Goal: Task Accomplishment & Management: Manage account settings

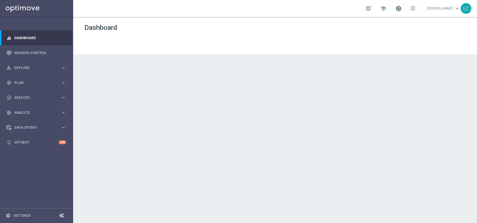
click at [396, 7] on span at bounding box center [398, 8] width 6 height 6
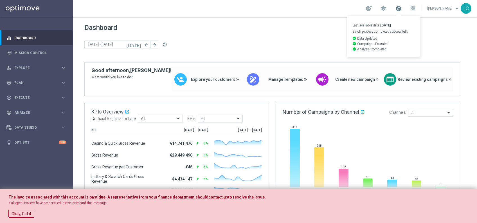
click at [396, 7] on span at bounding box center [398, 8] width 6 height 6
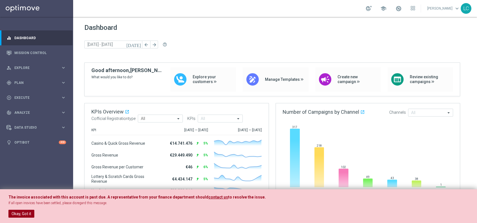
click at [19, 213] on button "Okay, Got it" at bounding box center [21, 213] width 26 height 8
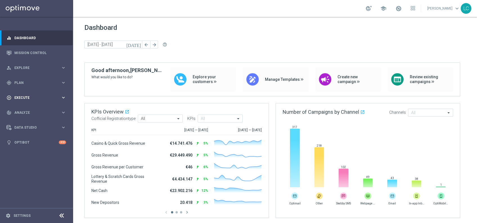
click at [27, 100] on div "play_circle_outline Execute keyboard_arrow_right" at bounding box center [36, 97] width 73 height 15
click at [28, 108] on link "Campaign Builder" at bounding box center [37, 109] width 44 height 4
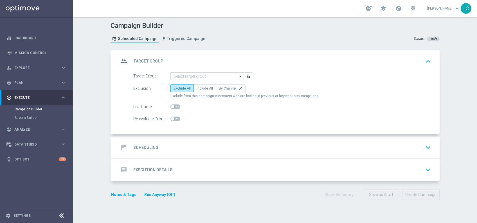
click at [211, 56] on div "group Target Group keyboard_arrow_up" at bounding box center [276, 61] width 314 height 11
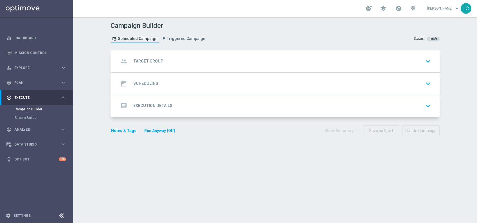
click at [209, 61] on div "group Target Group keyboard_arrow_down" at bounding box center [276, 61] width 314 height 11
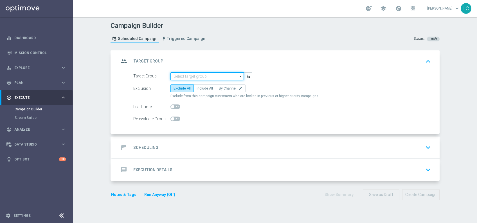
click at [202, 76] on input at bounding box center [206, 76] width 73 height 8
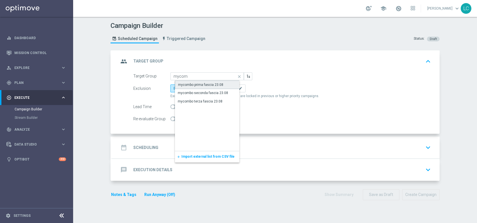
click at [206, 82] on div "mycombo prima fascia 23.08" at bounding box center [200, 84] width 45 height 5
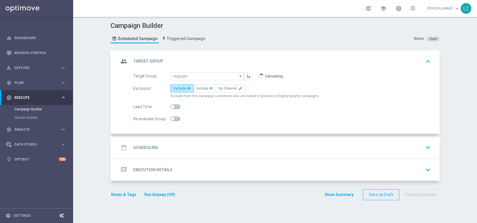
type input "mycombo prima fascia 23.08"
click at [199, 86] on span "Include All" at bounding box center [205, 88] width 16 height 4
click at [199, 87] on input "Include All" at bounding box center [199, 89] width 4 height 4
radio input "true"
click at [170, 108] on switch at bounding box center [175, 106] width 10 height 5
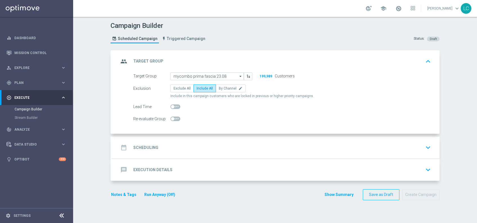
click at [172, 106] on span at bounding box center [175, 106] width 10 height 4
click at [172, 106] on input "checkbox" at bounding box center [175, 106] width 10 height 4
checkbox input "true"
click at [214, 137] on div "date_range Scheduling keyboard_arrow_down" at bounding box center [276, 147] width 328 height 22
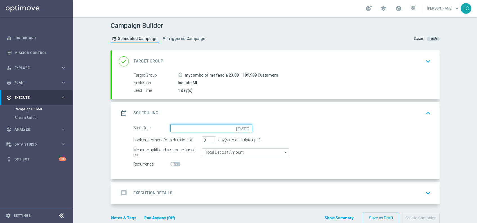
click at [196, 128] on input at bounding box center [211, 128] width 82 height 8
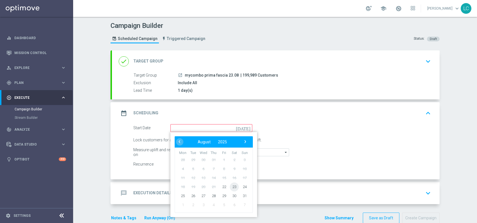
click at [232, 185] on span "23" at bounding box center [234, 186] width 9 height 9
type input "23 Aug 2025"
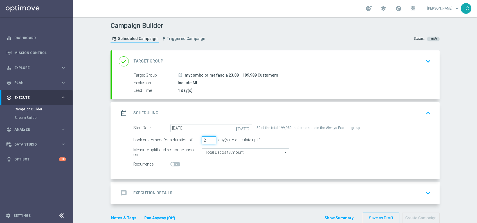
click at [209, 140] on input "2" at bounding box center [209, 140] width 14 height 8
type input "1"
click at [209, 140] on input "1" at bounding box center [209, 140] width 14 height 8
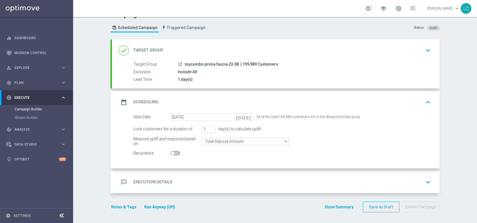
click at [234, 175] on div "message Execution Details keyboard_arrow_down" at bounding box center [276, 182] width 328 height 22
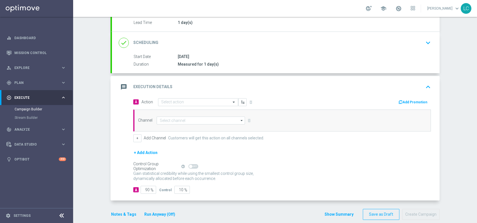
scroll to position [75, 0]
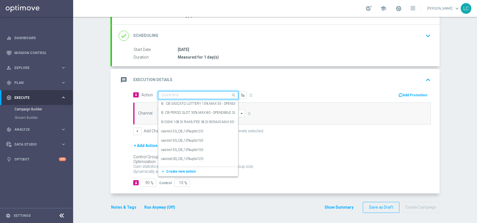
click at [184, 94] on input "text" at bounding box center [192, 95] width 63 height 5
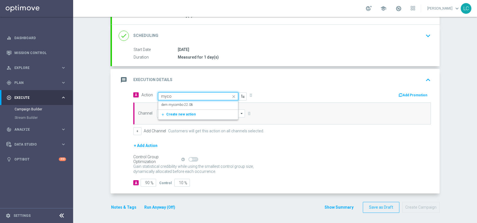
type input "mycom"
click at [184, 103] on label "dem mycombo 22.08" at bounding box center [177, 104] width 32 height 5
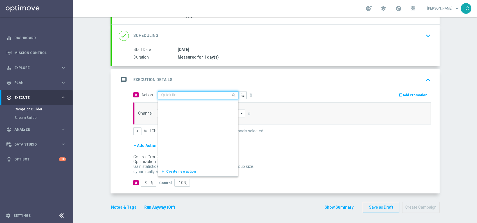
click at [188, 95] on input "text" at bounding box center [192, 95] width 63 height 5
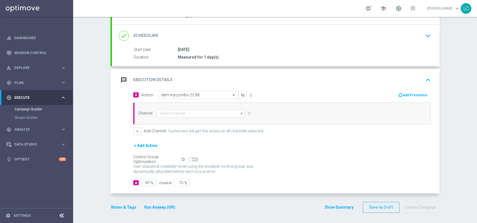
click at [209, 71] on div "message Execution Details keyboard_arrow_up" at bounding box center [276, 80] width 328 height 22
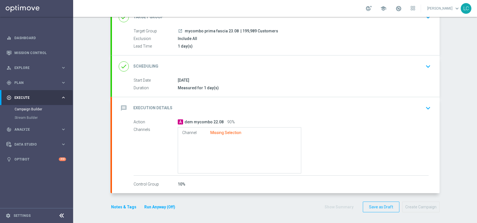
click at [202, 104] on div "message Execution Details keyboard_arrow_down" at bounding box center [276, 108] width 314 height 11
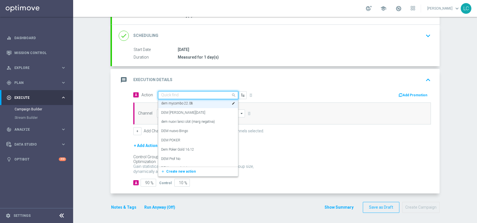
click at [194, 93] on input "text" at bounding box center [192, 95] width 63 height 5
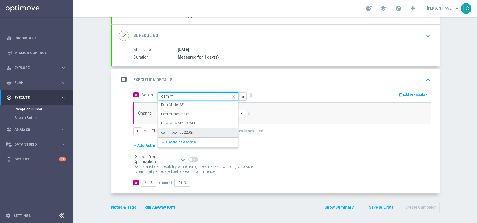
scroll to position [0, 0]
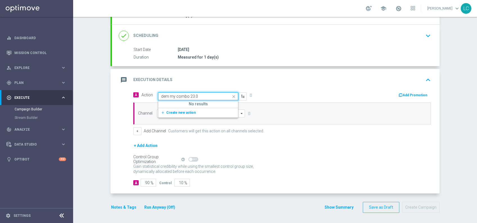
type input "dem my combo 23.08"
click at [181, 110] on span "Create new action" at bounding box center [181, 112] width 30 height 4
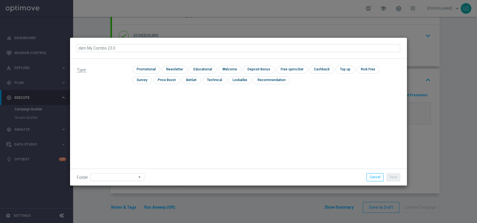
type input "dem My Combo 23.08"
click at [205, 68] on input "checkbox" at bounding box center [202, 70] width 26 height 8
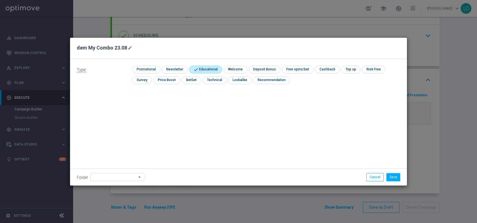
click at [201, 69] on input "checkbox" at bounding box center [204, 70] width 31 height 8
click at [204, 71] on input "checkbox" at bounding box center [202, 70] width 26 height 8
checkbox input "true"
click at [391, 175] on button "Save" at bounding box center [393, 177] width 14 height 8
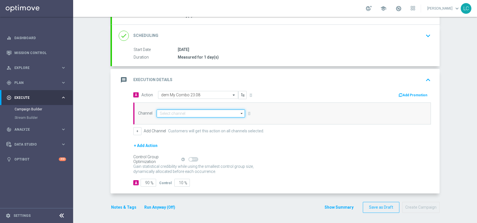
click at [192, 113] on input at bounding box center [201, 113] width 88 height 8
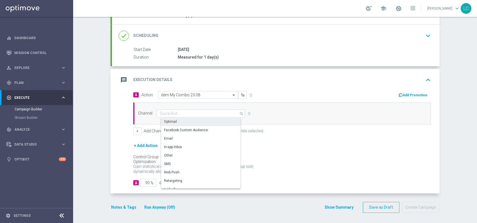
click at [187, 119] on div "Optimail" at bounding box center [203, 122] width 84 height 8
type input "Optimail"
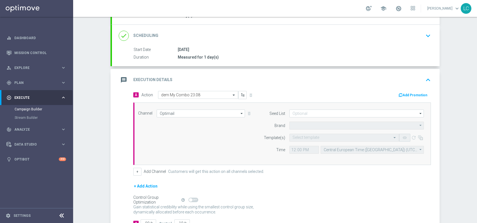
type input "Sisal Marketing"
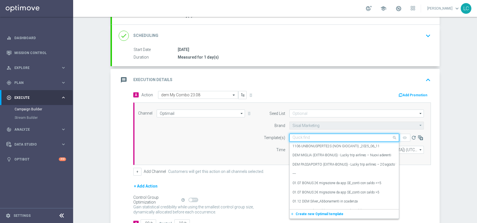
click at [302, 137] on input "text" at bounding box center [338, 137] width 92 height 5
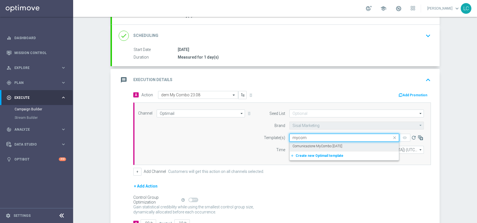
click at [308, 146] on label "Comunicazione MyCombo [DATE]" at bounding box center [317, 146] width 50 height 5
type input "mycom"
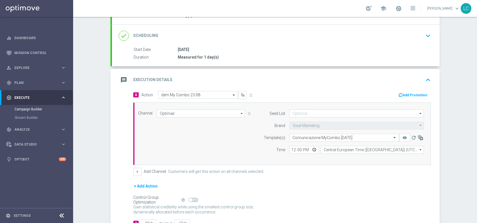
scroll to position [115, 0]
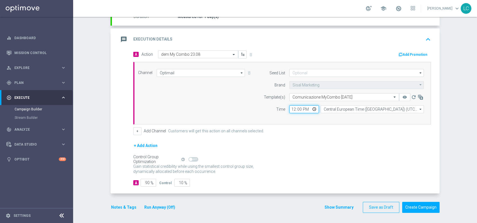
click at [290, 110] on input "12:00" at bounding box center [304, 109] width 30 height 8
type input "11:00"
click at [424, 36] on icon "keyboard_arrow_up" at bounding box center [428, 39] width 8 height 8
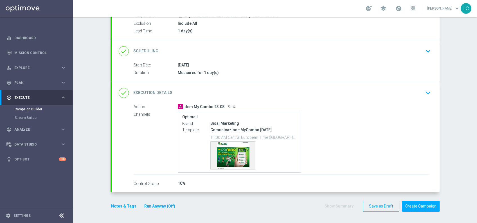
scroll to position [58, 0]
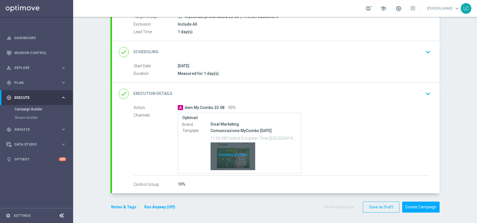
click at [227, 154] on div "Template preview" at bounding box center [233, 156] width 44 height 28
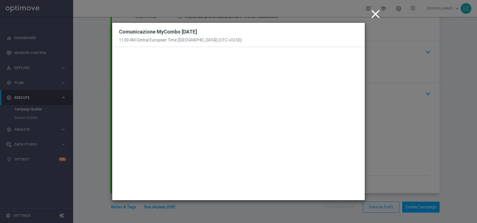
click at [378, 13] on icon "close" at bounding box center [375, 14] width 14 height 14
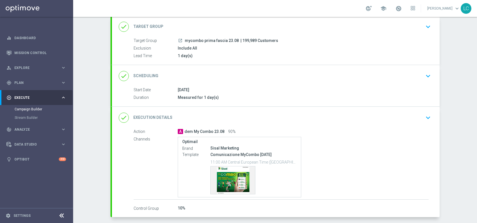
scroll to position [31, 0]
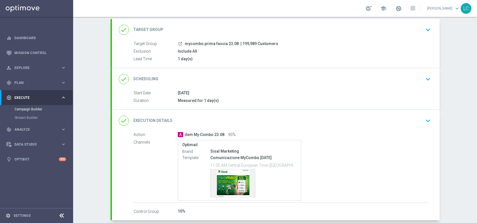
click at [426, 30] on icon "keyboard_arrow_down" at bounding box center [428, 30] width 8 height 8
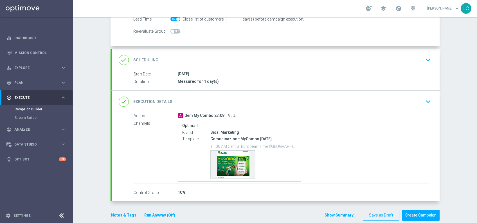
scroll to position [88, 0]
click at [425, 53] on div "done Scheduling keyboard_arrow_down" at bounding box center [276, 60] width 328 height 22
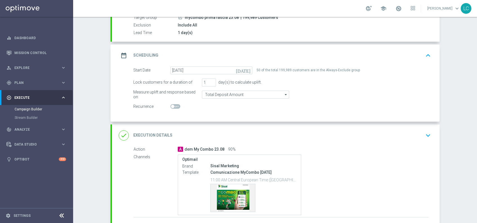
scroll to position [57, 0]
click at [459, 68] on div "Campaign Builder Scheduled Campaign Triggered Campaign Status: Draft done Targe…" at bounding box center [275, 120] width 404 height 206
click at [444, 78] on div "Campaign Builder Scheduled Campaign Triggered Campaign Status: Draft done Targe…" at bounding box center [275, 120] width 404 height 206
click at [317, 148] on div "A dem My Combo 23.08 90%" at bounding box center [303, 149] width 251 height 6
click at [424, 135] on icon "keyboard_arrow_down" at bounding box center [428, 135] width 8 height 8
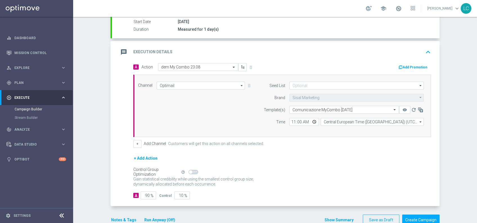
scroll to position [103, 0]
click at [454, 39] on div "Campaign Builder Scheduled Campaign Triggered Campaign Status: Draft done Targe…" at bounding box center [275, 120] width 404 height 206
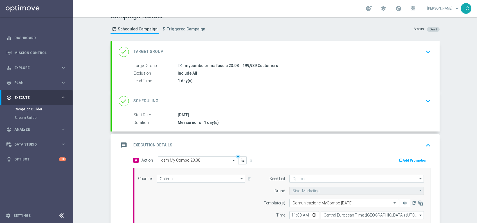
scroll to position [4, 0]
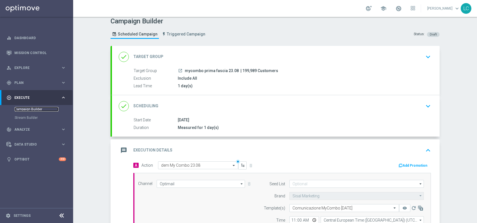
click at [32, 110] on link "Campaign Builder" at bounding box center [37, 109] width 44 height 4
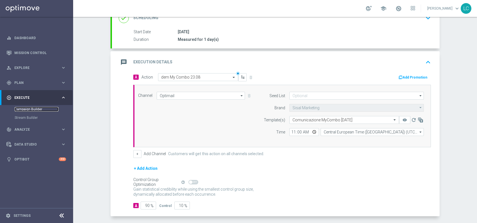
scroll to position [115, 0]
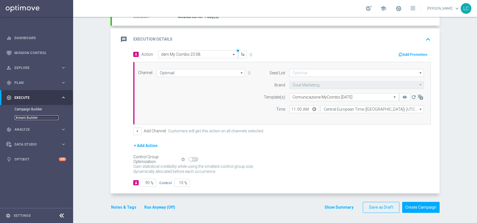
click at [18, 117] on link "Stream Builder" at bounding box center [37, 117] width 44 height 4
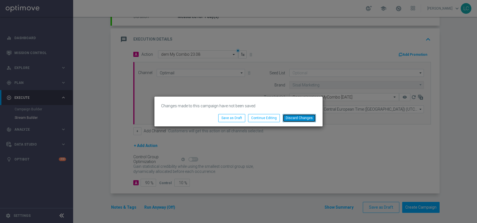
click at [306, 119] on button "Discard Changes" at bounding box center [299, 118] width 33 height 8
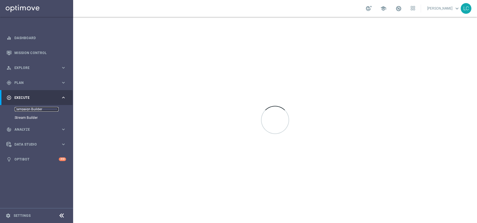
click at [31, 108] on link "Campaign Builder" at bounding box center [37, 109] width 44 height 4
click at [28, 107] on link "Campaign Builder" at bounding box center [37, 109] width 44 height 4
click at [32, 82] on span "Plan" at bounding box center [37, 82] width 46 height 3
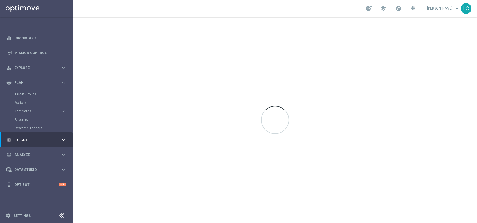
click at [25, 137] on div "play_circle_outline Execute" at bounding box center [33, 139] width 54 height 5
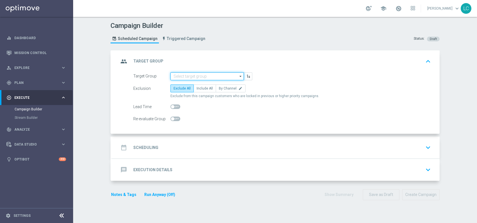
click at [189, 74] on input at bounding box center [206, 76] width 73 height 8
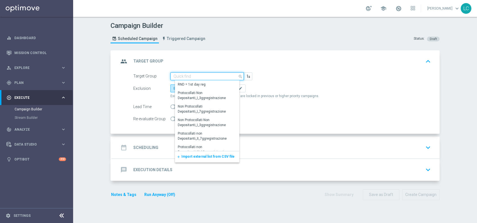
paste input "Active BETTING nosaldo GGR > 0 L3M modeH"
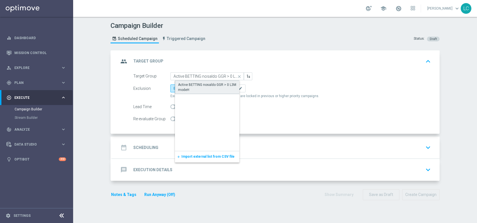
click at [207, 85] on div "Active BETTING nosaldo GGR > 0 L3M modeH" at bounding box center [211, 87] width 67 height 10
type input "Active BETTING nosaldo GGR > 0 L3M modeH"
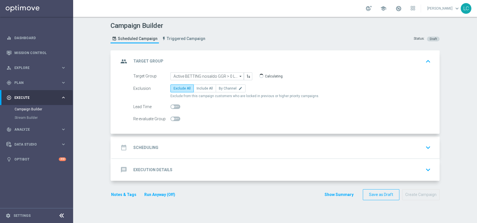
click at [288, 142] on div "date_range Scheduling keyboard_arrow_down" at bounding box center [276, 147] width 314 height 11
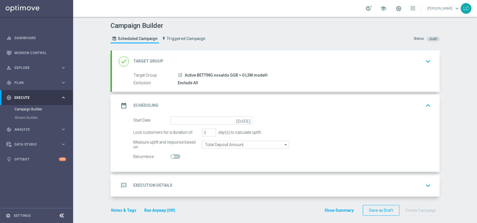
scroll to position [3, 0]
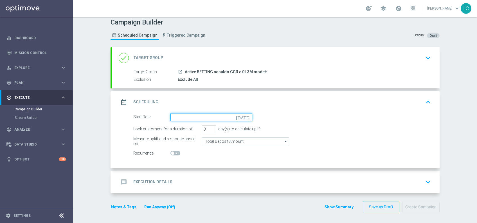
click at [188, 115] on input at bounding box center [211, 117] width 82 height 8
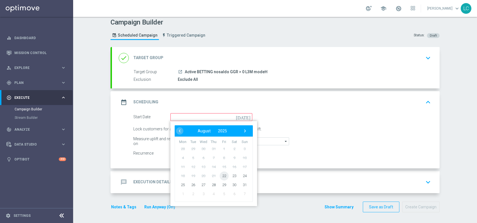
click at [223, 174] on span "22" at bounding box center [224, 175] width 9 height 9
type input "[DATE]"
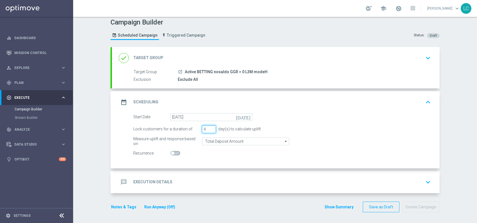
type input "4"
click at [209, 126] on input "4" at bounding box center [209, 129] width 14 height 8
click at [218, 179] on div "message Execution Details keyboard_arrow_down" at bounding box center [276, 182] width 314 height 11
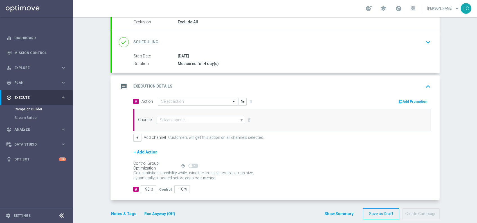
scroll to position [67, 0]
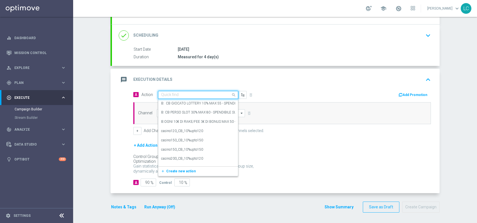
click at [193, 94] on input "text" at bounding box center [192, 94] width 63 height 5
paste input "Deposita almeno 50 per ottenere 10€ bonus , deposita almeno 80€per ricevere 20€…"
type input "Deposita almeno 50 per ottenere 10€ bonus , deposita almeno 80€per ricevere 20€…"
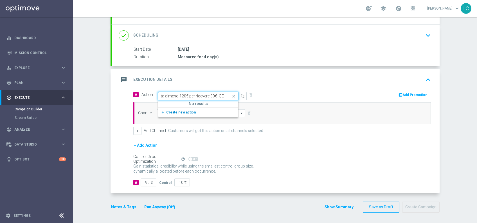
click at [176, 112] on span "Create new action" at bounding box center [181, 112] width 30 height 4
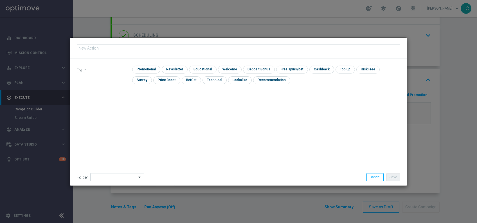
type input "Deposita almeno 50 per ottenere 10€ bonus , deposita almeno 80€per ricevere 20€…"
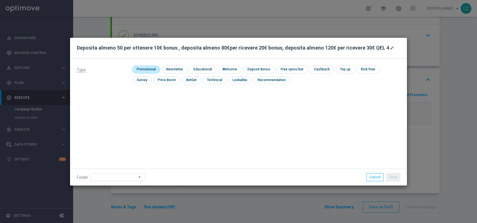
click at [144, 67] on input "checkbox" at bounding box center [145, 70] width 27 height 8
checkbox input "true"
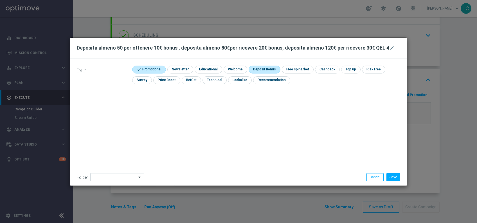
click at [267, 68] on input "checkbox" at bounding box center [264, 70] width 30 height 8
checkbox input "true"
click at [394, 174] on button "Save" at bounding box center [393, 177] width 14 height 8
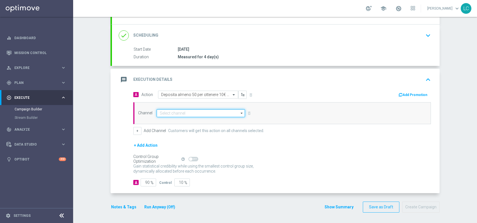
click at [191, 111] on input at bounding box center [201, 113] width 88 height 8
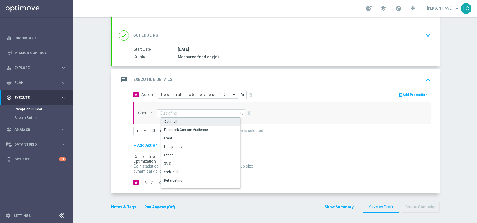
click at [184, 120] on div "Optimail" at bounding box center [203, 121] width 84 height 8
type input "Optimail"
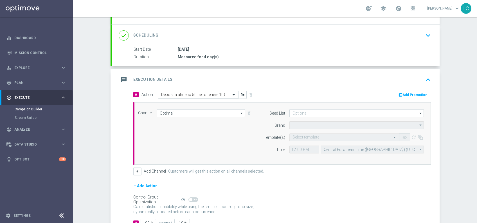
type input "Sisal Marketing"
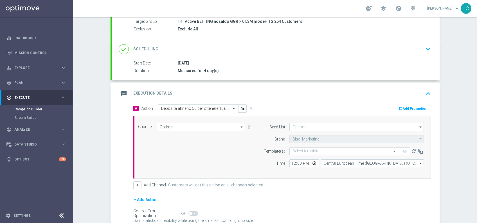
scroll to position [53, 0]
click at [427, 48] on icon "keyboard_arrow_down" at bounding box center [428, 50] width 8 height 8
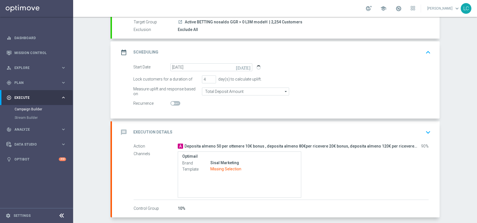
click at [424, 49] on icon "keyboard_arrow_up" at bounding box center [428, 52] width 8 height 8
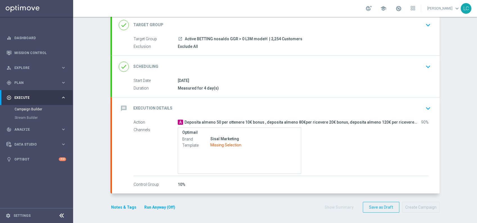
click at [424, 104] on icon "keyboard_arrow_down" at bounding box center [428, 108] width 8 height 8
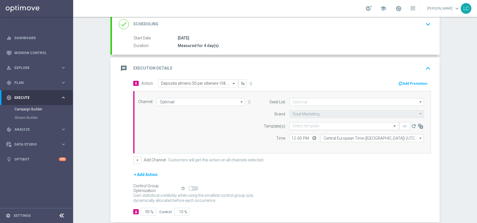
scroll to position [79, 0]
click at [291, 137] on input "12:00" at bounding box center [304, 138] width 30 height 8
type input "17:00"
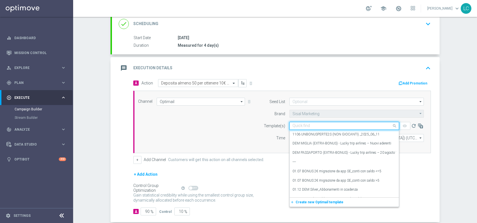
click at [310, 125] on input "text" at bounding box center [338, 125] width 92 height 5
paste input "SPORTDEPH2208"
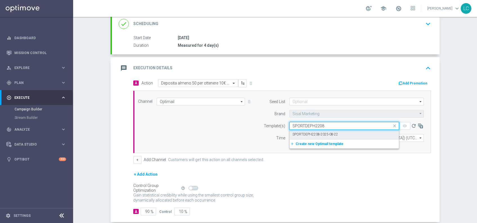
click at [331, 132] on label "SPORTDEPH2208-2025-08-22" at bounding box center [315, 134] width 46 height 5
type input "SPORTDEPH2208"
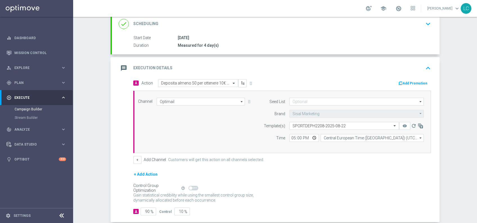
click at [408, 81] on button "Add Promotion" at bounding box center [413, 83] width 31 height 6
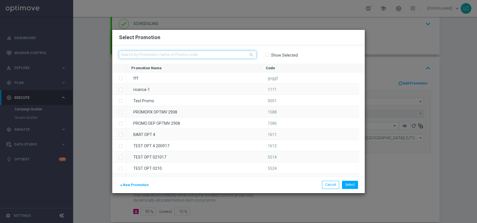
click at [207, 57] on input "text" at bounding box center [187, 55] width 137 height 8
paste input "SPORTDEPH2208"
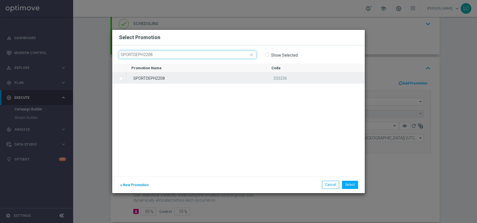
type input "SPORTDEPH2208"
click at [191, 81] on div "SPORTDEPH2208" at bounding box center [196, 77] width 140 height 11
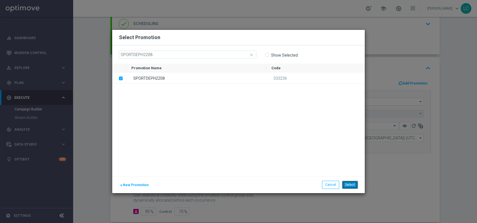
click at [347, 184] on button "Select" at bounding box center [350, 184] width 16 height 8
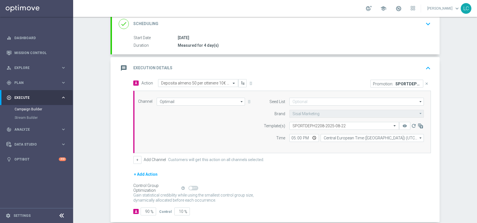
click at [425, 64] on icon "keyboard_arrow_up" at bounding box center [428, 68] width 8 height 8
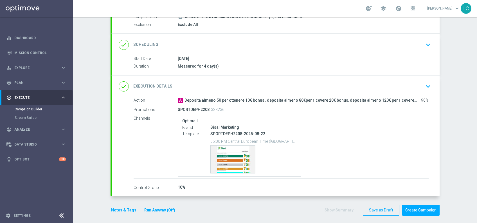
scroll to position [49, 0]
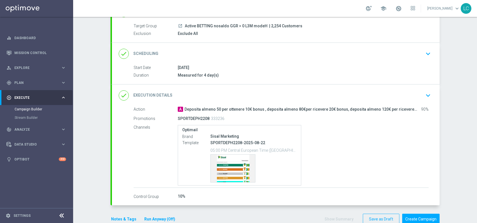
click at [426, 54] on icon "keyboard_arrow_down" at bounding box center [428, 53] width 8 height 8
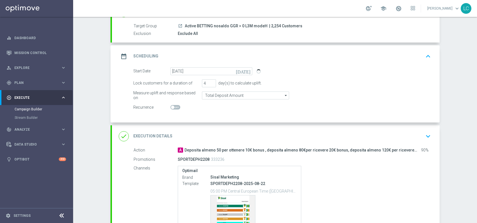
click at [425, 54] on icon "keyboard_arrow_up" at bounding box center [428, 56] width 8 height 8
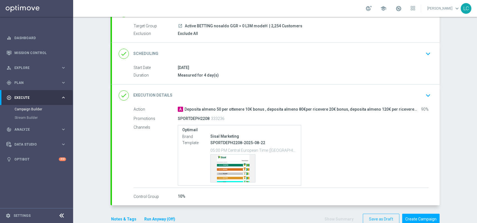
scroll to position [61, 0]
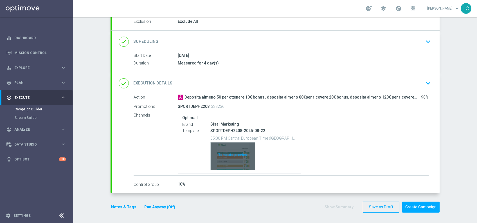
click at [232, 155] on div "Template preview" at bounding box center [233, 156] width 44 height 28
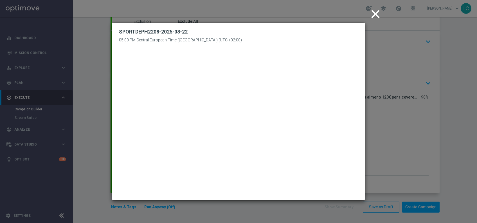
click at [374, 15] on icon "close" at bounding box center [375, 14] width 14 height 14
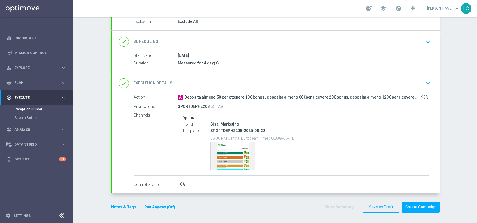
click at [121, 204] on button "Notes & Tags" at bounding box center [123, 206] width 26 height 7
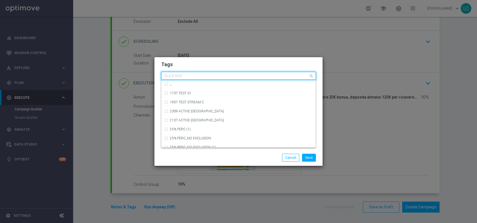
click at [191, 74] on input "text" at bounding box center [236, 76] width 144 height 5
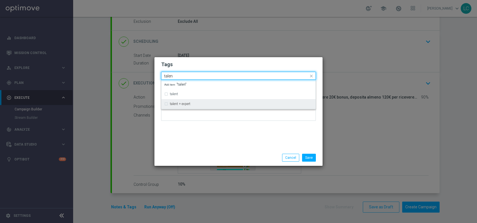
click at [174, 103] on label "talent + expert" at bounding box center [180, 103] width 21 height 3
type input "talen"
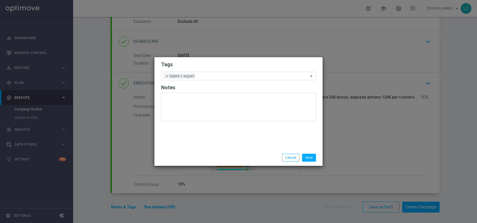
click at [206, 63] on h2 "Tags" at bounding box center [238, 64] width 155 height 7
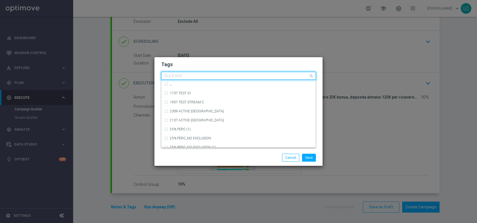
click at [213, 77] on input "text" at bounding box center [236, 76] width 144 height 5
type input "y"
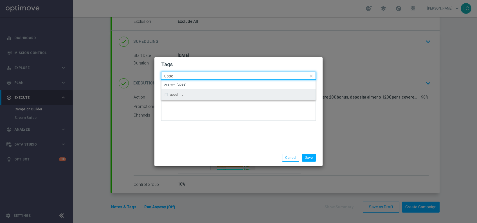
click at [197, 91] on div "upselling" at bounding box center [238, 94] width 148 height 9
type input "upse"
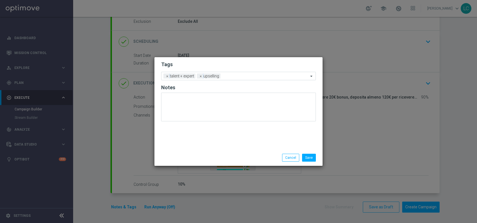
click at [214, 61] on h2 "Tags" at bounding box center [238, 64] width 155 height 7
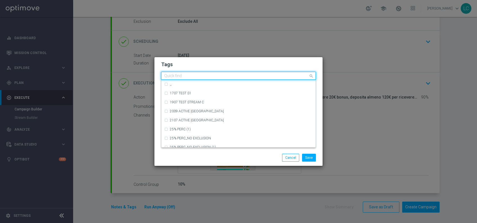
click at [228, 76] on input "text" at bounding box center [236, 76] width 144 height 5
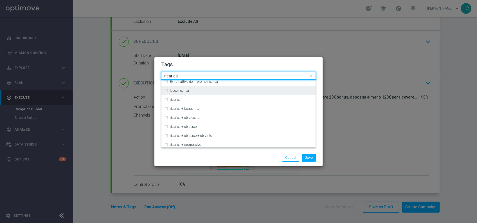
scroll to position [168, 0]
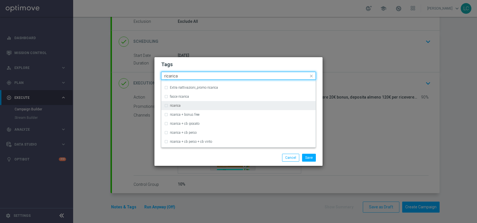
click at [203, 104] on div "ricarica" at bounding box center [241, 105] width 143 height 3
type input "ricarica"
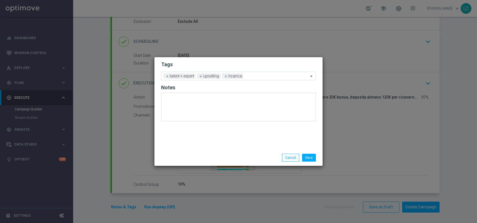
click at [218, 62] on h2 "Tags" at bounding box center [238, 64] width 155 height 7
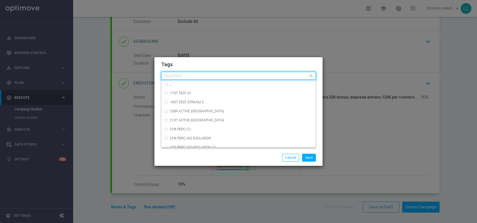
click at [259, 76] on input "text" at bounding box center [236, 76] width 144 height 5
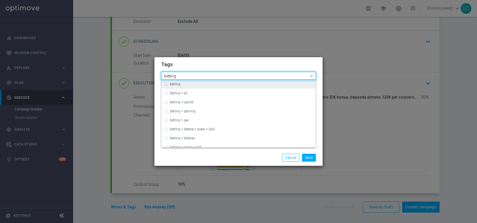
click at [202, 87] on div "betting" at bounding box center [238, 84] width 148 height 9
type input "betting"
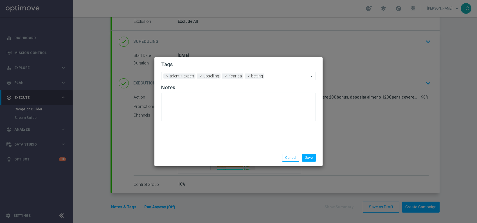
click at [238, 63] on h2 "Tags" at bounding box center [238, 64] width 155 height 7
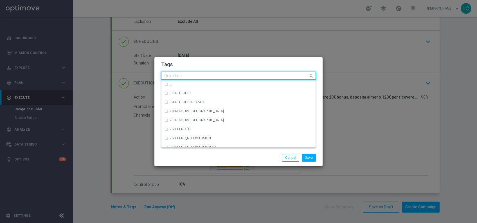
click at [272, 77] on input "text" at bounding box center [236, 76] width 144 height 5
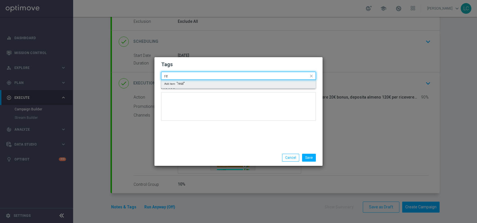
type input "r"
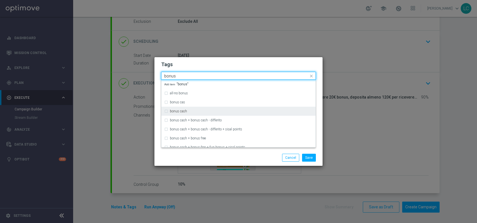
click at [170, 111] on label "bonus cash" at bounding box center [178, 110] width 17 height 3
type input "bonus"
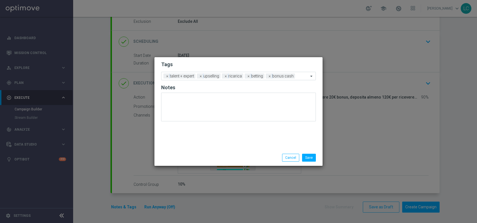
click at [220, 60] on form "Tags Add a new tag × talent + expert × upselling × ricarica × betting × bonus c…" at bounding box center [238, 93] width 155 height 66
click at [311, 158] on button "Save" at bounding box center [309, 157] width 14 height 8
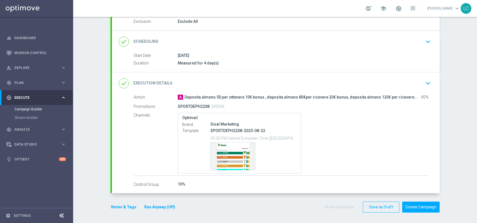
click at [426, 42] on icon "keyboard_arrow_down" at bounding box center [428, 41] width 8 height 8
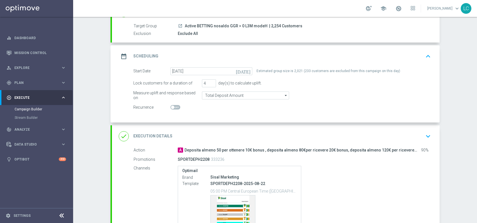
scroll to position [102, 0]
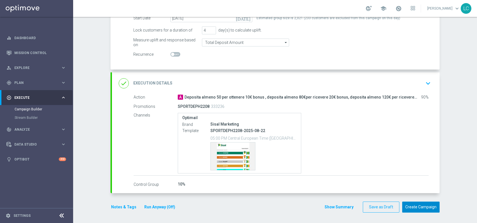
click at [415, 206] on button "Create Campaign" at bounding box center [420, 206] width 37 height 11
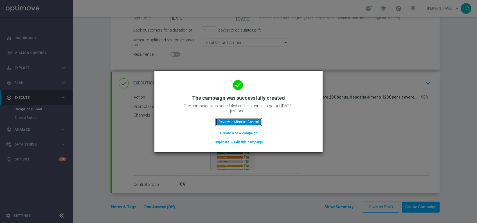
click at [232, 119] on button "Review in Mission Control" at bounding box center [238, 122] width 46 height 8
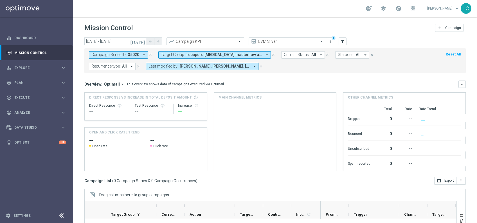
scroll to position [70, 0]
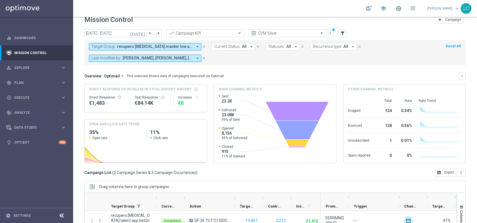
scroll to position [1, 0]
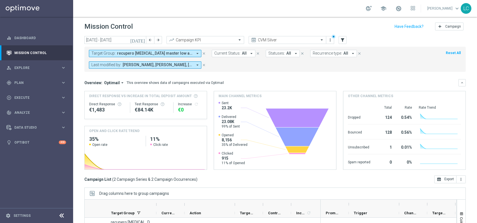
click at [204, 52] on icon "close" at bounding box center [204, 53] width 4 height 4
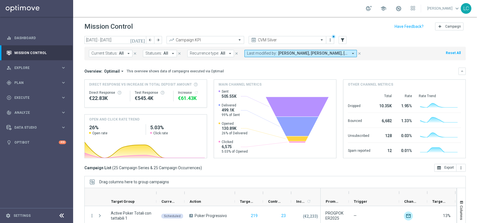
click at [269, 52] on span "Last modified by:" at bounding box center [262, 53] width 30 height 5
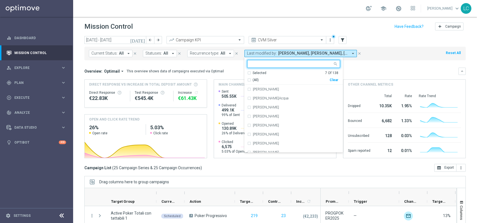
click at [247, 73] on div "Selected 7 Of 138" at bounding box center [292, 73] width 91 height 5
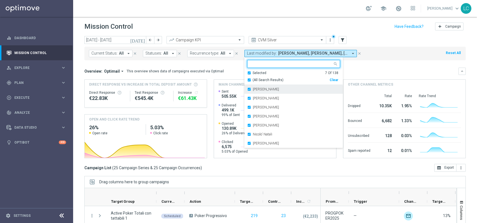
click at [247, 88] on div "Andrea Pierno" at bounding box center [293, 89] width 93 height 9
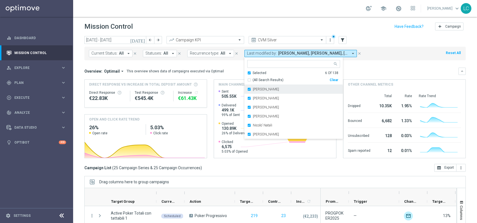
click at [249, 93] on div "Francesca Mascarucci" at bounding box center [293, 89] width 93 height 9
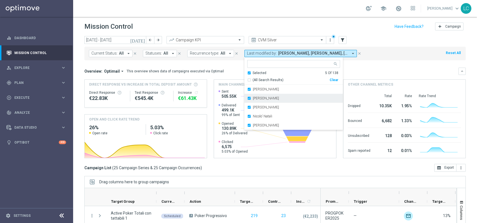
click at [249, 100] on div "Marco Cesco" at bounding box center [293, 98] width 93 height 9
click at [249, 102] on div "Martina Troia" at bounding box center [293, 98] width 93 height 9
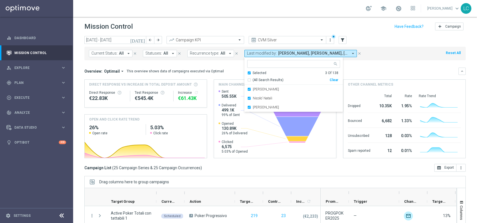
click at [249, 102] on div "Nicolo' Natali" at bounding box center [293, 98] width 93 height 9
click at [249, 102] on div "Paolo Martiradonna" at bounding box center [293, 98] width 93 height 9
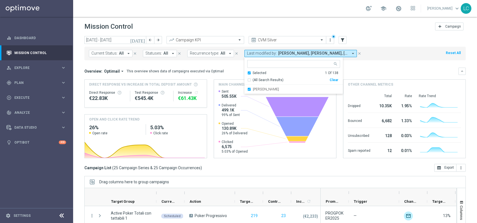
scroll to position [58, 0]
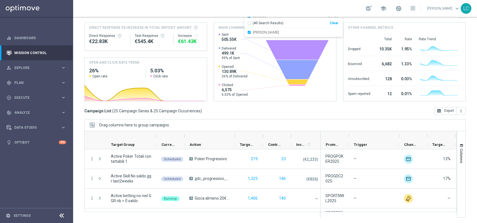
click at [232, 130] on div "Drag columns here to group campaigns" at bounding box center [274, 125] width 381 height 12
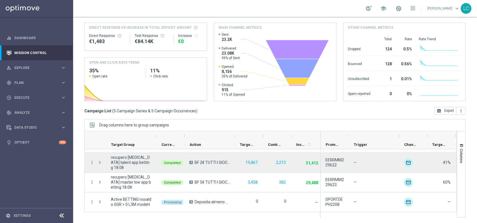
scroll to position [36, 0]
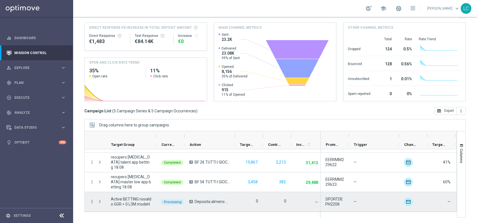
click at [92, 200] on icon "more_vert" at bounding box center [91, 201] width 5 height 5
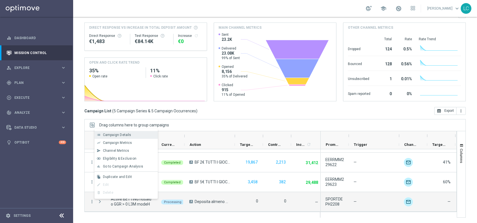
click at [123, 132] on div "list Campaign Details" at bounding box center [125, 135] width 63 height 8
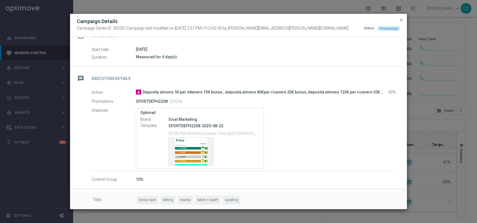
scroll to position [59, 0]
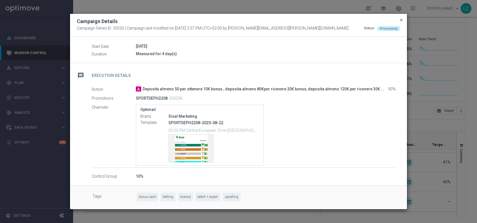
click at [402, 19] on span "close" at bounding box center [401, 20] width 4 height 4
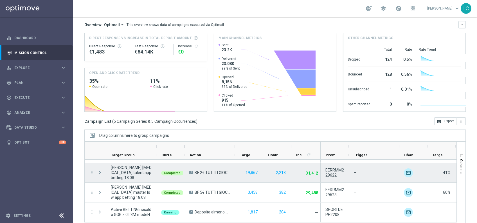
scroll to position [58, 0]
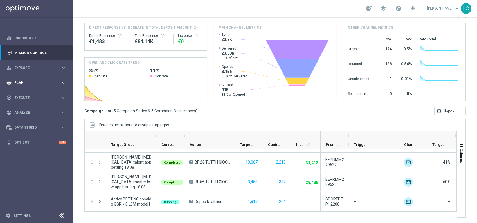
click at [30, 78] on div "gps_fixed Plan keyboard_arrow_right" at bounding box center [36, 82] width 73 height 15
click at [29, 142] on div "play_circle_outline Execute" at bounding box center [33, 139] width 54 height 5
click at [31, 108] on link "Campaign Builder" at bounding box center [37, 109] width 44 height 4
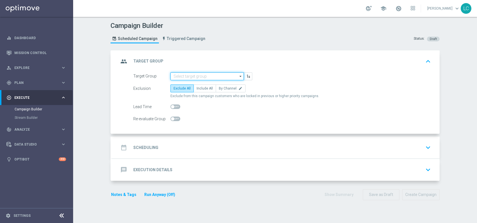
click at [197, 76] on input at bounding box center [206, 76] width 73 height 8
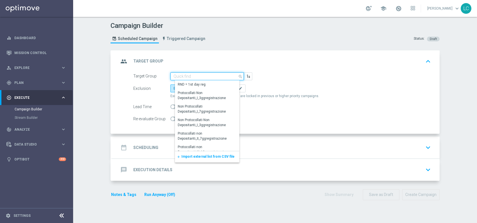
paste input "Active BETTING nosaldo GGR > 0 L3M modeM"
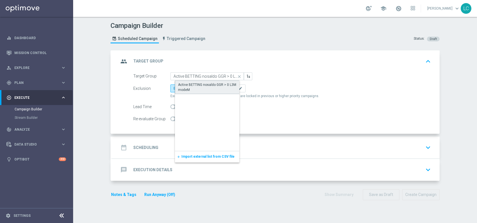
click at [210, 85] on div "Active BETTING nosaldo GGR > 0 L3M modeM" at bounding box center [211, 87] width 67 height 10
type input "Active BETTING nosaldo GGR > 0 L3M modeM"
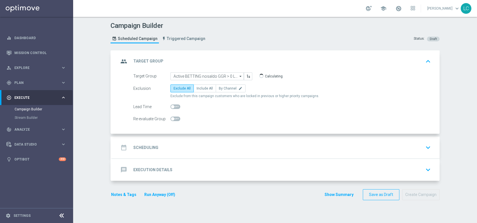
click at [197, 146] on div "date_range Scheduling keyboard_arrow_down" at bounding box center [276, 147] width 314 height 11
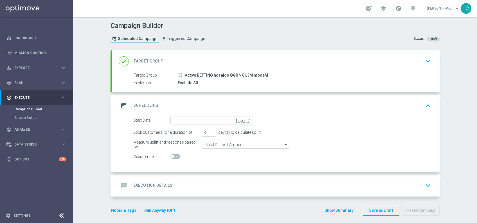
scroll to position [3, 0]
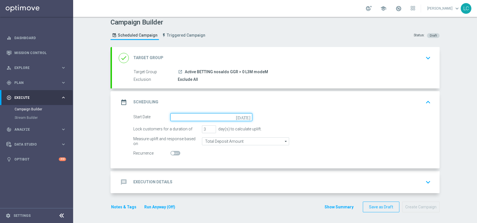
click at [194, 116] on input at bounding box center [211, 117] width 82 height 8
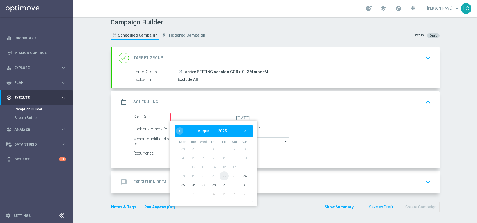
click at [220, 174] on span "22" at bounding box center [224, 175] width 9 height 9
type input "22 Aug 2025"
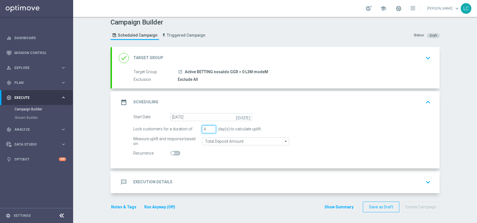
type input "4"
click at [209, 127] on input "4" at bounding box center [209, 129] width 14 height 8
click at [222, 186] on div "message Execution Details keyboard_arrow_down" at bounding box center [276, 182] width 314 height 11
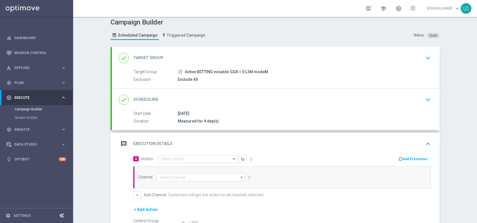
scroll to position [67, 0]
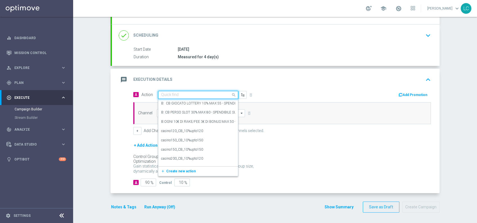
click at [193, 96] on input "text" at bounding box center [192, 94] width 63 height 5
paste input "Deposita almeno 20 € per bonus da 5€ almeno 40€ per bonus da 10€ almeno 60€ per…"
type input "Deposita almeno 20 € per bonus da 5€ almeno 40€ per bonus da 10€ almeno 60€ per…"
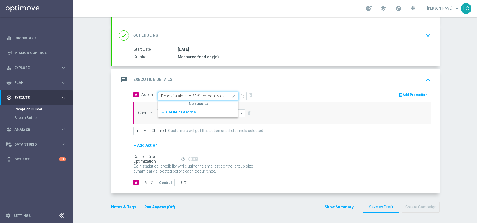
scroll to position [0, 123]
click at [176, 110] on span "Create new action" at bounding box center [181, 112] width 30 height 4
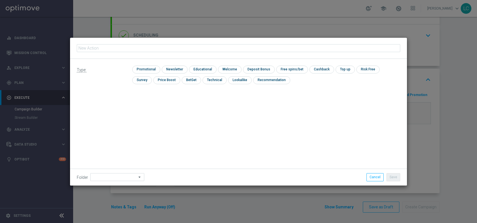
type input "Deposita almeno 20 € per bonus da 5€ almeno 40€ per bonus da 10€ almeno 60€ per…"
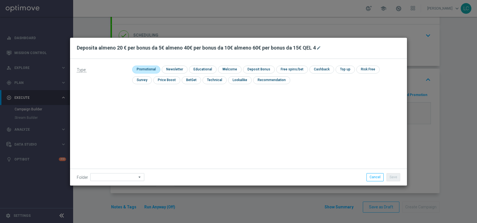
click at [154, 67] on input "checkbox" at bounding box center [145, 70] width 27 height 8
checkbox input "true"
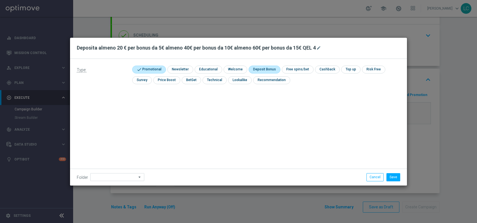
click at [266, 68] on input "checkbox" at bounding box center [264, 70] width 30 height 8
checkbox input "true"
click at [394, 175] on button "Save" at bounding box center [393, 177] width 14 height 8
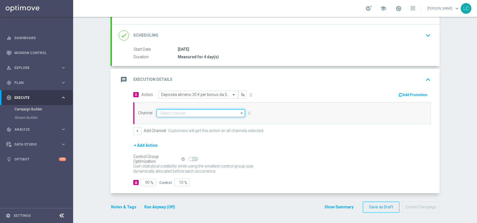
click at [208, 115] on input at bounding box center [201, 113] width 88 height 8
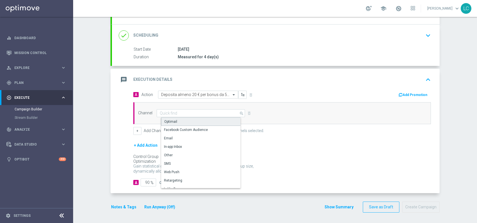
click at [189, 123] on div "Optimail" at bounding box center [203, 121] width 84 height 8
type input "Optimail"
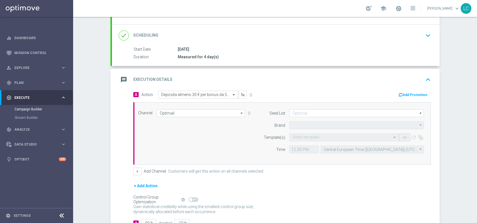
type input "Sisal Marketing"
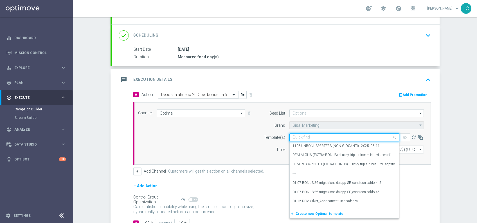
click at [334, 136] on input "text" at bounding box center [338, 137] width 92 height 5
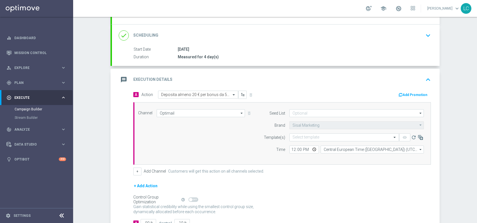
click at [259, 149] on div "Time" at bounding box center [270, 149] width 29 height 8
click at [290, 147] on input "12:00" at bounding box center [304, 149] width 30 height 8
type input "17:30"
click at [232, 145] on div "Channel Optimail Optimail arrow_drop_down Drag here to set row groups Drag here…" at bounding box center [281, 133] width 294 height 48
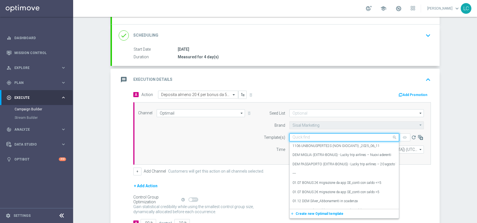
click at [305, 137] on input "text" at bounding box center [338, 137] width 92 height 5
paste input "SPORTDEPM2208"
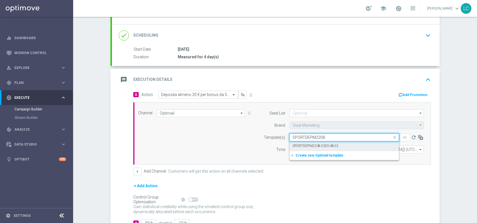
click at [319, 143] on label "SPORTDEPM2208-2025-08-22" at bounding box center [315, 145] width 46 height 5
type input "SPORTDEPM2208"
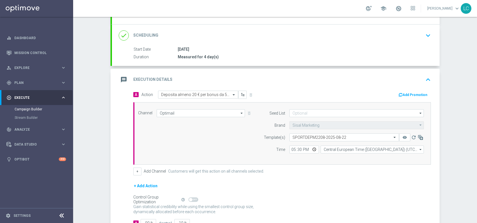
click at [406, 93] on button "Add Promotion" at bounding box center [413, 95] width 31 height 6
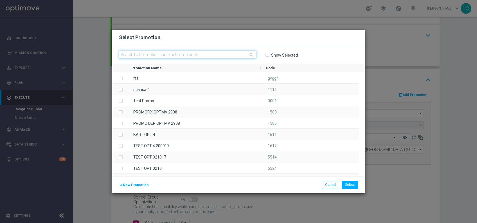
click at [221, 54] on input "text" at bounding box center [187, 55] width 137 height 8
paste input "SPORTDEPM2208"
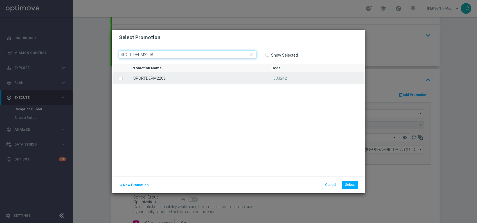
type input "SPORTDEPM2208"
click at [204, 79] on div "SPORTDEPM2208" at bounding box center [196, 77] width 140 height 11
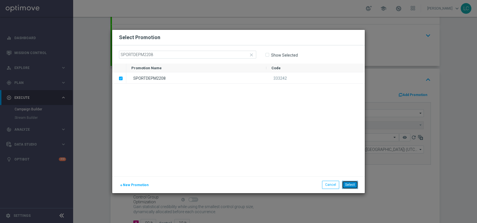
click at [353, 187] on button "Select" at bounding box center [350, 184] width 16 height 8
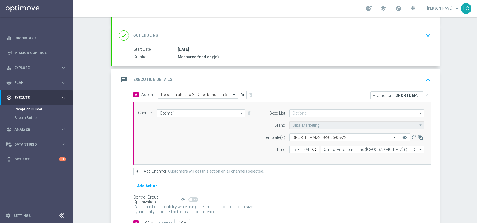
click at [424, 78] on icon "keyboard_arrow_up" at bounding box center [428, 79] width 8 height 8
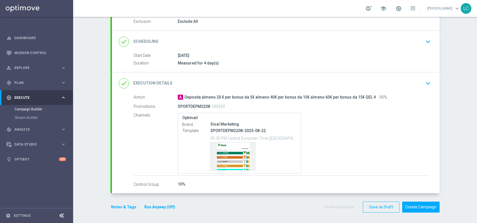
click at [425, 34] on div "done Scheduling keyboard_arrow_down" at bounding box center [276, 42] width 328 height 22
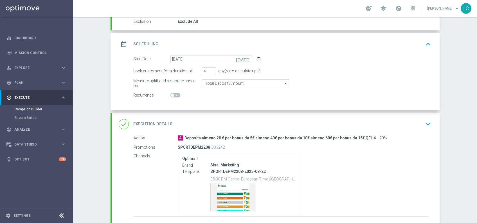
click at [418, 42] on div "date_range Scheduling keyboard_arrow_up" at bounding box center [276, 44] width 314 height 11
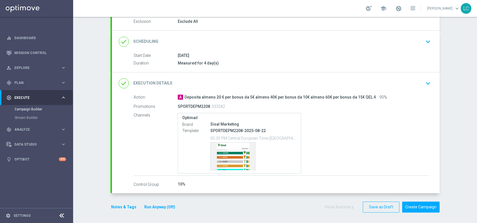
click at [114, 205] on button "Notes & Tags" at bounding box center [123, 206] width 26 height 7
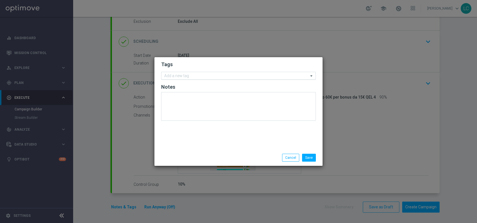
click at [180, 77] on input "text" at bounding box center [236, 76] width 144 height 5
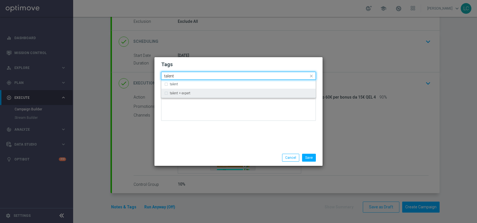
click at [185, 96] on div "talent + expert" at bounding box center [238, 93] width 148 height 9
type input "talent"
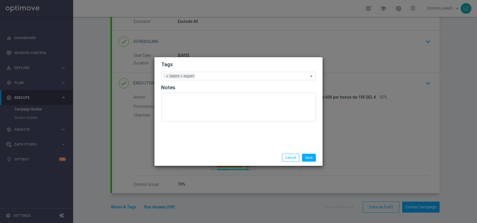
click at [211, 66] on h2 "Tags" at bounding box center [238, 64] width 155 height 7
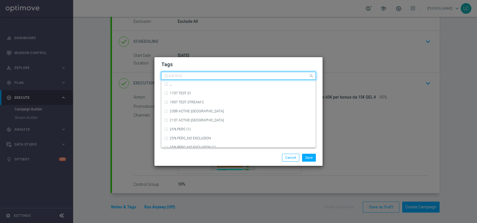
click at [218, 75] on input "text" at bounding box center [236, 76] width 144 height 5
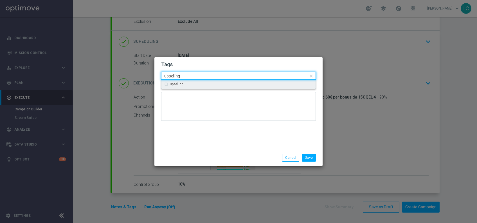
click at [218, 82] on div "upselling" at bounding box center [238, 84] width 148 height 9
type input "upselling"
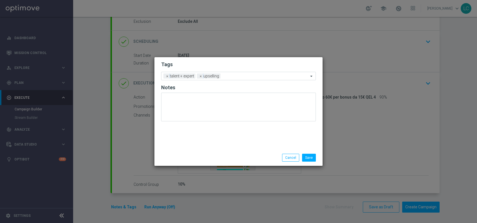
click at [225, 62] on h2 "Tags" at bounding box center [238, 64] width 155 height 7
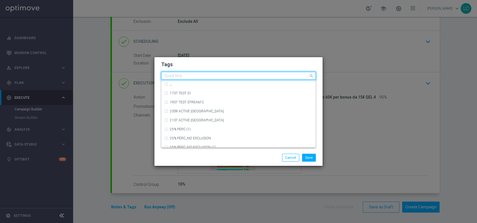
click at [232, 75] on input "text" at bounding box center [236, 76] width 144 height 5
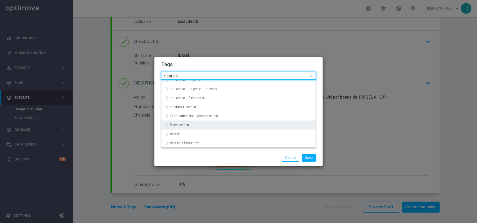
scroll to position [154, 0]
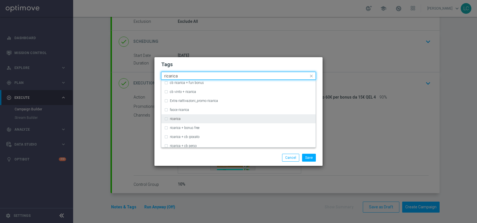
click at [192, 118] on div "ricarica" at bounding box center [241, 118] width 143 height 3
type input "ricarica"
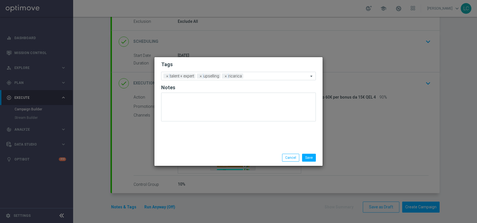
click at [228, 66] on h2 "Tags" at bounding box center [238, 64] width 155 height 7
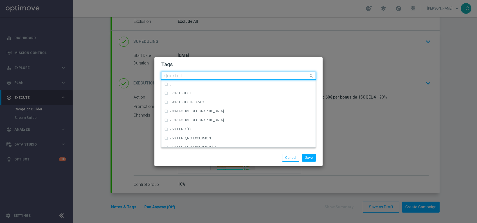
click at [255, 76] on input "text" at bounding box center [236, 76] width 144 height 5
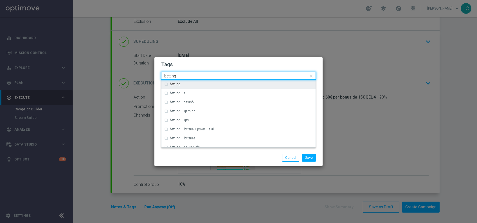
click at [225, 85] on div "betting" at bounding box center [241, 83] width 143 height 3
type input "betting"
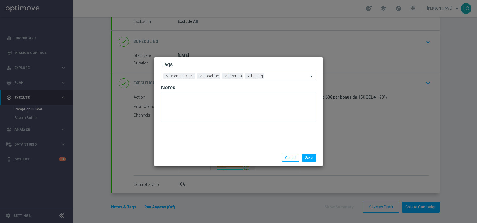
click at [238, 61] on h2 "Tags" at bounding box center [238, 64] width 155 height 7
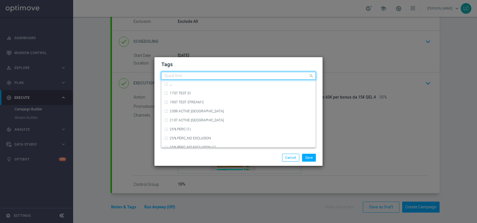
click at [281, 77] on input "text" at bounding box center [236, 76] width 144 height 5
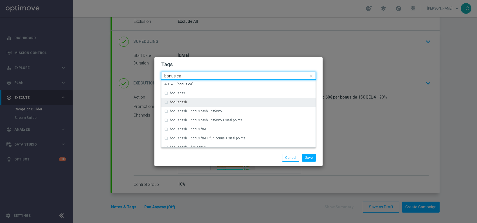
click at [172, 101] on label "bonus cash" at bounding box center [178, 101] width 17 height 3
type input "bonus ca"
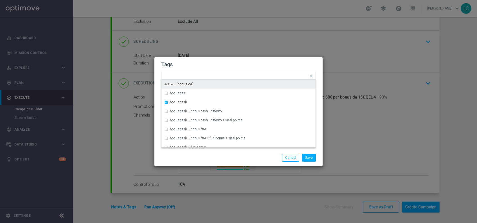
click at [227, 67] on h2 "Tags" at bounding box center [238, 64] width 155 height 7
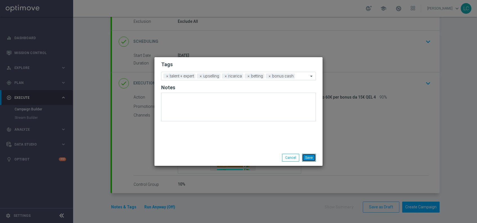
click at [311, 159] on button "Save" at bounding box center [309, 157] width 14 height 8
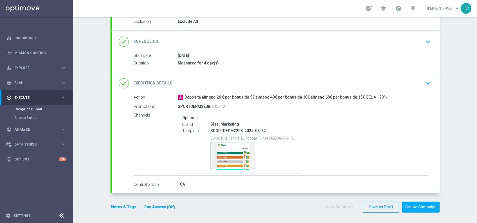
click at [426, 41] on icon "keyboard_arrow_down" at bounding box center [428, 41] width 8 height 8
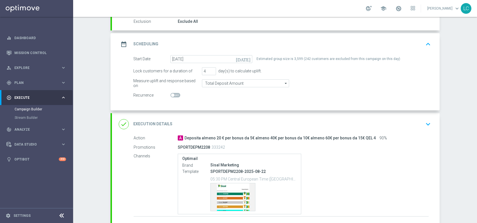
click at [424, 42] on icon "keyboard_arrow_up" at bounding box center [428, 44] width 8 height 8
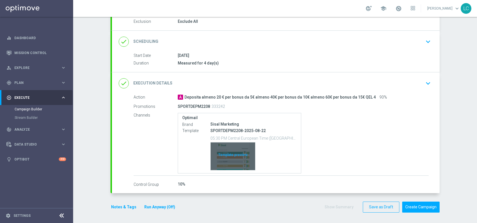
click at [224, 156] on div "Template preview" at bounding box center [233, 156] width 44 height 28
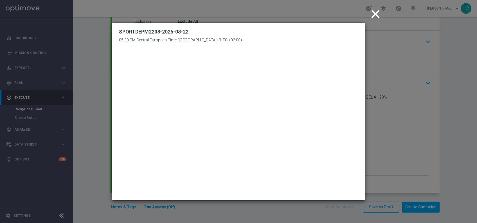
click at [378, 10] on icon "close" at bounding box center [375, 14] width 14 height 14
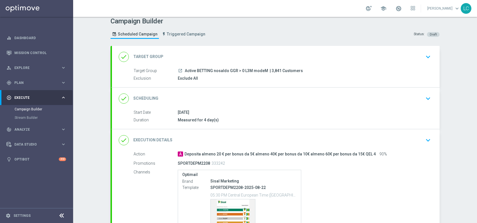
scroll to position [4, 0]
click at [424, 95] on icon "keyboard_arrow_down" at bounding box center [428, 99] width 8 height 8
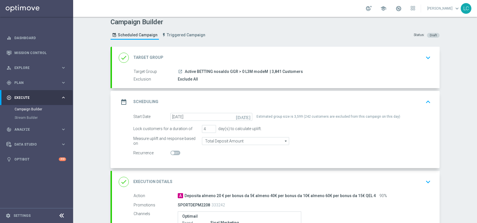
click at [425, 100] on icon "keyboard_arrow_up" at bounding box center [428, 102] width 8 height 8
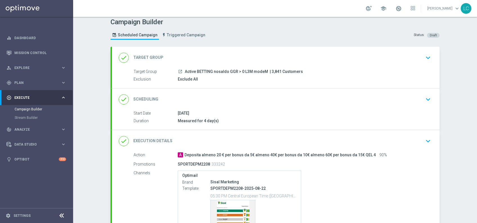
scroll to position [61, 0]
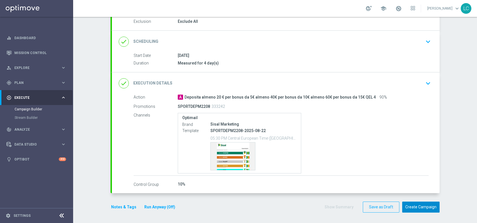
click at [415, 207] on button "Create Campaign" at bounding box center [420, 206] width 37 height 11
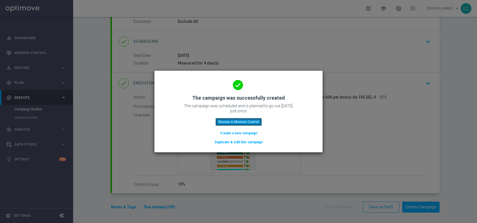
click at [229, 123] on button "Review in Mission Control" at bounding box center [238, 122] width 46 height 8
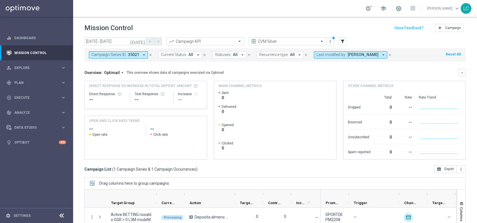
scroll to position [58, 0]
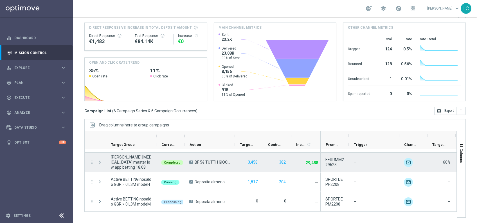
scroll to position [55, 0]
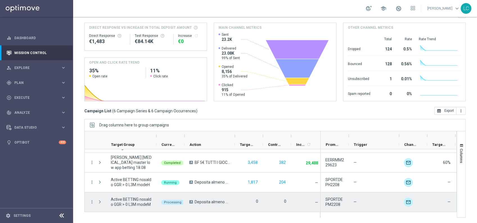
click at [333, 198] on span "SPORTDEPM2208" at bounding box center [334, 202] width 19 height 10
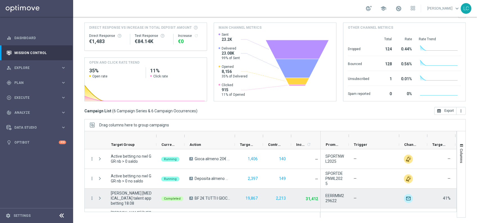
scroll to position [55, 0]
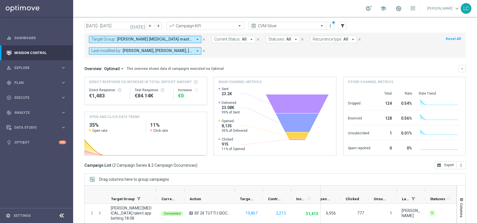
scroll to position [14, 0]
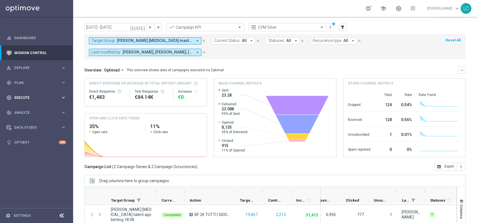
click at [29, 94] on div "play_circle_outline Execute keyboard_arrow_right" at bounding box center [36, 97] width 73 height 15
click at [29, 107] on link "Campaign Builder" at bounding box center [37, 109] width 44 height 4
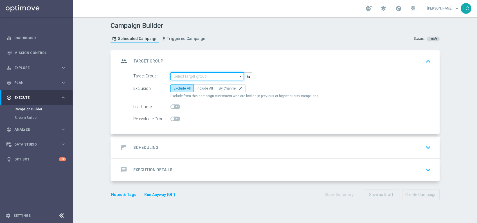
click at [217, 74] on input at bounding box center [206, 76] width 73 height 8
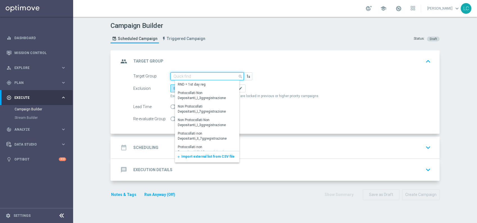
paste input "Active BETTING nosaldo GGR > 0 L3M modeL"
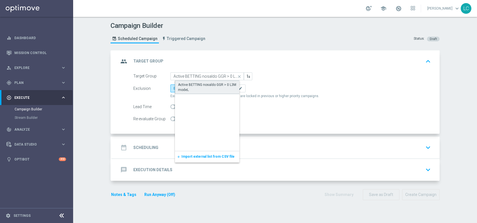
click at [209, 86] on div "Active BETTING nosaldo GGR > 0 L3M modeL" at bounding box center [211, 87] width 67 height 10
type input "Active BETTING nosaldo GGR > 0 L3M modeL"
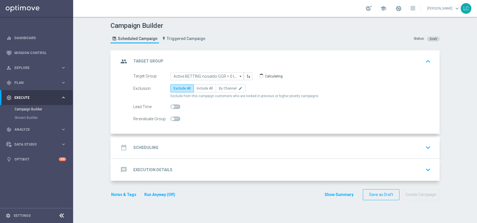
click at [223, 145] on div "date_range Scheduling keyboard_arrow_down" at bounding box center [276, 147] width 314 height 11
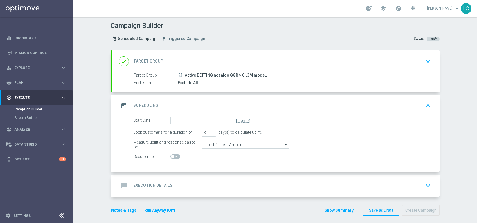
scroll to position [3, 0]
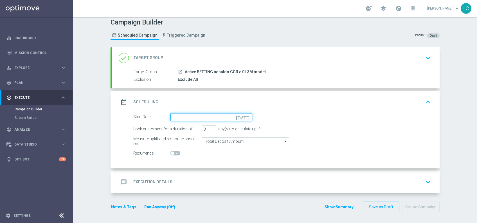
click at [189, 117] on input at bounding box center [211, 117] width 82 height 8
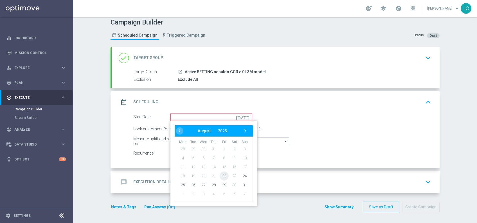
click at [223, 174] on span "22" at bounding box center [224, 175] width 9 height 9
type input "[DATE]"
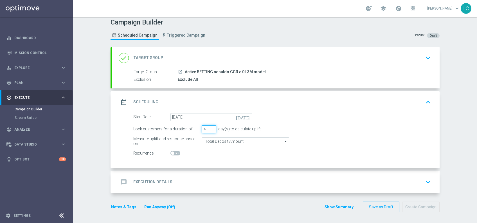
type input "4"
click at [208, 127] on input "4" at bounding box center [209, 129] width 14 height 8
click at [214, 173] on div "message Execution Details keyboard_arrow_down" at bounding box center [276, 182] width 328 height 22
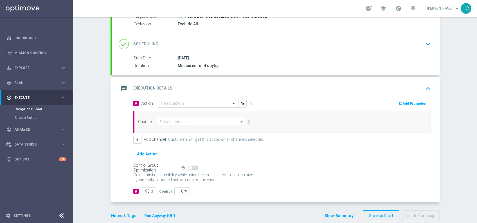
scroll to position [67, 0]
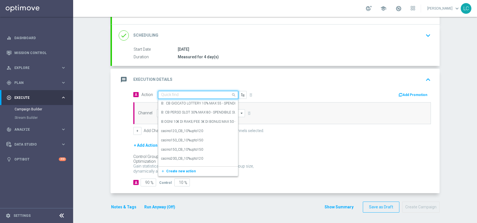
click at [175, 94] on input "text" at bounding box center [192, 94] width 63 height 5
click at [166, 170] on span "Create new action" at bounding box center [181, 171] width 30 height 4
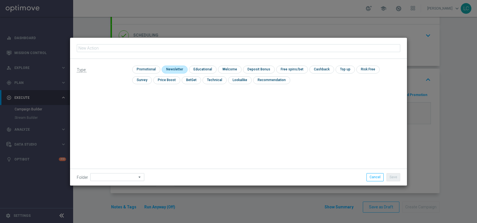
type input "Deposita almeno 10€ per 2€ bonus, deposita almeno 20€ per 5€ bonus deposita alm…"
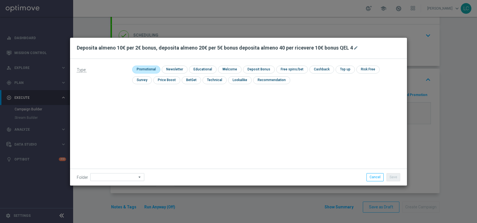
click at [142, 71] on input "checkbox" at bounding box center [145, 70] width 27 height 8
checkbox input "true"
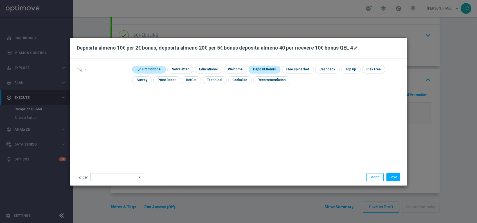
click at [269, 66] on input "checkbox" at bounding box center [264, 70] width 30 height 8
checkbox input "true"
click at [397, 179] on button "Save" at bounding box center [393, 177] width 14 height 8
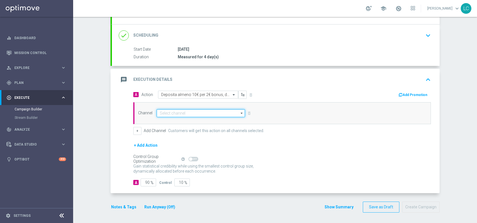
click at [190, 109] on input at bounding box center [201, 113] width 88 height 8
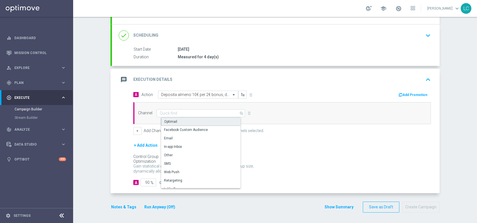
click at [174, 121] on div "Optimail" at bounding box center [203, 121] width 84 height 8
type input "Optimail"
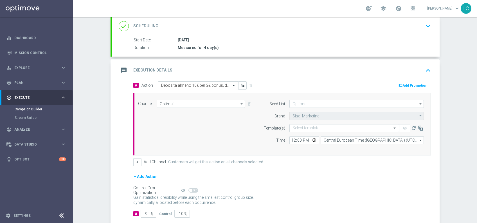
scroll to position [82, 0]
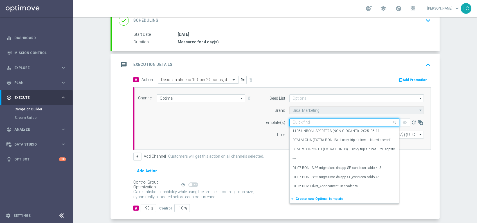
click at [313, 121] on input "text" at bounding box center [338, 122] width 92 height 5
paste input "SPORTDEPL2208"
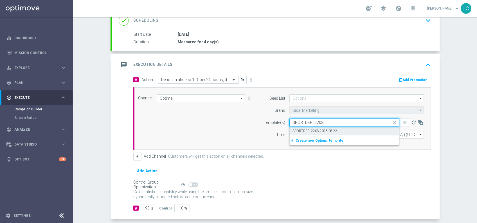
click at [313, 129] on label "SPORTDEPL2208-2025-08-22" at bounding box center [314, 130] width 45 height 5
type input "SPORTDEPL2208"
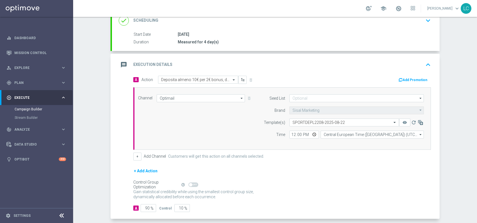
click at [417, 81] on button "Add Promotion" at bounding box center [413, 80] width 31 height 6
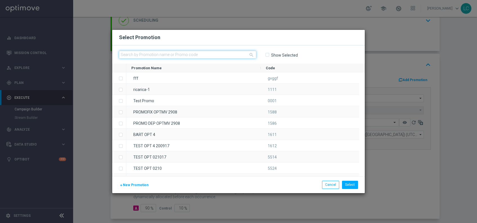
click at [211, 54] on input "text" at bounding box center [187, 55] width 137 height 8
paste input "SPORTDEPL2208"
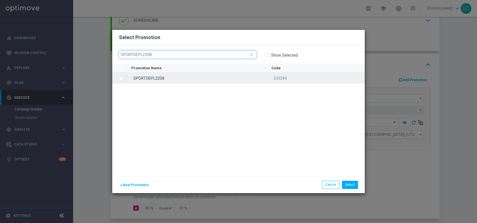
type input "SPORTDEPL2208"
click at [118, 79] on div "Press SPACE to select this row." at bounding box center [119, 77] width 14 height 11
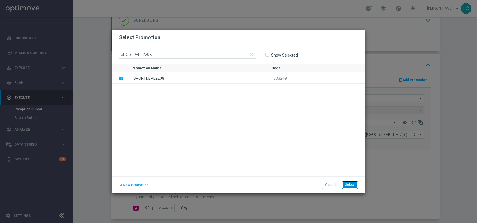
click at [350, 182] on button "Select" at bounding box center [350, 184] width 16 height 8
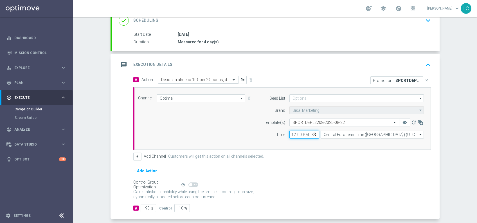
click at [292, 133] on input "12:00" at bounding box center [304, 134] width 30 height 8
type input "17:00"
click at [248, 127] on div "Channel Optimail Optimail arrow_drop_down Drag here to set row groups Drag here…" at bounding box center [281, 118] width 294 height 48
click at [424, 62] on icon "keyboard_arrow_up" at bounding box center [428, 64] width 8 height 8
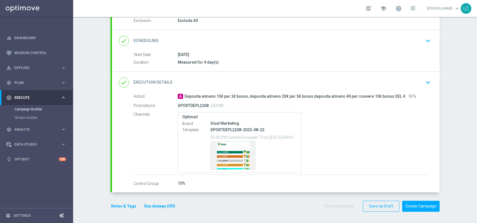
scroll to position [61, 0]
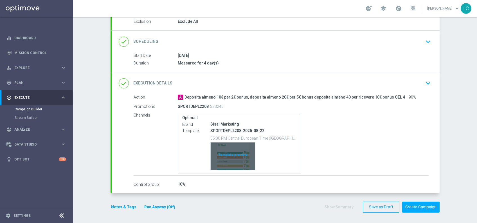
click at [226, 153] on div "Template preview" at bounding box center [233, 156] width 44 height 28
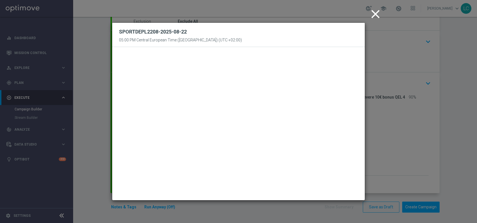
click at [377, 12] on icon "close" at bounding box center [375, 14] width 14 height 14
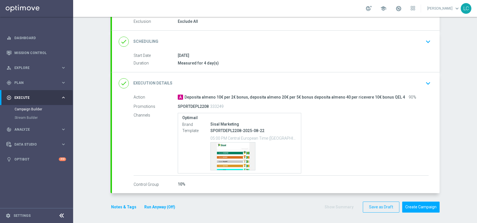
click at [113, 203] on button "Notes & Tags" at bounding box center [123, 206] width 26 height 7
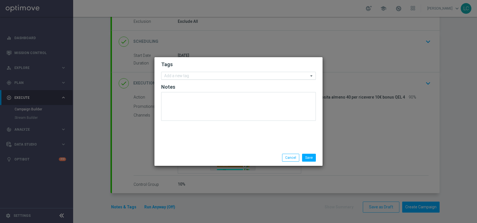
click at [198, 76] on input "text" at bounding box center [236, 76] width 144 height 5
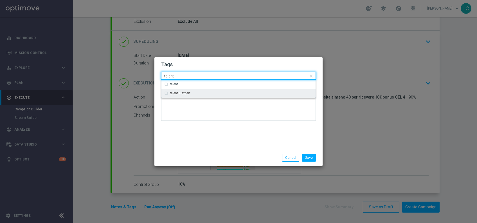
click at [162, 97] on div "talent + expert" at bounding box center [238, 93] width 154 height 9
type input "talent"
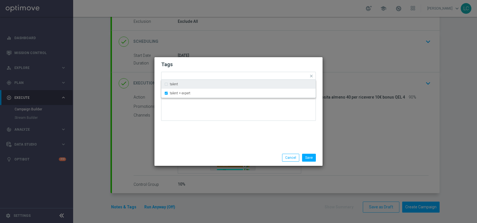
click at [206, 60] on form "Tags Quick find × talent + expert talent talent + expert Notes" at bounding box center [238, 92] width 155 height 65
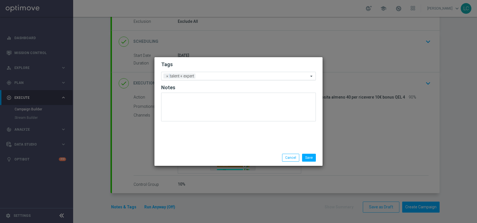
click at [216, 76] on input "text" at bounding box center [253, 76] width 111 height 5
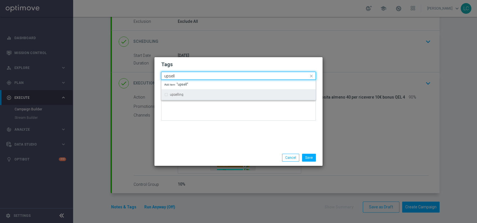
click at [166, 94] on div "upselling" at bounding box center [238, 94] width 148 height 9
type input "upsell"
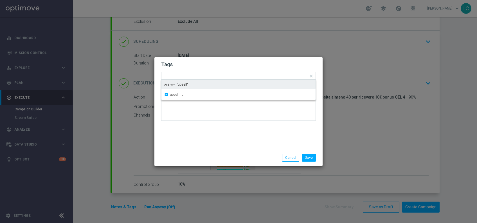
click at [203, 62] on h2 "Tags" at bounding box center [238, 64] width 155 height 7
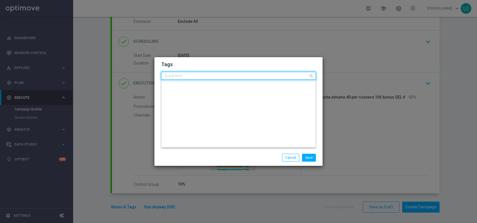
scroll to position [0, 0]
click at [235, 75] on input "text" at bounding box center [236, 76] width 144 height 5
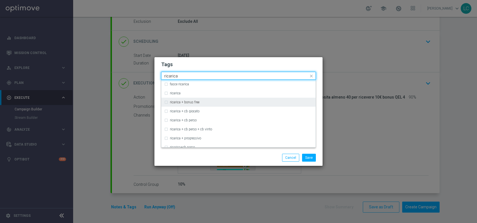
scroll to position [177, 0]
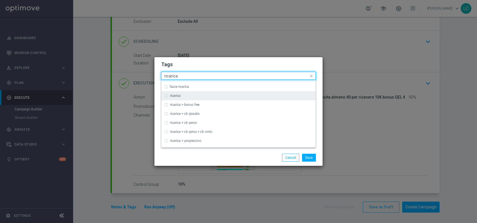
click at [170, 97] on div "ricarica" at bounding box center [238, 95] width 148 height 9
type input "ricarica"
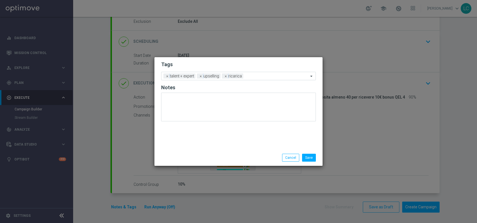
click at [207, 67] on h2 "Tags" at bounding box center [238, 64] width 155 height 7
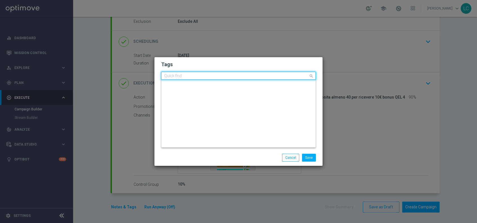
scroll to position [0, 0]
click at [262, 74] on input "text" at bounding box center [236, 76] width 144 height 5
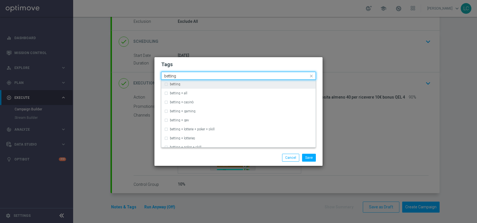
click at [201, 82] on div "betting" at bounding box center [241, 83] width 143 height 3
type input "betting"
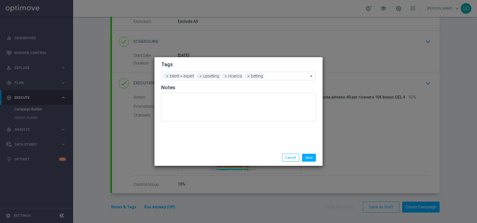
click at [244, 61] on h2 "Tags" at bounding box center [238, 64] width 155 height 7
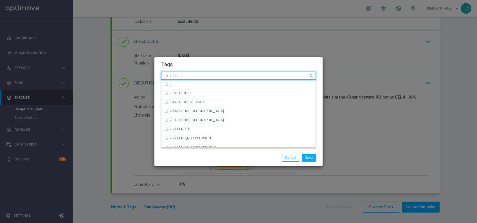
click at [282, 76] on input "text" at bounding box center [236, 76] width 144 height 5
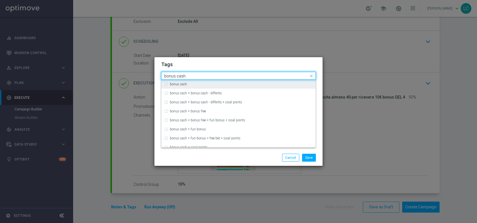
click at [164, 84] on div "bonus cash" at bounding box center [238, 84] width 148 height 9
type input "bonus cash"
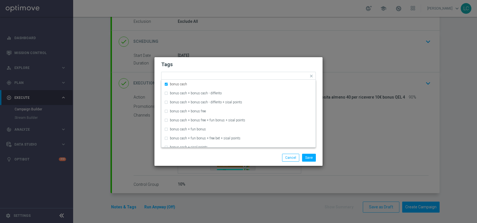
click at [218, 67] on h2 "Tags" at bounding box center [238, 64] width 155 height 7
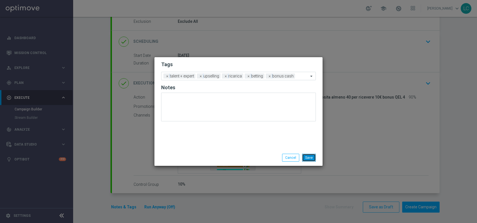
click at [312, 158] on button "Save" at bounding box center [309, 157] width 14 height 8
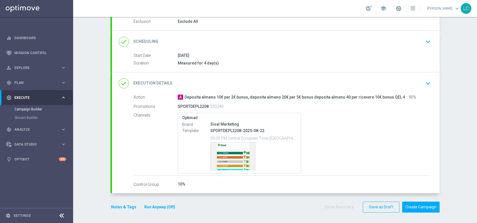
click at [426, 40] on icon "keyboard_arrow_down" at bounding box center [428, 41] width 8 height 8
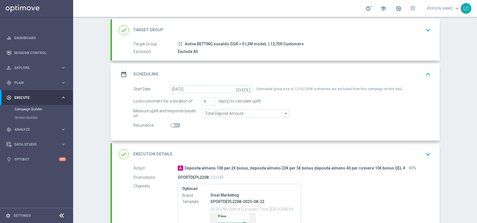
scroll to position [102, 0]
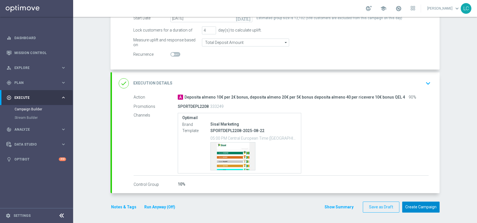
click at [411, 203] on button "Create Campaign" at bounding box center [420, 206] width 37 height 11
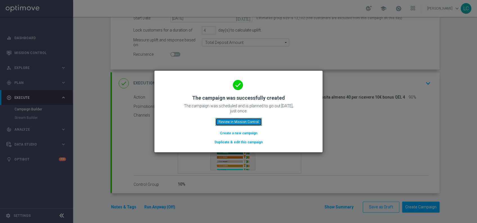
click at [238, 119] on button "Review in Mission Control" at bounding box center [238, 122] width 46 height 8
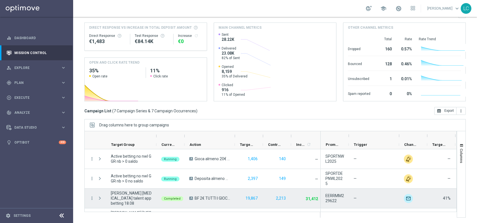
scroll to position [75, 0]
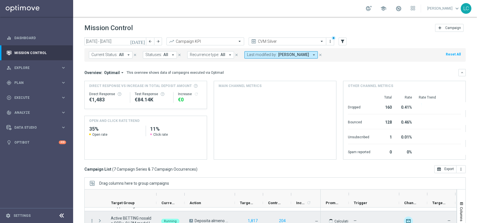
scroll to position [58, 0]
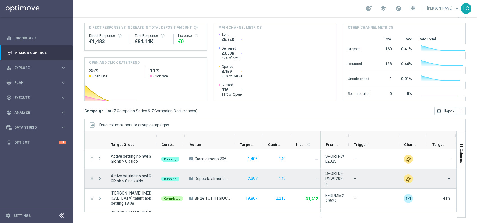
scroll to position [75, 0]
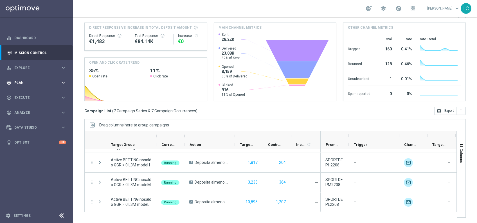
click at [27, 84] on div "gps_fixed Plan" at bounding box center [33, 82] width 54 height 5
click at [25, 141] on div "play_circle_outline Execute" at bounding box center [33, 139] width 54 height 5
click at [32, 106] on div "Campaign Builder" at bounding box center [44, 109] width 58 height 8
click at [32, 110] on link "Campaign Builder" at bounding box center [37, 109] width 44 height 4
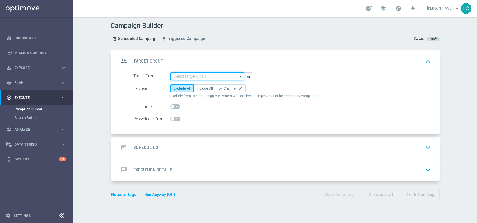
click at [188, 73] on input at bounding box center [206, 76] width 73 height 8
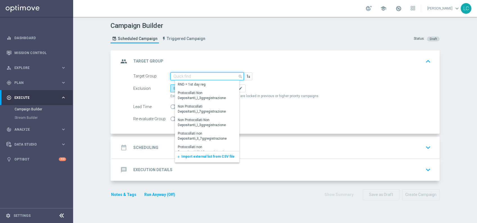
paste input "Active BETTING nosaldo GGR > 0 L3M NODEPL3M"
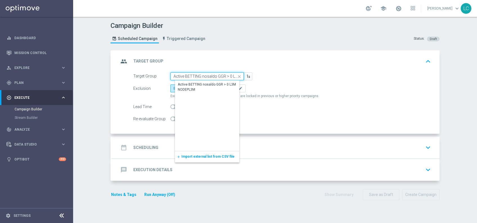
scroll to position [0, 22]
click at [188, 83] on div "Active BETTING nosaldo GGR > 0 L3M NODEPL3M" at bounding box center [211, 87] width 67 height 10
type input "Active BETTING nosaldo GGR > 0 L3M NODEPL3M"
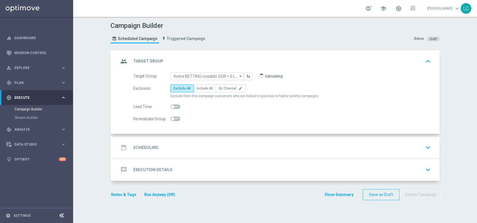
click at [228, 148] on div "date_range Scheduling keyboard_arrow_down" at bounding box center [276, 147] width 314 height 11
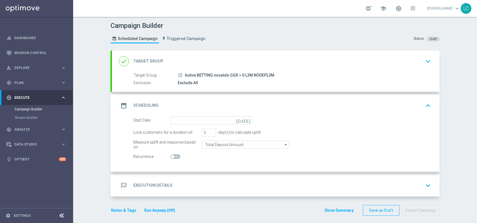
scroll to position [3, 0]
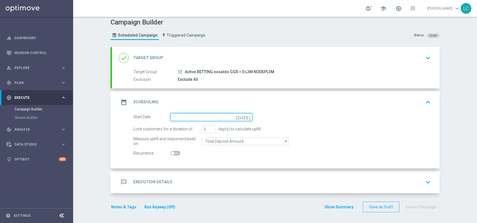
click at [204, 118] on input at bounding box center [211, 117] width 82 height 8
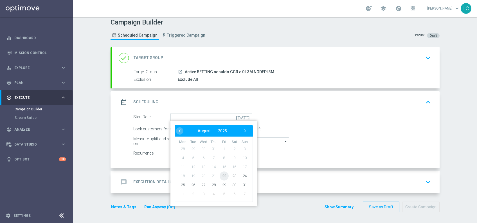
click at [222, 176] on span "22" at bounding box center [224, 175] width 9 height 9
type input "22 Aug 2025"
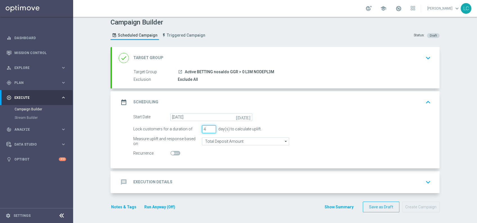
type input "4"
click at [209, 127] on input "4" at bounding box center [209, 129] width 14 height 8
click at [203, 179] on div "message Execution Details keyboard_arrow_down" at bounding box center [276, 182] width 314 height 11
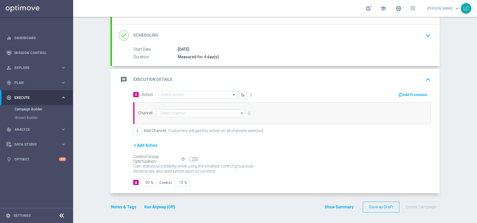
scroll to position [67, 0]
click at [176, 98] on div "Select action" at bounding box center [198, 95] width 80 height 8
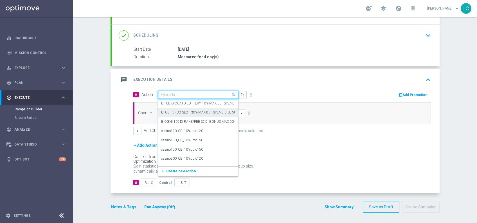
paste input "Deposita almeno 10€ per bonus da 5€ QEL 4"
type input "Deposita almeno 10€ per bonus da 5€ QEL 4"
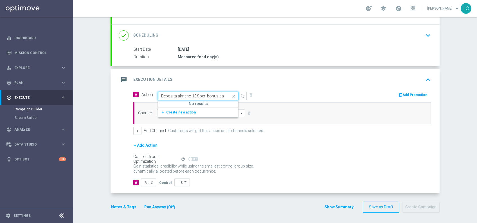
scroll to position [0, 15]
click at [177, 111] on span "Create new action" at bounding box center [181, 112] width 30 height 4
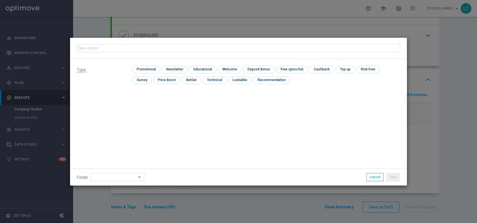
type input "Deposita almeno 10€ per bonus da 5€ QEL 4"
click at [148, 69] on input "checkbox" at bounding box center [145, 70] width 27 height 8
checkbox input "true"
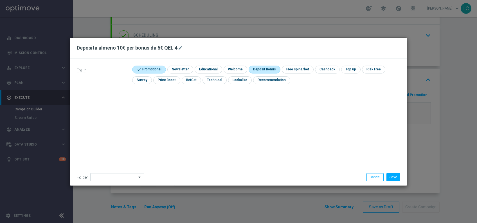
click at [264, 71] on input "checkbox" at bounding box center [264, 70] width 30 height 8
checkbox input "true"
click at [394, 175] on button "Save" at bounding box center [393, 177] width 14 height 8
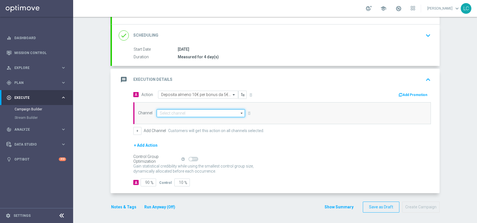
click at [201, 115] on input at bounding box center [201, 113] width 88 height 8
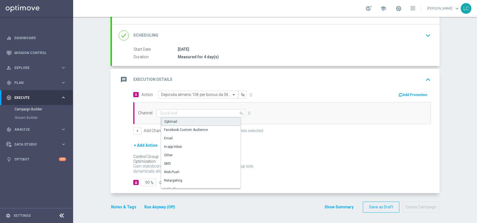
click at [174, 123] on div "Optimail" at bounding box center [203, 121] width 84 height 8
type input "Optimail"
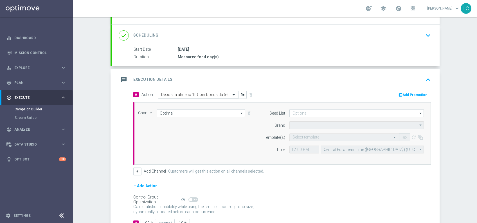
type input "Sisal Marketing"
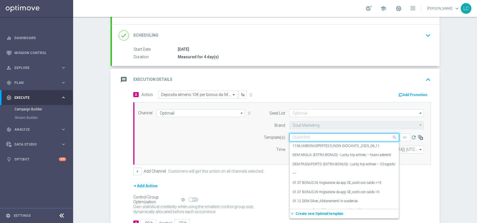
click at [303, 137] on input "text" at bounding box center [338, 137] width 92 height 5
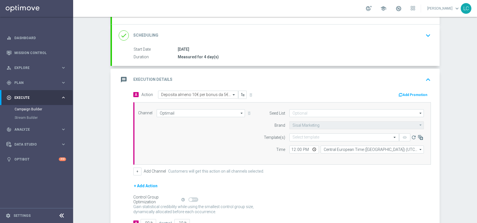
click at [270, 148] on div "Time" at bounding box center [270, 149] width 29 height 8
click at [290, 150] on input "12:00" at bounding box center [304, 149] width 30 height 8
type input "17:00"
click at [417, 93] on button "Add Promotion" at bounding box center [413, 95] width 31 height 6
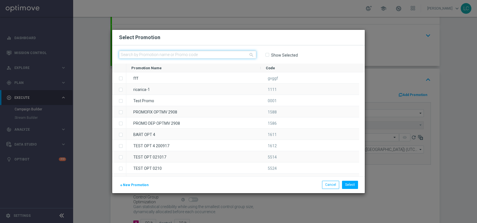
click at [198, 55] on input "text" at bounding box center [187, 55] width 137 height 8
paste input "SPORTDEP2208"
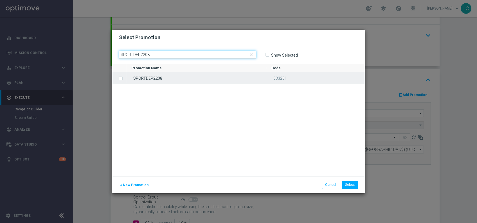
type input "SPORTDEP2208"
click at [154, 78] on div "SPORTDEP2208" at bounding box center [196, 77] width 140 height 11
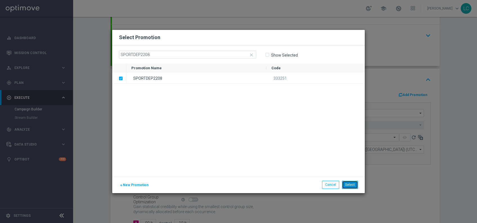
click at [351, 184] on button "Select" at bounding box center [350, 184] width 16 height 8
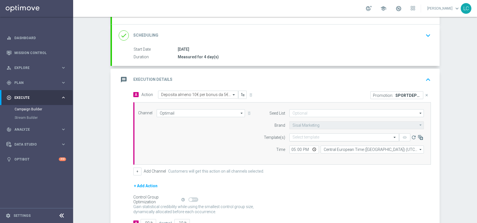
click at [321, 136] on input "text" at bounding box center [338, 137] width 92 height 5
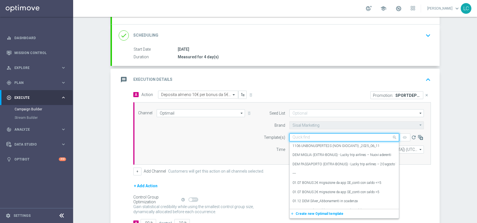
paste input "SPORTDEP2208"
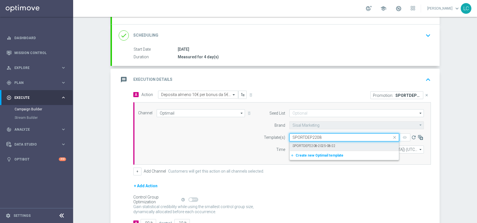
click at [314, 146] on label "SPORTDEP2208-2025-08-22" at bounding box center [313, 145] width 43 height 5
type input "SPORTDEP2208"
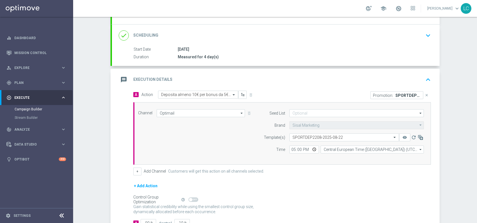
click at [424, 75] on icon "keyboard_arrow_up" at bounding box center [428, 79] width 8 height 8
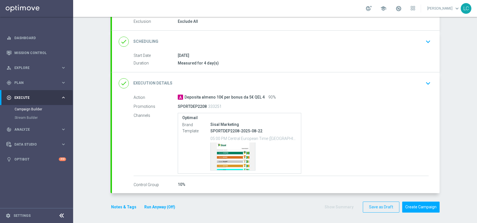
click at [427, 37] on icon "keyboard_arrow_down" at bounding box center [428, 41] width 8 height 8
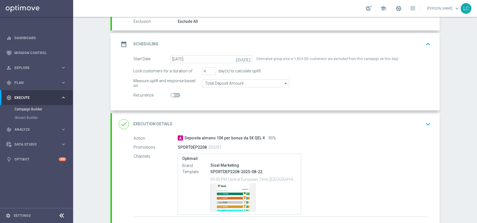
scroll to position [61, 0]
click at [424, 40] on icon "keyboard_arrow_up" at bounding box center [428, 44] width 8 height 8
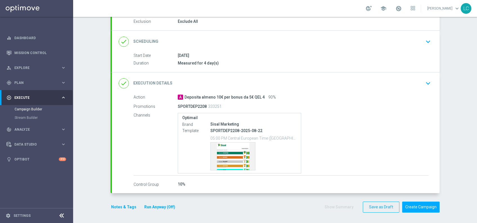
click at [110, 206] on button "Notes & Tags" at bounding box center [123, 206] width 26 height 7
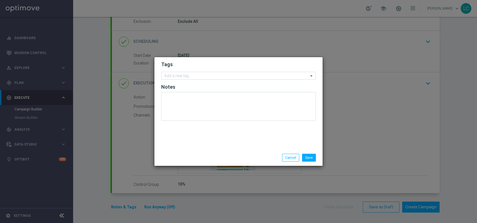
click at [206, 71] on form "Tags Add a new tag Notes" at bounding box center [238, 92] width 155 height 65
click at [205, 77] on input "text" at bounding box center [236, 76] width 144 height 5
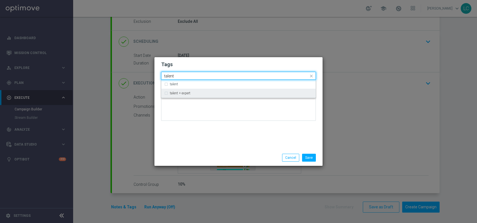
click at [191, 96] on div "talent + expert" at bounding box center [238, 93] width 148 height 9
type input "talent"
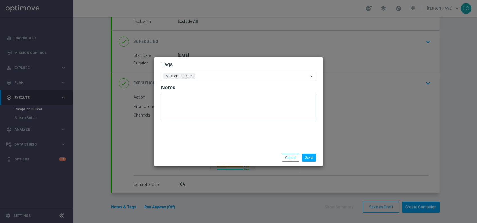
click at [228, 60] on form "Tags Add a new tag × talent + expert Notes" at bounding box center [238, 93] width 155 height 66
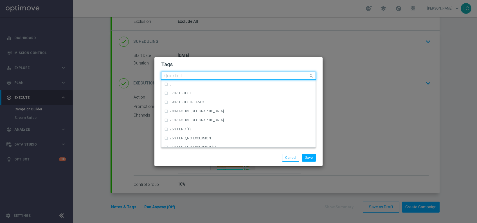
click at [226, 74] on input "text" at bounding box center [236, 76] width 144 height 5
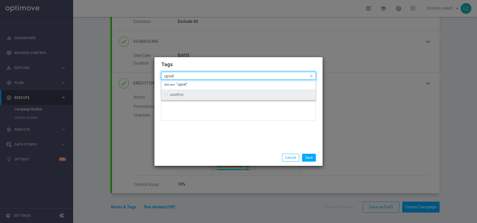
click at [194, 93] on div "upselling" at bounding box center [241, 94] width 143 height 3
type input "upsel"
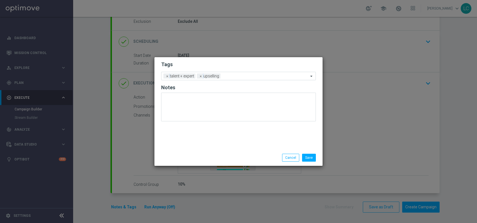
click at [206, 63] on h2 "Tags" at bounding box center [238, 64] width 155 height 7
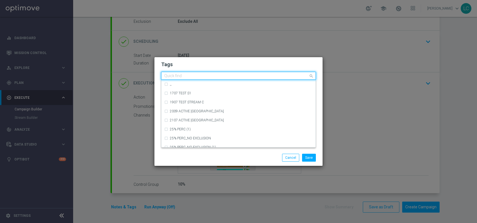
click at [245, 78] on input "text" at bounding box center [236, 76] width 144 height 5
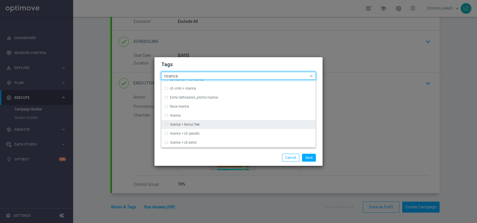
scroll to position [157, 0]
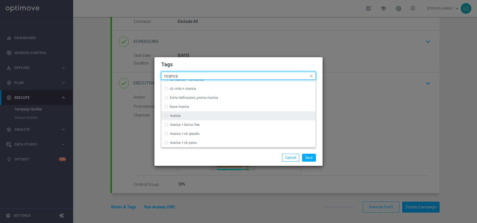
click at [197, 117] on div "ricarica" at bounding box center [238, 115] width 148 height 9
type input "ricarica"
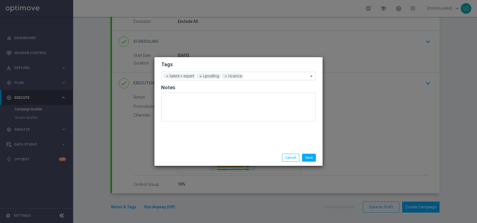
click at [239, 65] on h2 "Tags" at bounding box center [238, 64] width 155 height 7
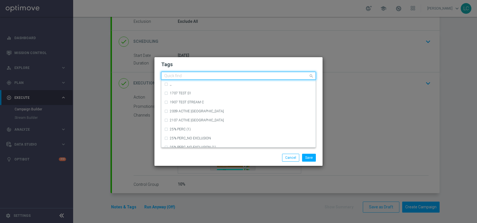
click at [263, 75] on input "text" at bounding box center [236, 76] width 144 height 5
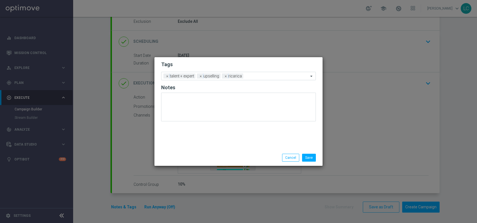
click at [249, 60] on form "Tags Add a new tag × talent + expert × upselling × ricarica Notes" at bounding box center [238, 93] width 155 height 66
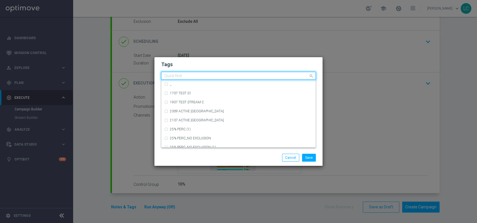
click at [263, 78] on input "text" at bounding box center [236, 76] width 144 height 5
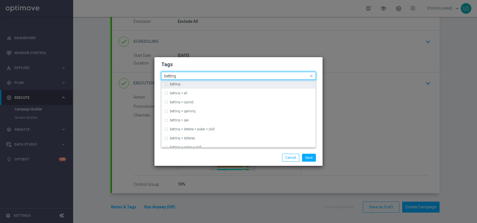
click at [246, 88] on div "betting" at bounding box center [238, 84] width 148 height 9
type input "betting"
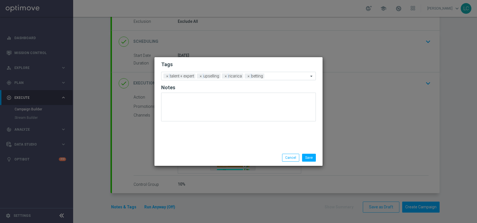
click at [261, 64] on h2 "Tags" at bounding box center [238, 64] width 155 height 7
click at [281, 77] on input "text" at bounding box center [287, 76] width 42 height 5
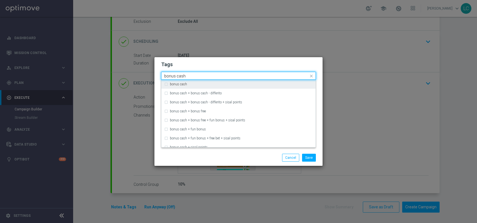
click at [235, 87] on div "bonus cash" at bounding box center [238, 84] width 148 height 9
type input "bonus cash"
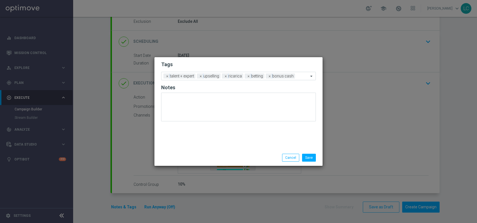
click at [256, 67] on h2 "Tags" at bounding box center [238, 64] width 155 height 7
click at [308, 155] on button "Save" at bounding box center [309, 157] width 14 height 8
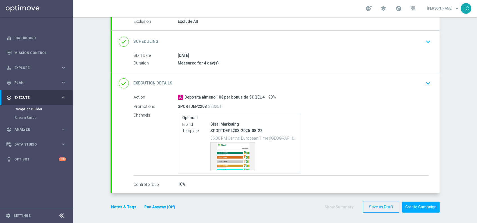
click at [431, 83] on div "done Execution Details keyboard_arrow_down" at bounding box center [276, 83] width 328 height 22
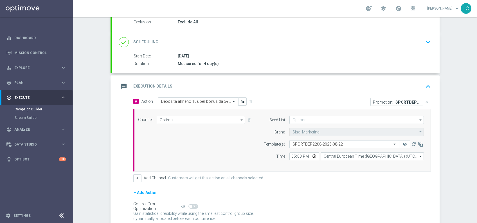
scroll to position [61, 0]
click at [423, 80] on button "keyboard_arrow_up" at bounding box center [428, 85] width 10 height 11
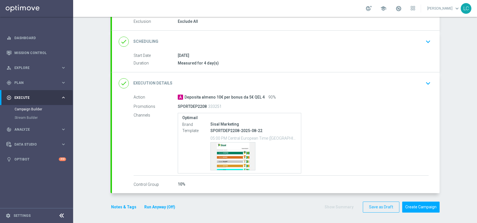
click at [426, 40] on icon "keyboard_arrow_down" at bounding box center [428, 41] width 8 height 8
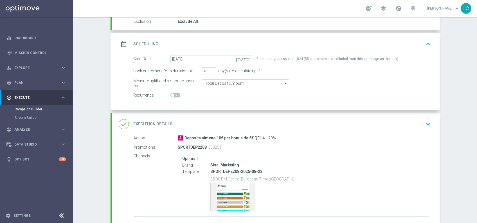
click at [424, 45] on icon "keyboard_arrow_up" at bounding box center [428, 44] width 8 height 8
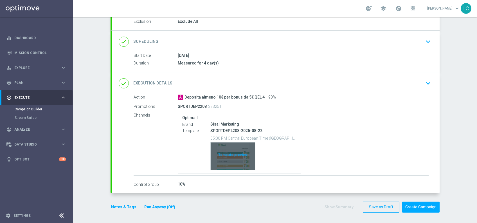
click at [217, 156] on div "Template preview" at bounding box center [233, 156] width 44 height 28
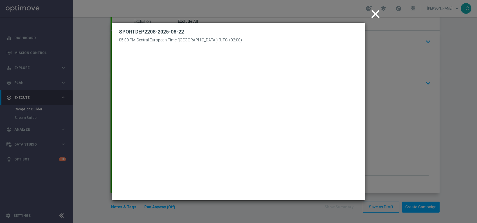
click at [374, 12] on icon "close" at bounding box center [375, 14] width 14 height 14
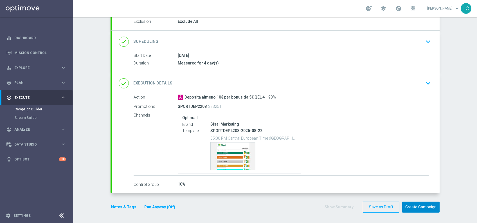
click at [428, 205] on button "Create Campaign" at bounding box center [420, 206] width 37 height 11
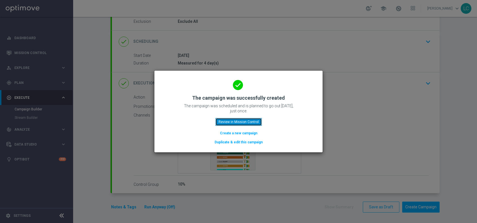
click at [240, 118] on button "Review in Mission Control" at bounding box center [238, 122] width 46 height 8
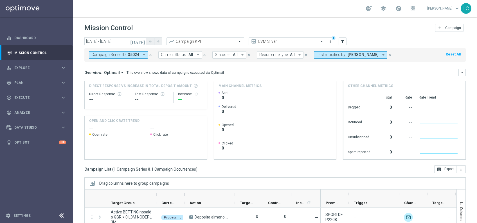
scroll to position [58, 0]
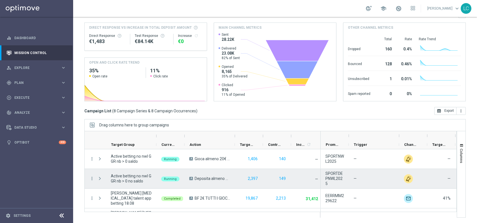
scroll to position [95, 0]
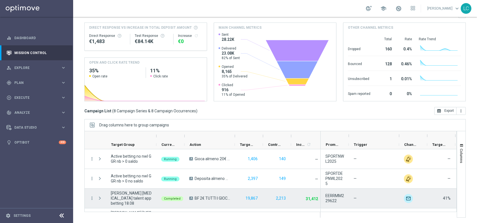
scroll to position [95, 0]
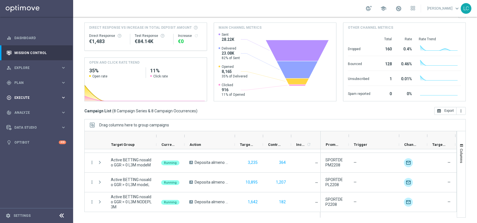
click at [45, 99] on span "Execute" at bounding box center [37, 97] width 46 height 3
drag, startPoint x: 31, startPoint y: 106, endPoint x: 31, endPoint y: 110, distance: 3.7
click at [31, 110] on div "Campaign Builder" at bounding box center [44, 109] width 58 height 8
click at [31, 110] on link "Campaign Builder" at bounding box center [37, 109] width 44 height 4
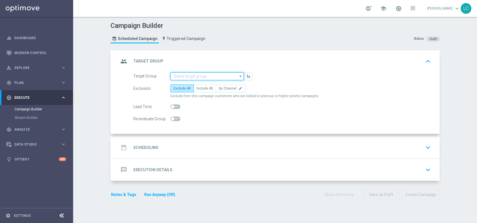
click at [189, 75] on input at bounding box center [206, 76] width 73 height 8
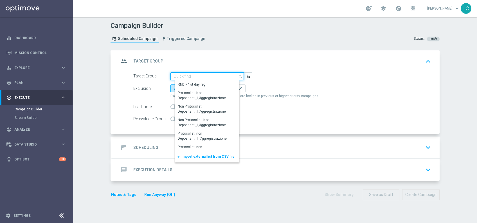
paste input "Active BETTING saldo GGR > 0 L3M BALANCER/STRATEGIST"
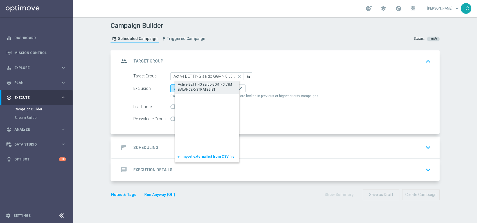
click at [193, 85] on div "Active BETTING saldo GGR > 0 L3M BALANCER/STRATEGIST" at bounding box center [212, 87] width 68 height 10
type input "Active BETTING saldo GGR > 0 L3M BALANCER/STRATEGIST"
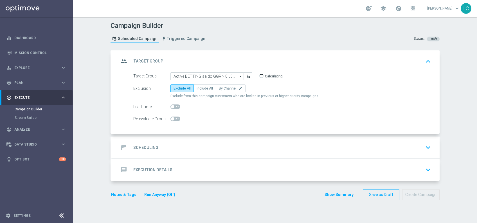
click at [233, 144] on div "date_range Scheduling keyboard_arrow_down" at bounding box center [276, 147] width 314 height 11
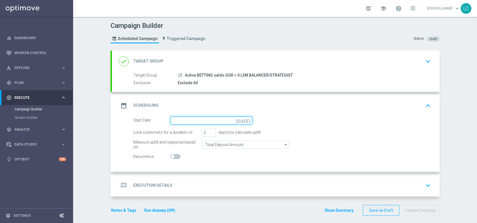
click at [219, 123] on input at bounding box center [211, 120] width 82 height 8
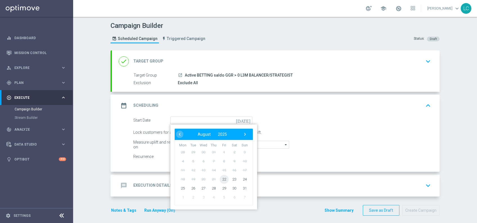
click at [223, 177] on span "22" at bounding box center [224, 178] width 9 height 9
type input "22 Aug 2025"
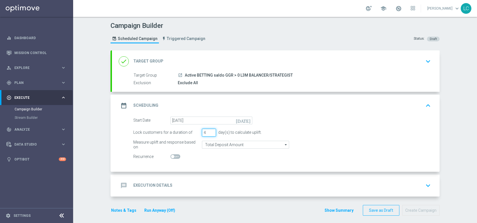
type input "4"
click at [210, 130] on input "4" at bounding box center [209, 132] width 14 height 8
click at [225, 177] on div "message Execution Details keyboard_arrow_down" at bounding box center [276, 185] width 328 height 22
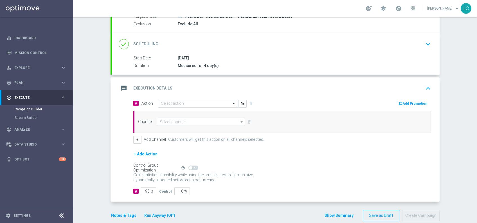
scroll to position [67, 0]
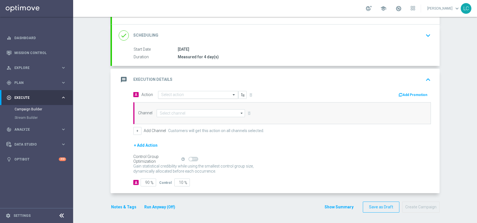
click at [170, 96] on input "text" at bounding box center [192, 94] width 63 height 5
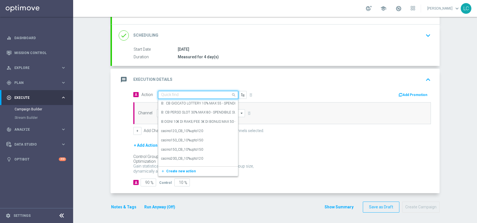
paste input "Gioca almeno 10€ quota e legatura 4 per cb perso 25% fino a 30€ quota e legatur…"
type input "Gioca almeno 10€ quota e legatura 4 per cb perso 25% fino a 30€ quota e legatur…"
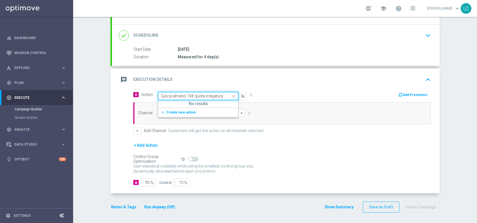
scroll to position [0, 82]
click at [167, 112] on span "Create new action" at bounding box center [181, 112] width 30 height 4
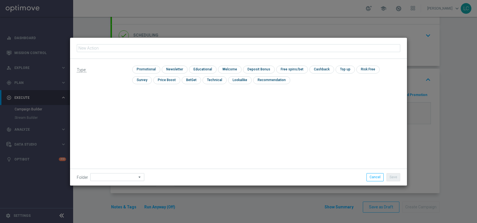
click at [173, 50] on input "text" at bounding box center [238, 48] width 323 height 8
type input "Gioca almeno 10€ quota e legatura 4 per cb perso 25% fino a 30€ quota e legatur…"
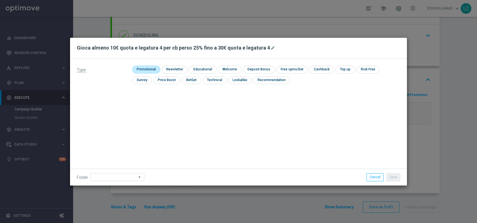
click at [146, 67] on input "checkbox" at bounding box center [145, 70] width 27 height 8
checkbox input "true"
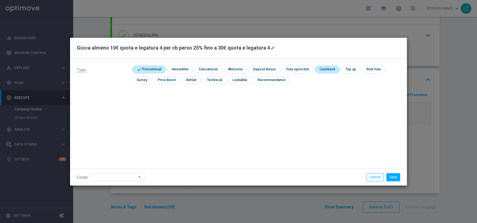
click at [324, 69] on input "checkbox" at bounding box center [327, 70] width 24 height 8
checkbox input "true"
click at [393, 175] on button "Save" at bounding box center [393, 177] width 14 height 8
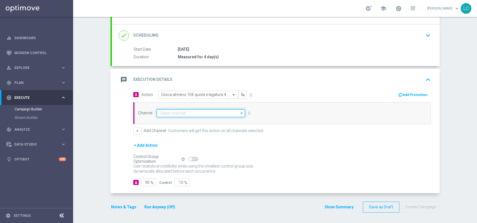
click at [187, 112] on input at bounding box center [201, 113] width 88 height 8
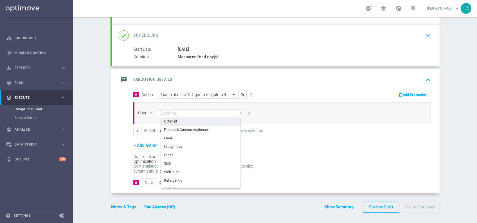
click at [171, 120] on div "Optimail" at bounding box center [170, 121] width 13 height 5
type input "Optimail"
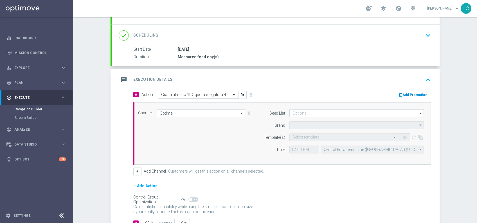
type input "Sisal Marketing"
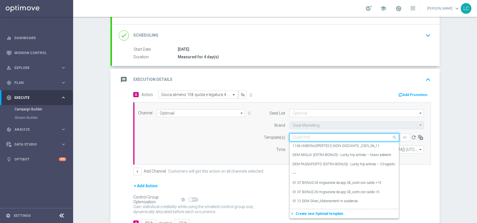
click at [309, 138] on input "text" at bounding box center [338, 137] width 92 height 5
paste input "SPORT2208"
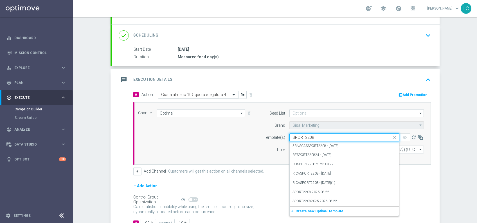
type input "SPORT2208"
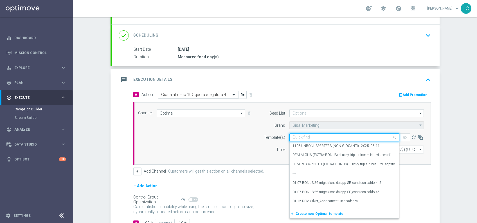
paste input "SPORT2208-2025-08-22"
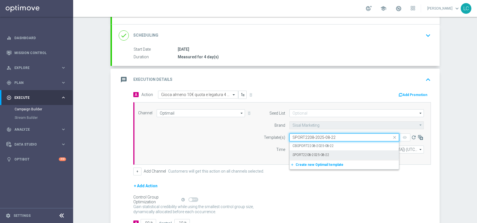
click at [302, 152] on label "SPORT2208-2025-08-22" at bounding box center [310, 154] width 37 height 5
type input "SPORT2208-2025-08-22"
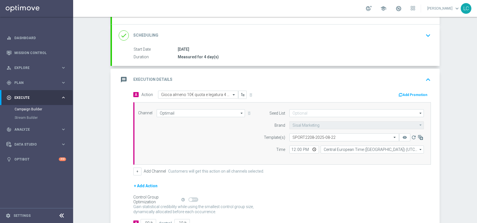
click at [411, 94] on button "Add Promotion" at bounding box center [413, 95] width 31 height 6
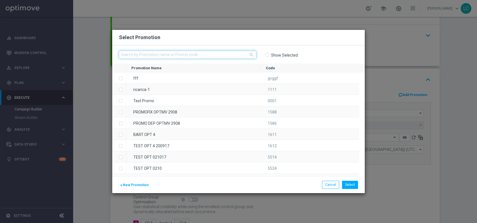
click at [191, 56] on input "text" at bounding box center [187, 55] width 137 height 8
paste input "333252"
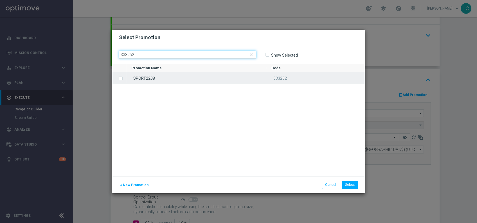
type input "333252"
click at [121, 77] on input "Press SPACE to select this row." at bounding box center [120, 75] width 3 height 3
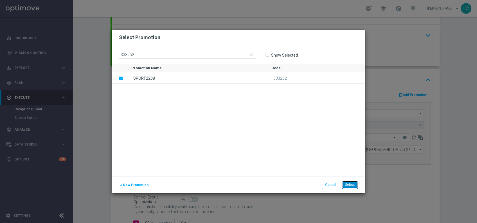
click at [355, 186] on button "Select" at bounding box center [350, 184] width 16 height 8
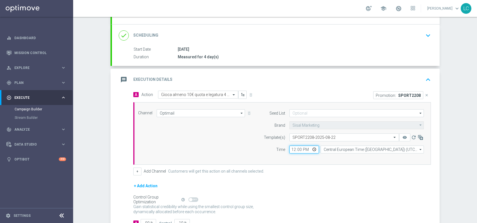
click at [289, 146] on input "12:00" at bounding box center [304, 149] width 30 height 8
type input "17:00"
click at [240, 155] on div "Channel Optimail Optimail arrow_drop_down Drag here to set row groups Drag here…" at bounding box center [281, 133] width 294 height 48
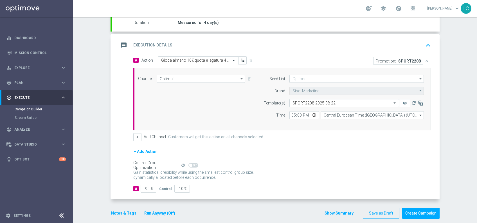
scroll to position [108, 0]
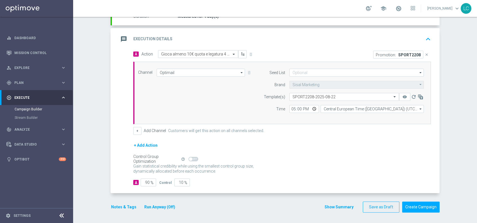
click at [425, 33] on div "message Execution Details keyboard_arrow_up" at bounding box center [276, 39] width 328 height 22
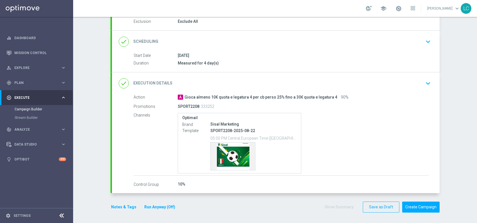
click at [424, 41] on icon "keyboard_arrow_down" at bounding box center [428, 41] width 8 height 8
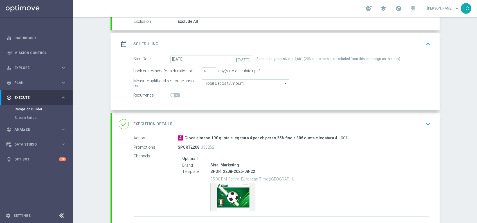
click at [425, 42] on icon "keyboard_arrow_up" at bounding box center [428, 44] width 8 height 8
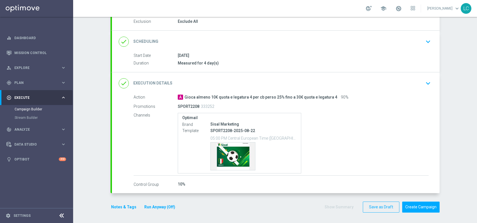
click at [116, 206] on button "Notes & Tags" at bounding box center [123, 206] width 26 height 7
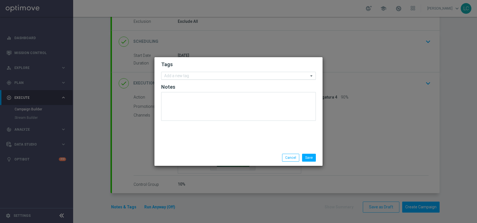
click at [182, 77] on input "text" at bounding box center [236, 76] width 144 height 5
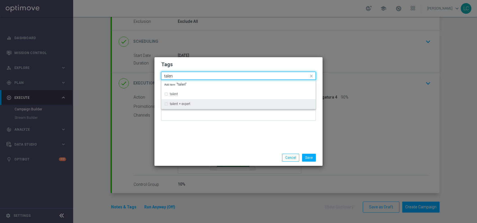
click at [175, 101] on div "talent + expert" at bounding box center [238, 103] width 148 height 9
type input "talen"
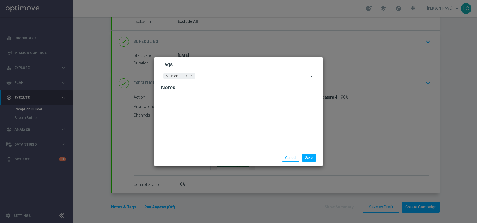
click at [216, 60] on form "Tags Add a new tag × talent + expert Notes" at bounding box center [238, 93] width 155 height 66
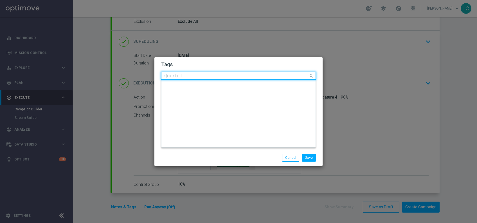
click at [211, 73] on div "Quick find × talent + expert" at bounding box center [234, 75] width 147 height 7
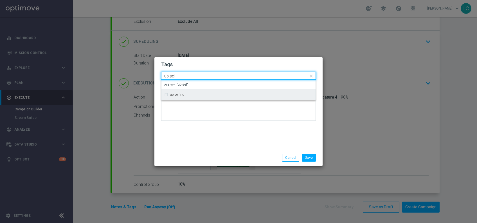
click at [201, 98] on div "up selling" at bounding box center [238, 94] width 148 height 9
type input "up sel"
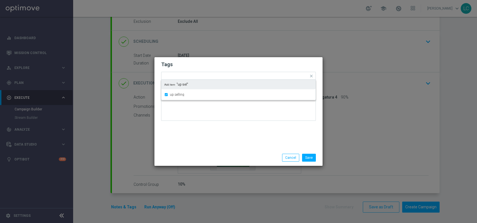
click at [214, 62] on h2 "Tags" at bounding box center [238, 64] width 155 height 7
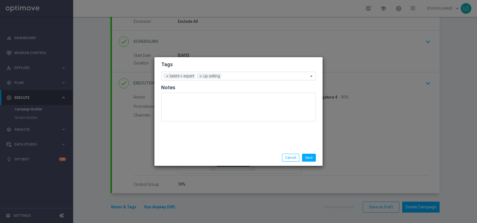
click at [232, 74] on input "text" at bounding box center [265, 76] width 85 height 5
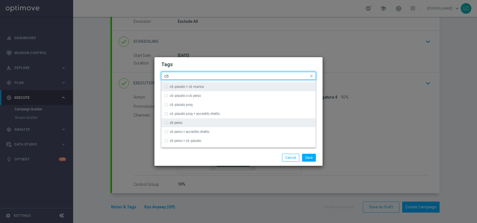
scroll to position [43, 0]
click at [189, 125] on div "cb perso" at bounding box center [238, 121] width 148 height 9
type input "cb"
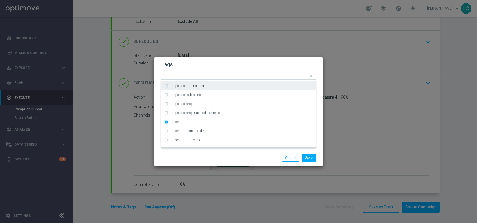
click at [217, 65] on h2 "Tags" at bounding box center [238, 64] width 155 height 7
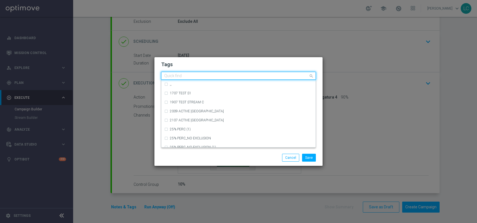
click at [269, 76] on input "text" at bounding box center [236, 76] width 144 height 5
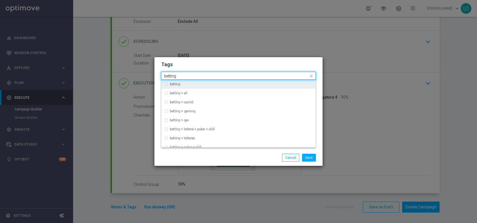
click at [262, 82] on div "betting" at bounding box center [238, 84] width 148 height 9
type input "betting"
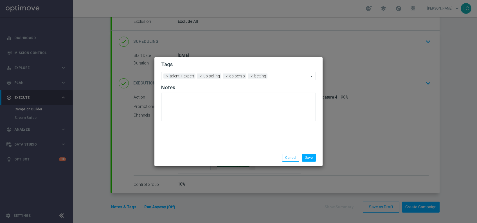
click at [277, 65] on h2 "Tags" at bounding box center [238, 64] width 155 height 7
click at [281, 76] on input "text" at bounding box center [289, 76] width 39 height 5
click at [241, 65] on h2 "Tags" at bounding box center [238, 64] width 155 height 7
click at [286, 78] on input "text" at bounding box center [289, 76] width 39 height 5
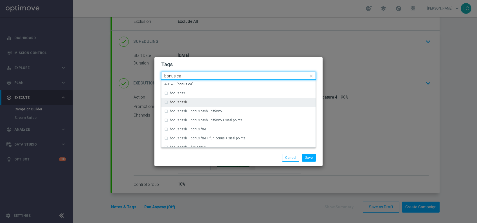
click at [189, 101] on div "bonus cash" at bounding box center [241, 101] width 143 height 3
type input "bonus ca"
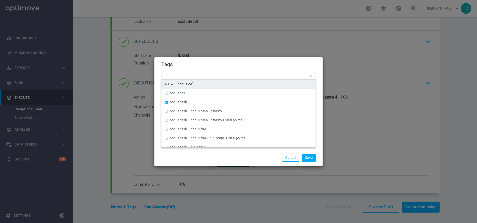
click at [248, 70] on form "Tags Quick find × talent + expert × up selling × cb perso × betting × bonus cas…" at bounding box center [238, 92] width 155 height 65
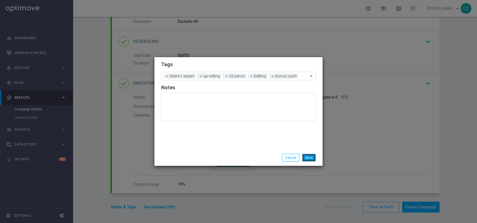
click at [310, 155] on button "Save" at bounding box center [309, 157] width 14 height 8
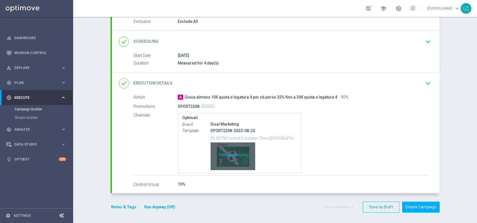
click at [227, 152] on div "Template preview" at bounding box center [233, 156] width 44 height 28
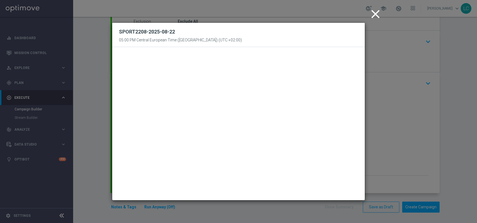
click at [379, 12] on icon "close" at bounding box center [375, 14] width 14 height 14
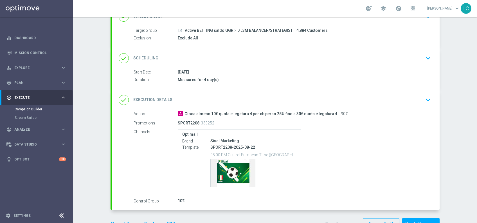
scroll to position [41, 0]
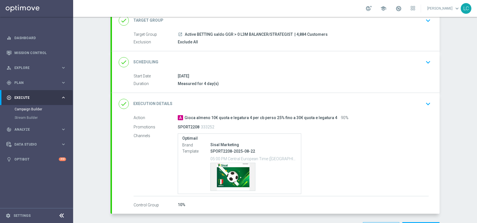
click at [426, 57] on button "keyboard_arrow_down" at bounding box center [428, 62] width 10 height 11
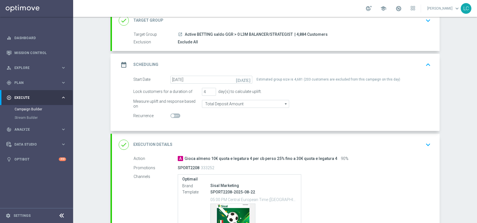
click at [426, 56] on div "date_range Scheduling keyboard_arrow_up" at bounding box center [276, 65] width 328 height 22
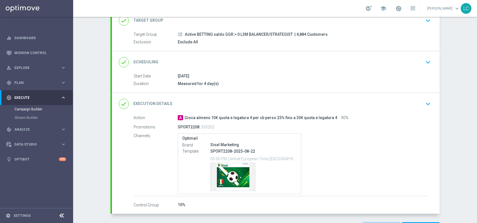
scroll to position [61, 0]
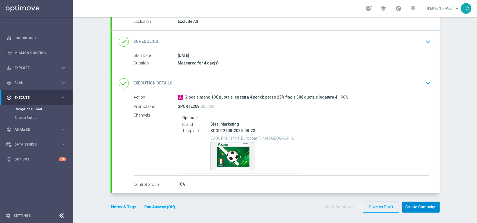
click at [413, 203] on button "Create Campaign" at bounding box center [420, 206] width 37 height 11
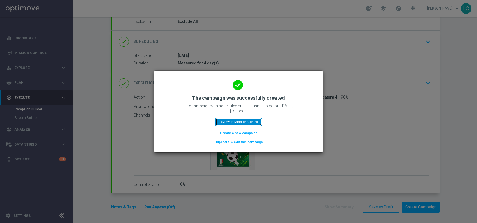
click at [241, 120] on button "Review in Mission Control" at bounding box center [238, 122] width 46 height 8
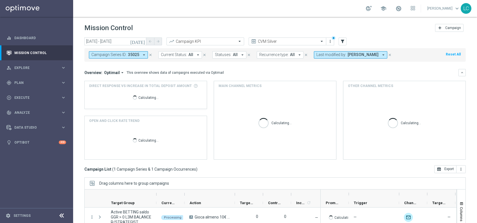
scroll to position [58, 0]
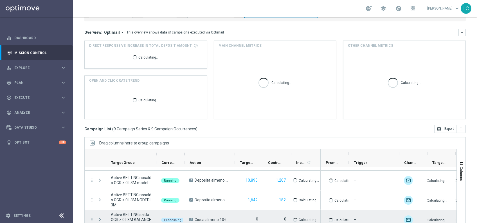
scroll to position [58, 0]
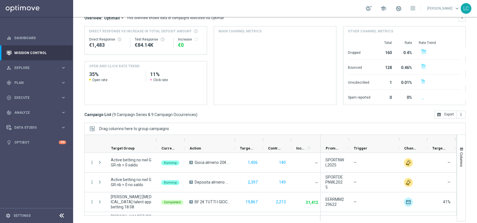
scroll to position [55, 0]
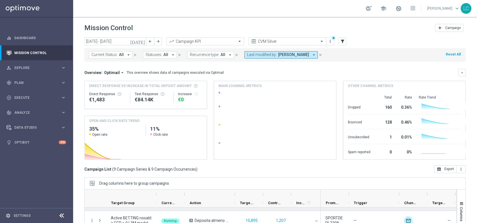
scroll to position [55, 0]
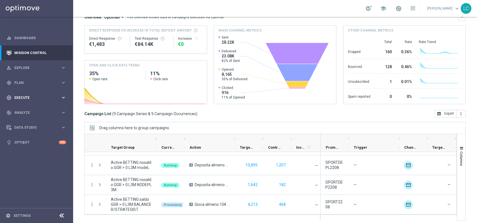
click at [25, 97] on span "Execute" at bounding box center [37, 97] width 46 height 3
click at [25, 107] on link "Campaign Builder" at bounding box center [37, 109] width 44 height 4
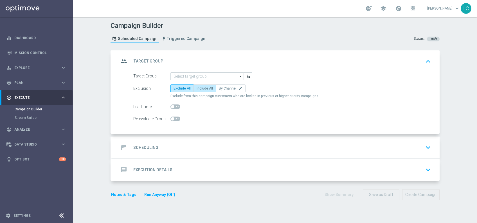
click at [197, 87] on span "Include All" at bounding box center [205, 88] width 16 height 4
click at [197, 87] on input "Include All" at bounding box center [199, 89] width 4 height 4
radio input "true"
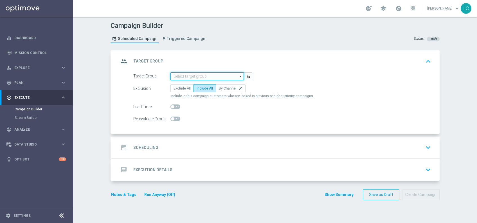
click at [198, 76] on input at bounding box center [206, 76] width 73 height 8
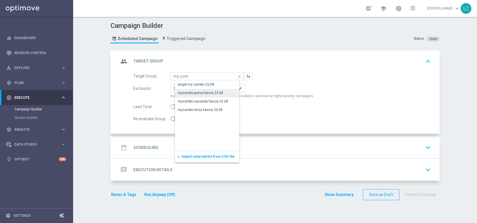
click at [196, 94] on div "mycombo prima fascia 23.08" at bounding box center [200, 92] width 45 height 5
type input "mycombo prima fascia 23.08"
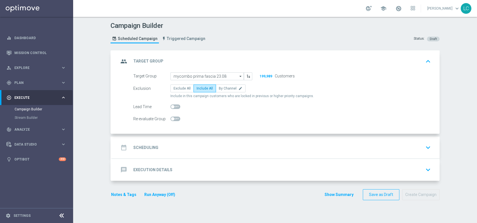
click at [171, 110] on div at bounding box center [175, 107] width 10 height 8
click at [173, 106] on span at bounding box center [175, 106] width 10 height 4
click at [173, 106] on input "checkbox" at bounding box center [175, 106] width 10 height 4
checkbox input "true"
click at [256, 145] on div "date_range Scheduling keyboard_arrow_down" at bounding box center [276, 147] width 314 height 11
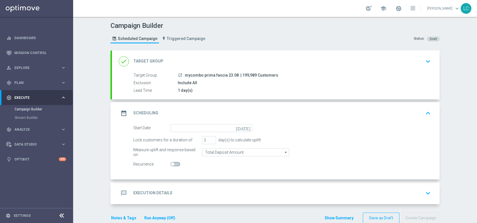
scroll to position [11, 0]
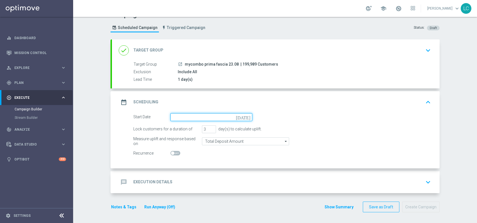
click at [184, 115] on input at bounding box center [211, 117] width 82 height 8
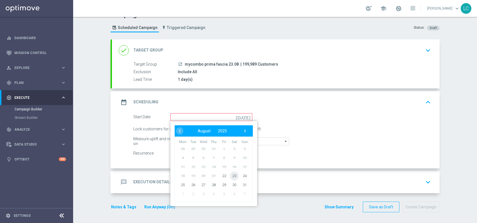
click at [230, 175] on span "23" at bounding box center [234, 175] width 9 height 9
type input "23 Aug 2025"
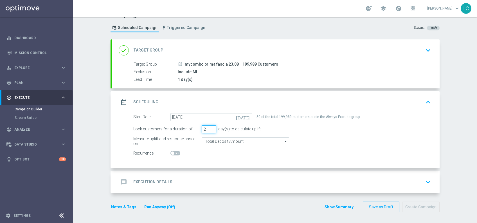
click at [209, 130] on input "2" at bounding box center [209, 129] width 14 height 8
type input "1"
click at [209, 130] on input "1" at bounding box center [209, 129] width 14 height 8
click at [247, 138] on input "Total Deposit Amount" at bounding box center [245, 141] width 87 height 8
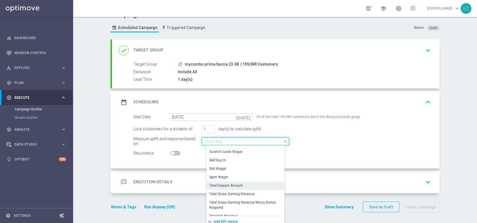
scroll to position [128, 0]
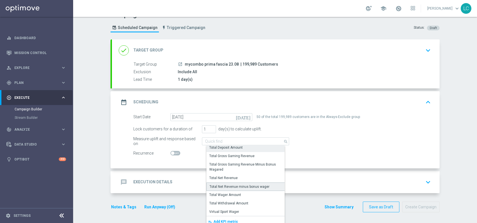
click at [231, 189] on div "Total Net Revenue minus bonus wager" at bounding box center [247, 186] width 82 height 8
type input "Total Net Revenue minus bonus wager"
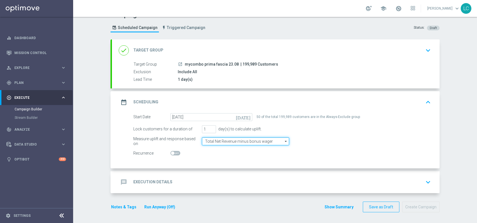
click at [253, 138] on input "Total Net Revenue minus bonus wager" at bounding box center [245, 141] width 87 height 8
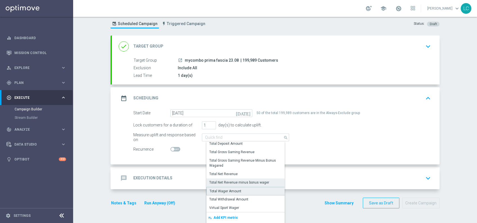
click at [227, 188] on div "Total Wager Amount" at bounding box center [225, 190] width 32 height 5
type input "Total Wager Amount"
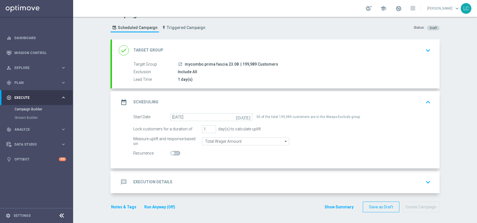
click at [218, 177] on div "message Execution Details keyboard_arrow_down" at bounding box center [276, 182] width 314 height 11
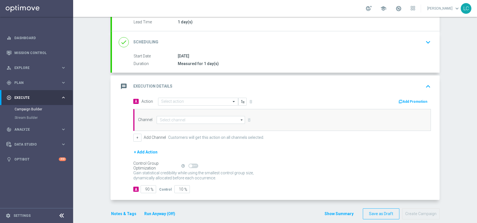
scroll to position [69, 0]
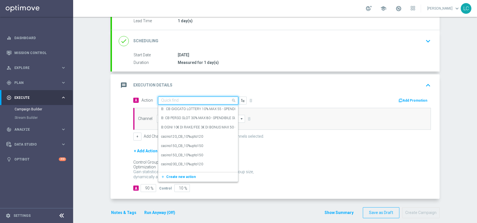
click at [185, 97] on div "Quick find" at bounding box center [198, 100] width 80 height 8
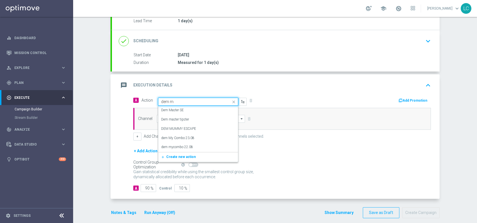
type input "dem my"
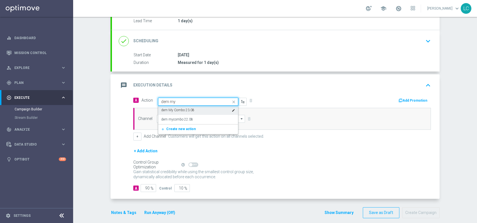
click at [189, 110] on label "dem My Combo 23.08" at bounding box center [177, 110] width 33 height 5
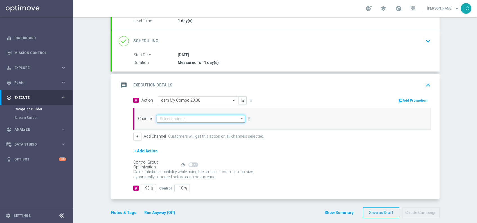
click at [203, 121] on input at bounding box center [201, 119] width 88 height 8
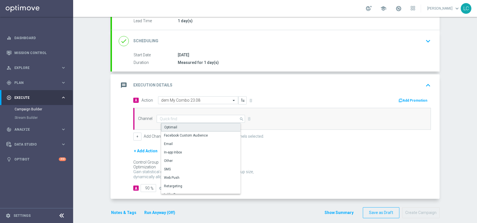
click at [193, 127] on div "Optimail" at bounding box center [203, 127] width 84 height 8
type input "Optimail"
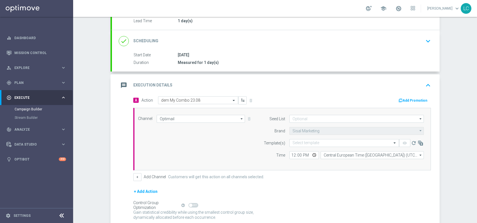
scroll to position [115, 0]
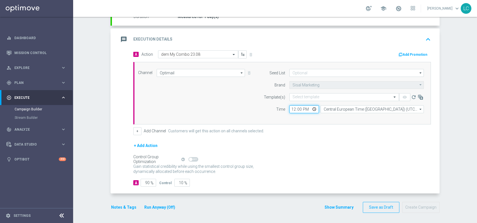
click at [292, 107] on input "12:00" at bounding box center [304, 109] width 30 height 8
type input "11:00"
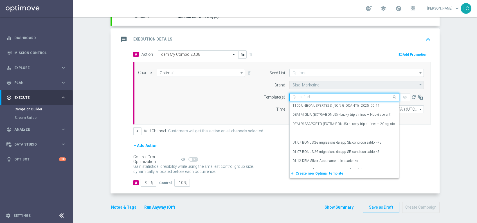
click at [333, 95] on input "text" at bounding box center [338, 97] width 92 height 5
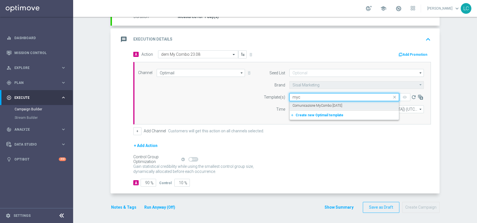
click at [333, 103] on label "Comunicazione MyCombo [DATE]" at bounding box center [317, 105] width 50 height 5
type input "myc"
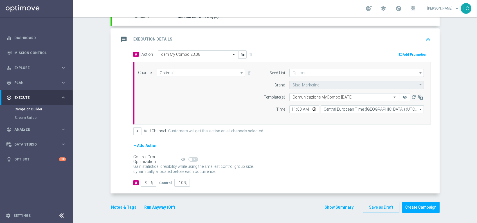
click at [114, 208] on button "Notes & Tags" at bounding box center [123, 207] width 26 height 7
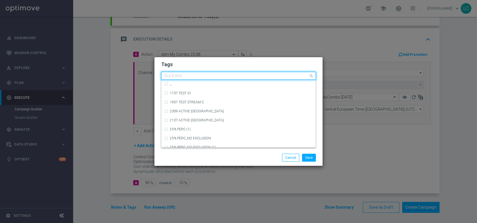
click at [220, 76] on input "text" at bounding box center [236, 76] width 144 height 5
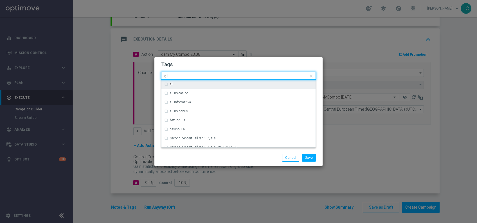
click at [170, 84] on label "all" at bounding box center [171, 83] width 3 height 3
type input "all"
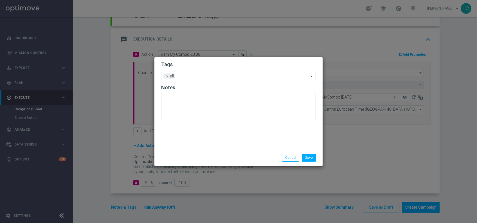
click at [193, 65] on h2 "Tags" at bounding box center [238, 64] width 155 height 7
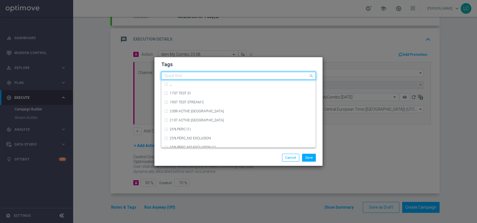
click at [234, 75] on input "text" at bounding box center [236, 76] width 144 height 5
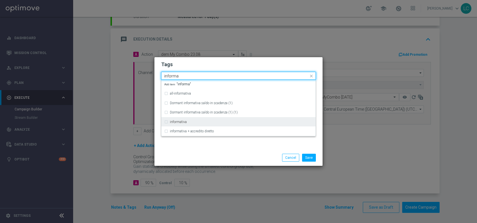
click at [198, 121] on div "informativa" at bounding box center [241, 121] width 143 height 3
type input "informa"
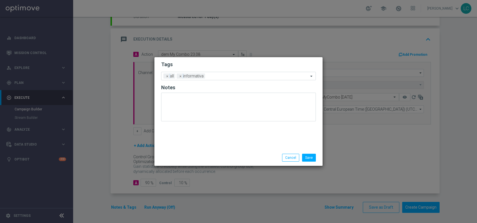
click at [250, 64] on h2 "Tags" at bounding box center [238, 64] width 155 height 7
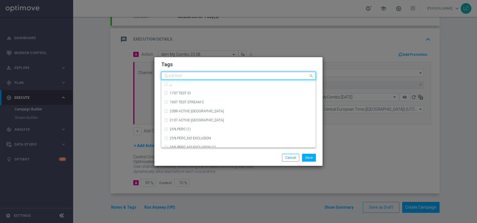
click at [226, 77] on input "text" at bounding box center [236, 76] width 144 height 5
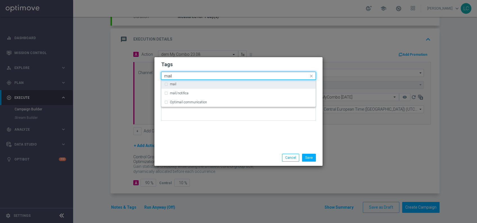
click at [208, 85] on div "mail" at bounding box center [241, 83] width 143 height 3
type input "mail"
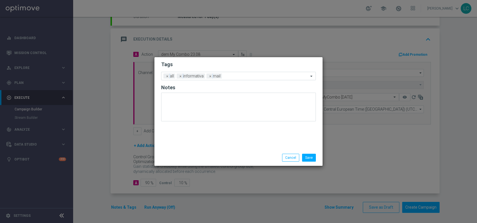
click at [247, 63] on h2 "Tags" at bounding box center [238, 64] width 155 height 7
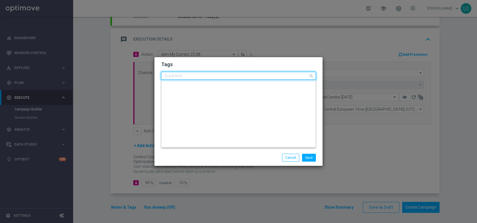
scroll to position [0, 0]
click at [271, 76] on input "text" at bounding box center [236, 76] width 144 height 5
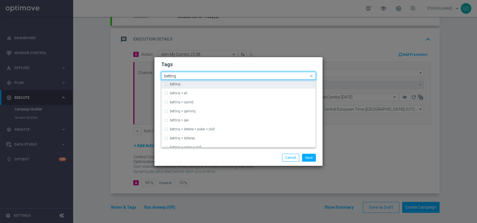
click at [267, 80] on div "betting" at bounding box center [238, 84] width 148 height 9
type input "betting"
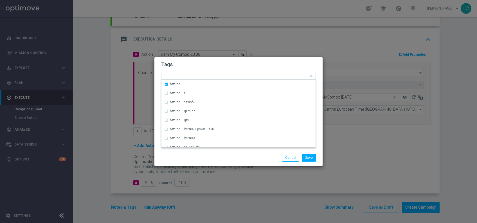
click at [281, 62] on h2 "Tags" at bounding box center [238, 64] width 155 height 7
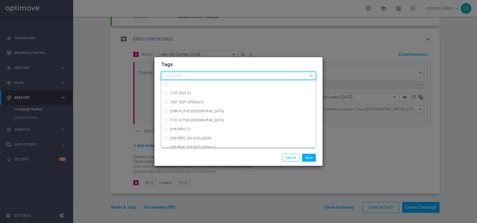
click at [261, 76] on input "text" at bounding box center [236, 76] width 144 height 5
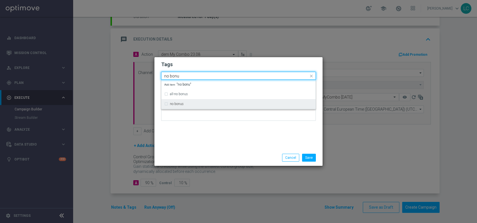
click at [229, 103] on div "no bonus" at bounding box center [241, 103] width 143 height 3
type input "no bonu"
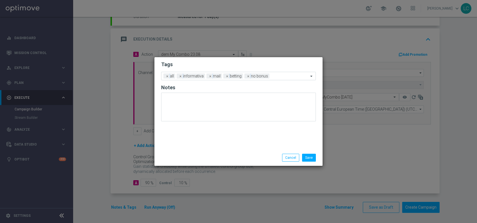
click at [245, 60] on form "Tags Add a new tag × all × informativa × mail × betting × no bonus Notes" at bounding box center [238, 93] width 155 height 66
click at [313, 157] on button "Save" at bounding box center [309, 157] width 14 height 8
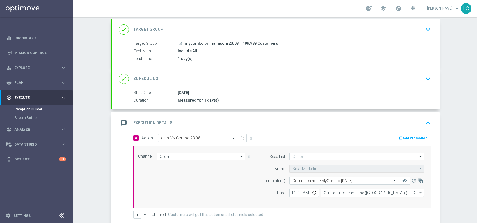
scroll to position [31, 0]
click at [428, 28] on icon "keyboard_arrow_down" at bounding box center [428, 30] width 8 height 8
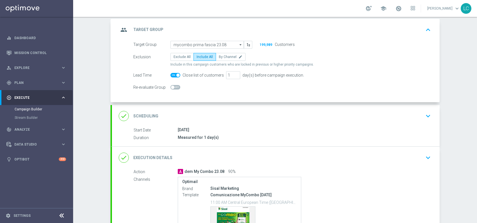
click at [426, 26] on icon "keyboard_arrow_up" at bounding box center [428, 30] width 8 height 8
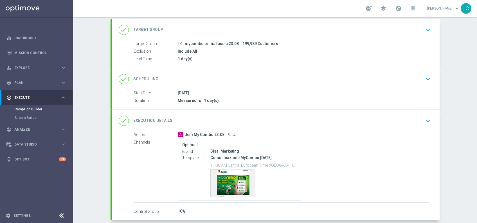
click at [429, 78] on icon "keyboard_arrow_down" at bounding box center [428, 79] width 8 height 8
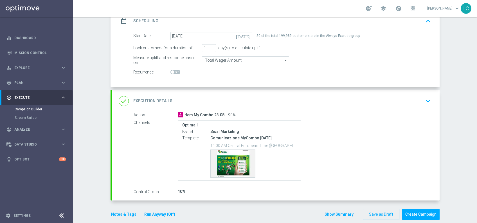
scroll to position [92, 0]
click at [425, 98] on icon "keyboard_arrow_down" at bounding box center [428, 100] width 8 height 8
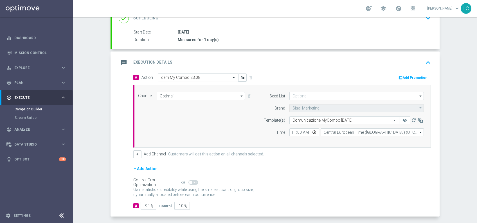
scroll to position [115, 0]
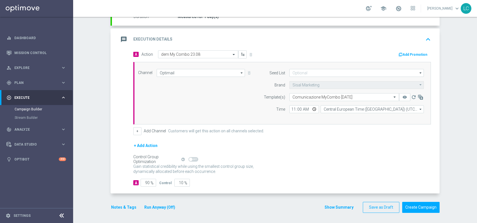
click at [426, 36] on icon "keyboard_arrow_up" at bounding box center [428, 39] width 8 height 8
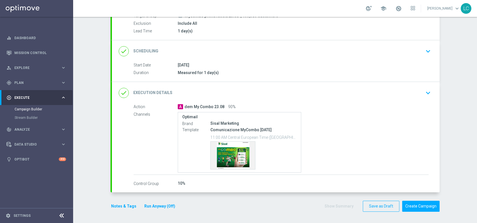
scroll to position [58, 0]
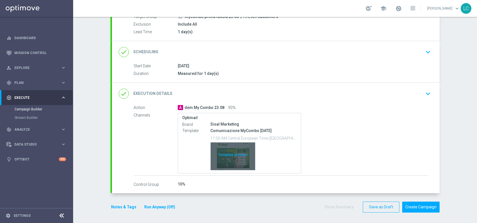
click at [233, 156] on div "Template preview" at bounding box center [233, 156] width 44 height 28
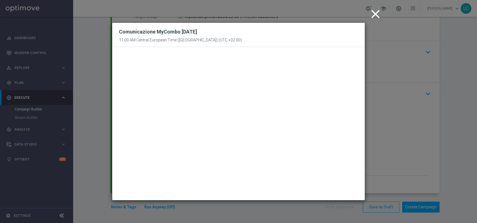
click at [377, 14] on icon "close" at bounding box center [375, 14] width 14 height 14
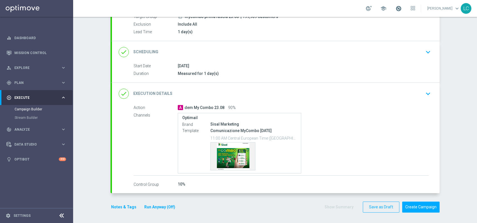
click at [395, 10] on span at bounding box center [398, 8] width 6 height 6
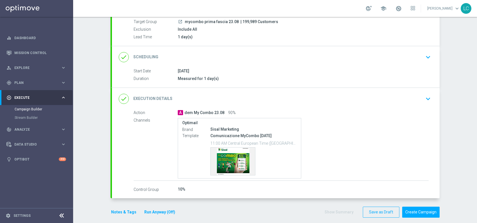
scroll to position [56, 0]
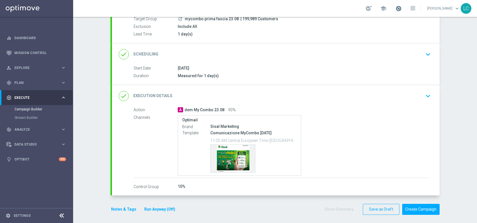
click at [397, 9] on span at bounding box center [398, 8] width 6 height 6
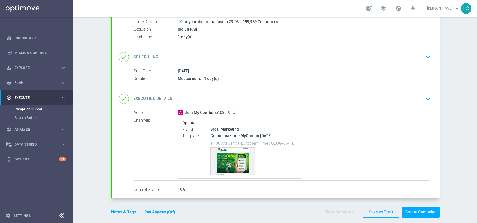
scroll to position [58, 0]
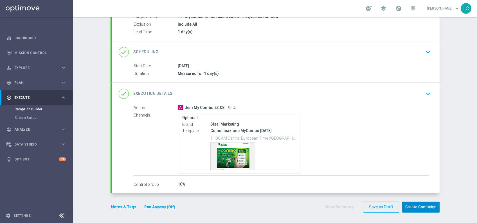
click at [412, 205] on button "Create Campaign" at bounding box center [420, 206] width 37 height 11
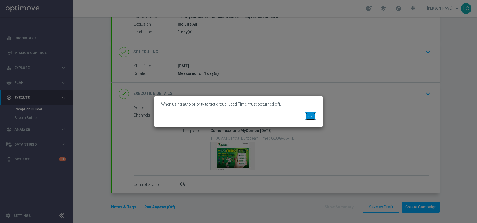
click at [309, 115] on button "OK" at bounding box center [310, 116] width 11 height 8
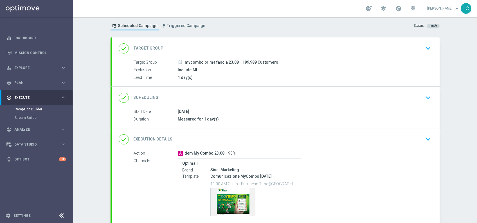
scroll to position [12, 0]
click at [426, 48] on icon "keyboard_arrow_down" at bounding box center [428, 49] width 8 height 8
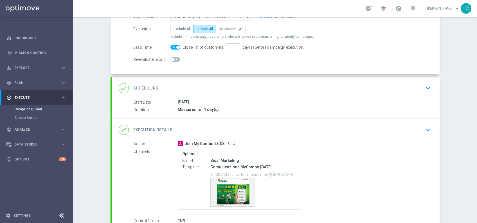
scroll to position [60, 0]
click at [427, 84] on icon "keyboard_arrow_down" at bounding box center [428, 87] width 8 height 8
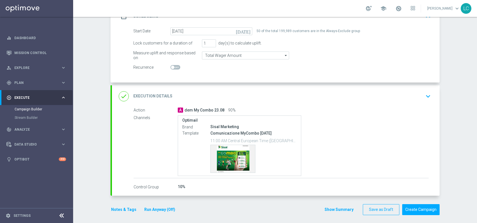
scroll to position [97, 0]
click at [424, 94] on icon "keyboard_arrow_down" at bounding box center [428, 95] width 8 height 8
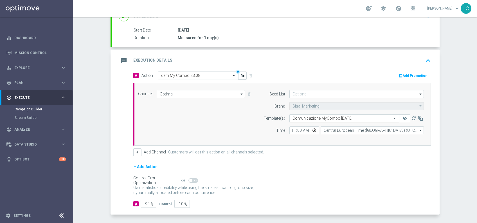
scroll to position [115, 0]
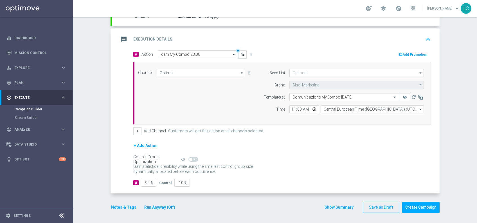
click at [426, 38] on icon "keyboard_arrow_up" at bounding box center [428, 39] width 8 height 8
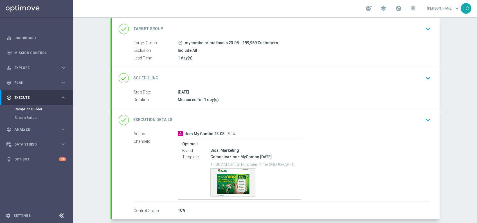
scroll to position [31, 0]
click at [426, 28] on icon "keyboard_arrow_down" at bounding box center [428, 30] width 8 height 8
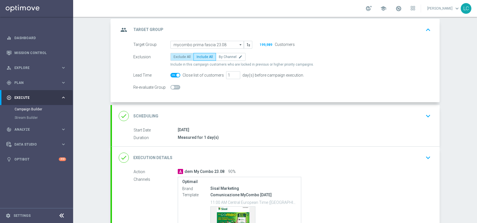
click at [173, 58] on span "Exclude All" at bounding box center [181, 57] width 17 height 4
click at [173, 58] on input "Exclude All" at bounding box center [175, 58] width 4 height 4
radio input "true"
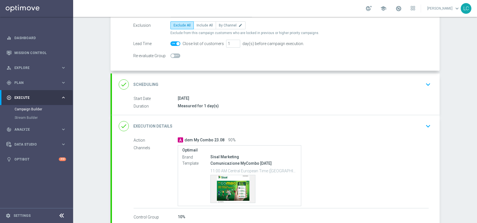
scroll to position [71, 0]
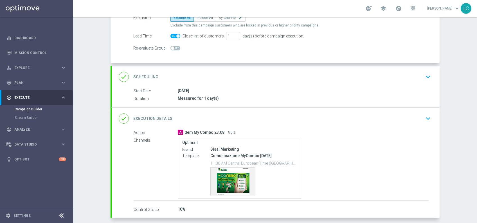
click at [427, 79] on icon "keyboard_arrow_down" at bounding box center [428, 77] width 8 height 8
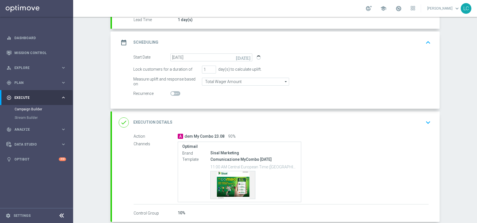
scroll to position [77, 0]
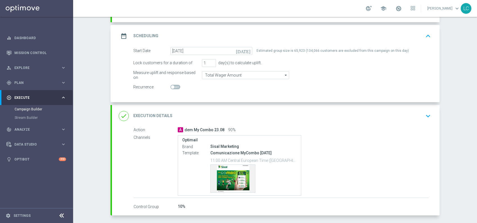
click at [426, 38] on icon "keyboard_arrow_up" at bounding box center [428, 36] width 8 height 8
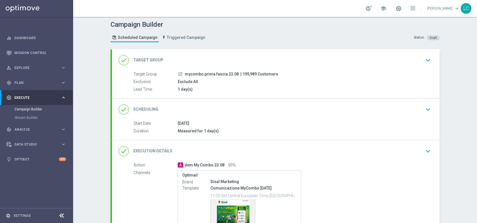
scroll to position [0, 0]
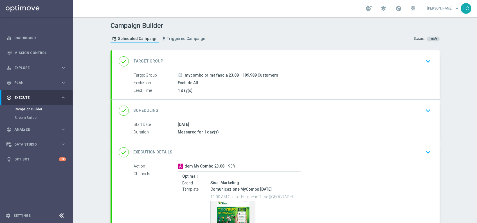
click at [424, 60] on icon "keyboard_arrow_down" at bounding box center [428, 61] width 8 height 8
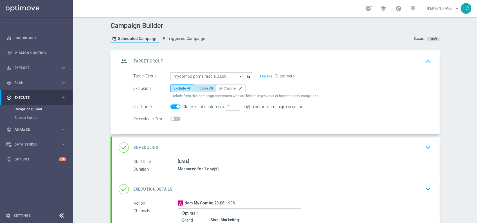
click at [198, 89] on span "Include All" at bounding box center [205, 88] width 16 height 4
click at [198, 89] on input "Include All" at bounding box center [199, 89] width 4 height 4
radio input "true"
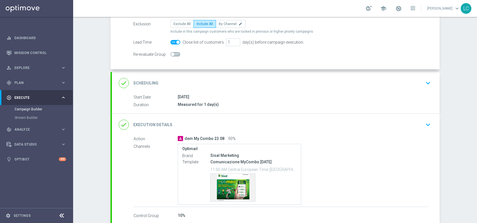
scroll to position [65, 0]
click at [427, 81] on icon "keyboard_arrow_down" at bounding box center [428, 82] width 8 height 8
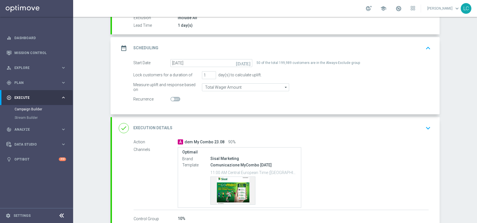
click at [424, 48] on icon "keyboard_arrow_up" at bounding box center [428, 48] width 8 height 8
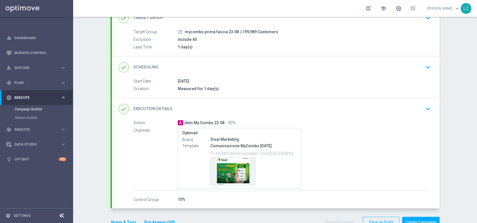
scroll to position [58, 0]
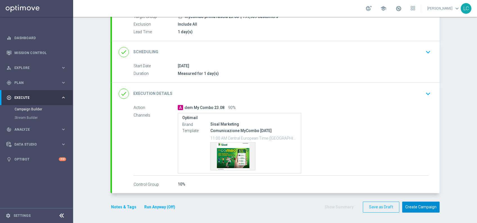
click at [421, 207] on button "Create Campaign" at bounding box center [420, 206] width 37 height 11
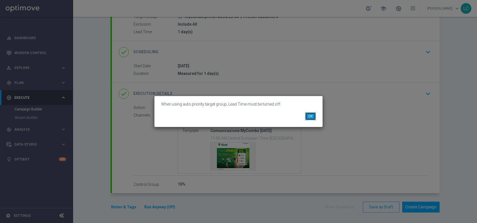
click at [312, 118] on button "OK" at bounding box center [310, 116] width 11 height 8
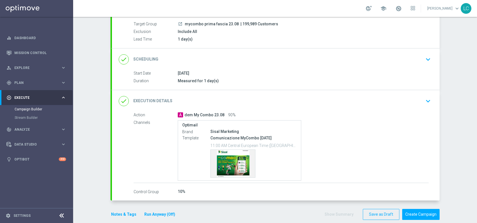
scroll to position [0, 0]
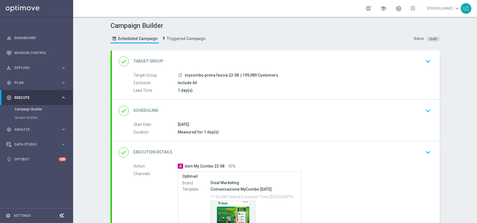
click at [424, 62] on icon "keyboard_arrow_down" at bounding box center [428, 61] width 8 height 8
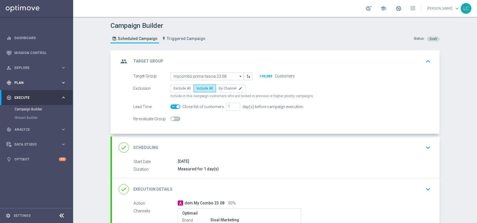
click at [40, 82] on span "Plan" at bounding box center [37, 82] width 46 height 3
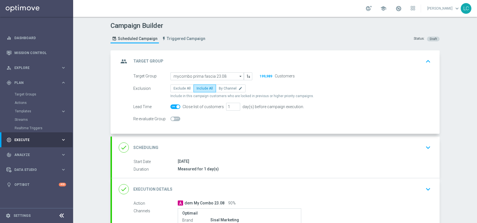
drag, startPoint x: 31, startPoint y: 96, endPoint x: 32, endPoint y: 91, distance: 6.0
click at [32, 91] on div "Target Groups" at bounding box center [44, 94] width 58 height 8
click at [31, 93] on link "Target Groups" at bounding box center [37, 94] width 44 height 4
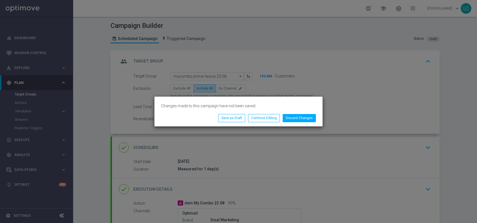
click at [31, 93] on modal-container "Changes made to this campaign have not been saved Discard Changes Continue Edit…" at bounding box center [238, 111] width 477 height 223
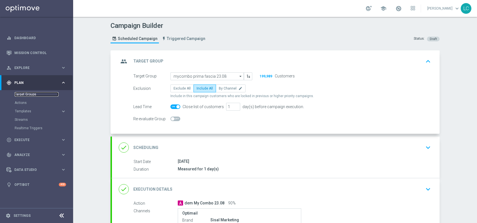
click at [31, 93] on link "Target Groups" at bounding box center [37, 94] width 44 height 4
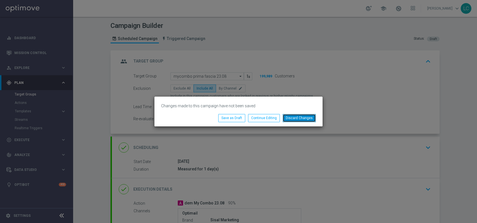
click at [289, 116] on button "Discard Changes" at bounding box center [299, 118] width 33 height 8
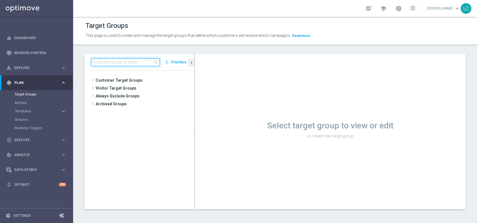
click at [135, 63] on input at bounding box center [125, 62] width 69 height 8
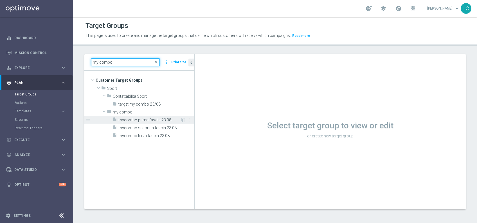
type input "my combo"
click at [134, 119] on span "mycombo prima fascia 23.08" at bounding box center [149, 120] width 62 height 5
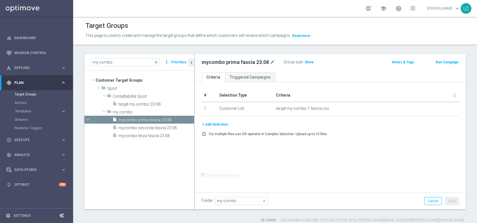
click at [182, 62] on button "Prioritize" at bounding box center [178, 62] width 17 height 8
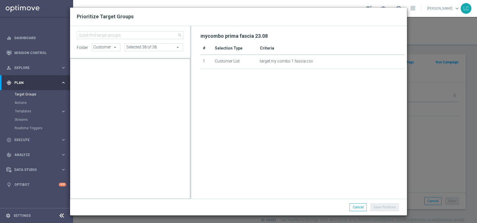
scroll to position [36782, 0]
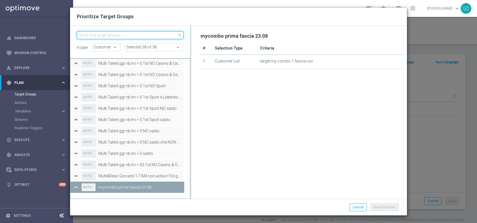
click at [105, 35] on input "search" at bounding box center [130, 35] width 107 height 8
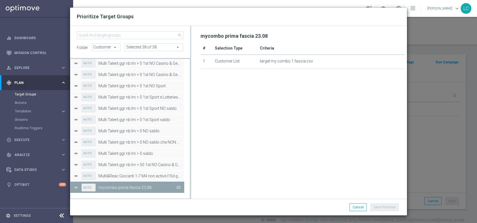
click at [177, 187] on button "Press SPACE to deselect this row." at bounding box center [178, 187] width 6 height 8
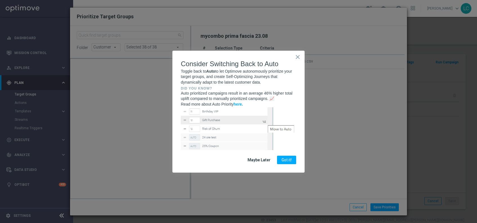
scroll to position [2666, 0]
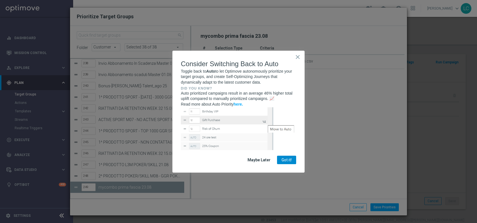
click at [288, 157] on button "Got it!" at bounding box center [286, 159] width 19 height 8
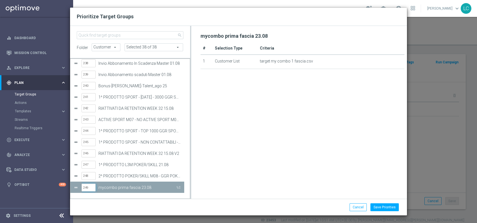
click at [87, 186] on input "249" at bounding box center [89, 187] width 14 height 8
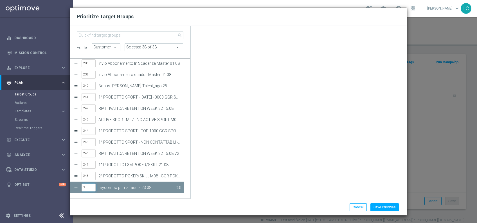
type input "70"
click at [378, 204] on button "Save Priorities" at bounding box center [384, 207] width 28 height 8
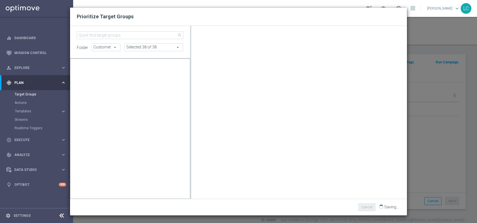
scroll to position [0, 0]
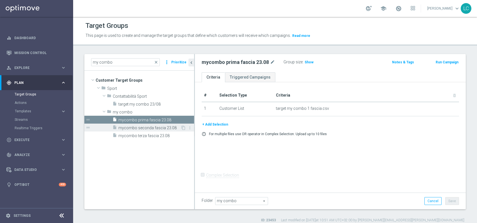
click at [139, 127] on span "mycombo seconda fascia 23.08" at bounding box center [149, 127] width 62 height 5
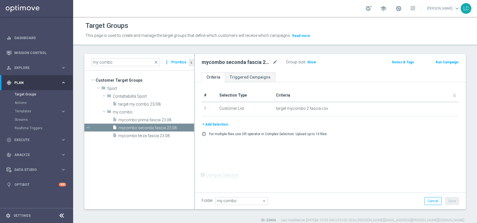
click at [173, 61] on button "Prioritize" at bounding box center [178, 62] width 17 height 8
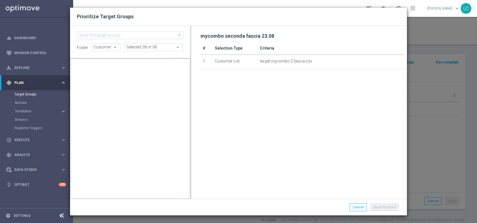
scroll to position [36794, 0]
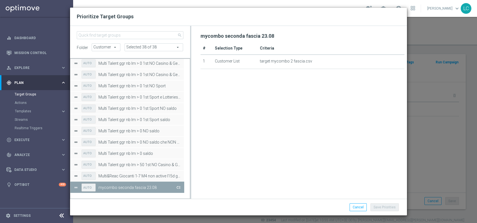
click at [178, 185] on button "Press SPACE to deselect this row." at bounding box center [178, 187] width 6 height 8
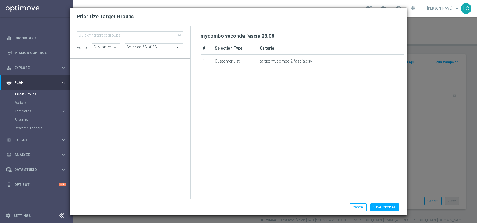
scroll to position [2677, 0]
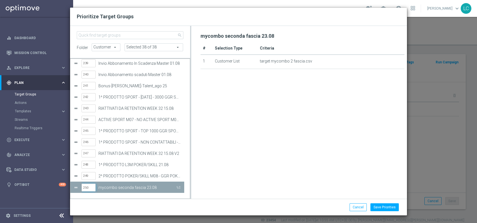
click at [87, 186] on input "250" at bounding box center [89, 187] width 14 height 8
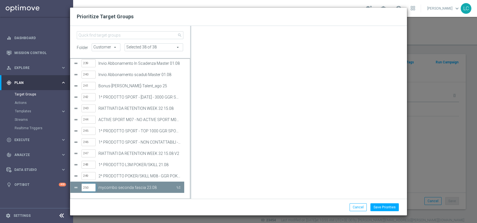
click at [87, 186] on input "250" at bounding box center [89, 187] width 14 height 8
type input "71"
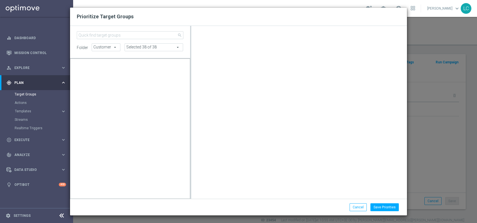
scroll to position [40298, 0]
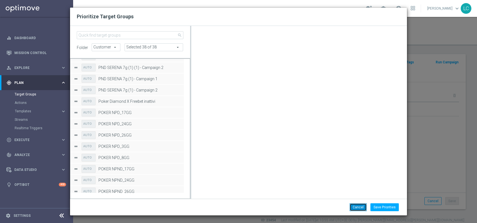
click at [357, 206] on button "Cancel" at bounding box center [357, 207] width 17 height 8
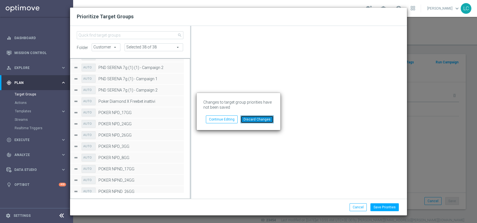
click at [246, 119] on button "Discard Changes" at bounding box center [256, 119] width 33 height 8
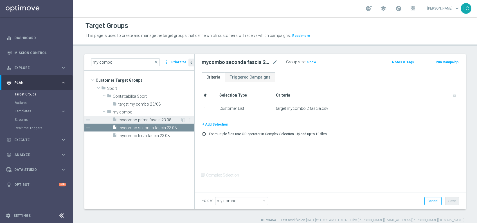
click at [138, 117] on div "insert_drive_file mycombo prima fascia 23.08" at bounding box center [146, 120] width 68 height 8
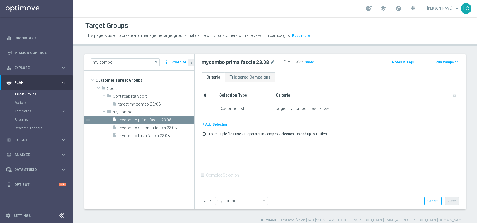
click at [180, 63] on button "Prioritize" at bounding box center [178, 62] width 17 height 8
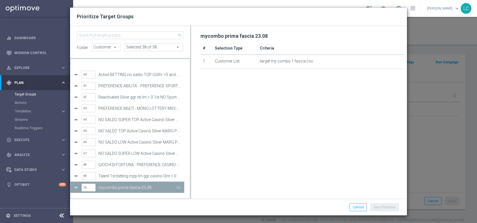
scroll to position [673, 0]
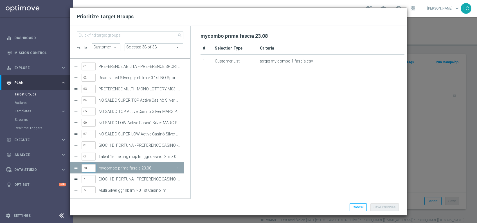
click at [87, 169] on input "70" at bounding box center [89, 168] width 14 height 8
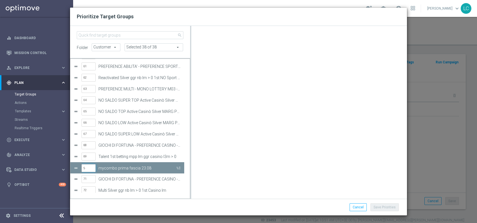
type input "50"
click at [220, 159] on div at bounding box center [302, 107] width 204 height 152
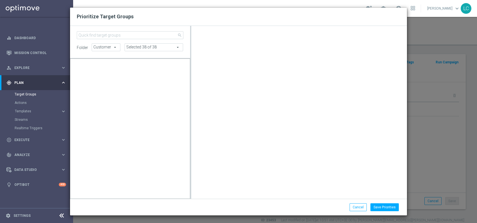
scroll to position [428, 0]
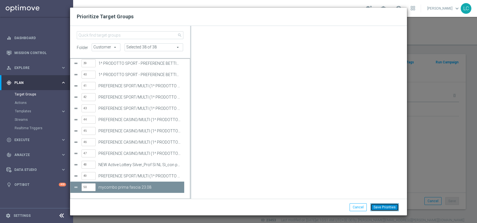
click at [380, 205] on button "Save Priorities" at bounding box center [384, 207] width 28 height 8
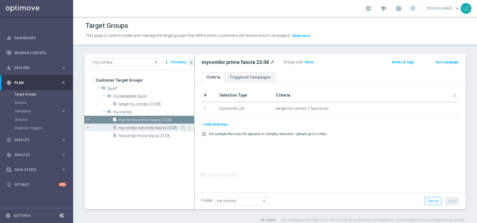
click at [161, 124] on div "insert_drive_file mycombo seconda fascia 23.08" at bounding box center [146, 127] width 68 height 8
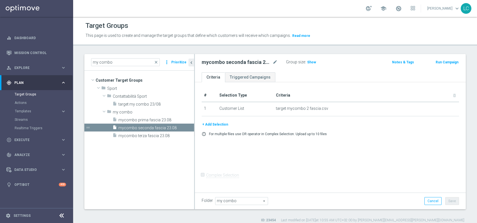
click at [177, 63] on button "Prioritize" at bounding box center [178, 62] width 17 height 8
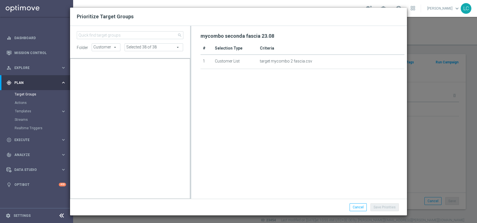
scroll to position [36794, 0]
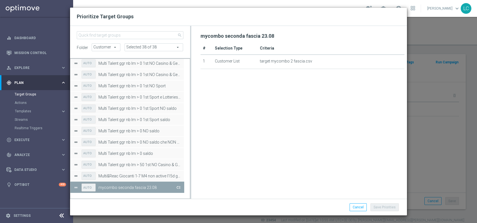
click at [179, 186] on button "Press SPACE to deselect this row." at bounding box center [178, 187] width 6 height 8
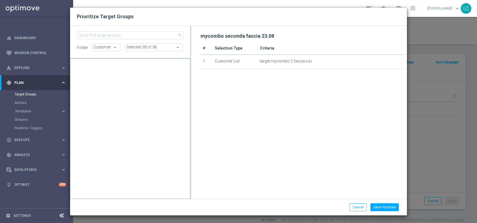
scroll to position [2677, 0]
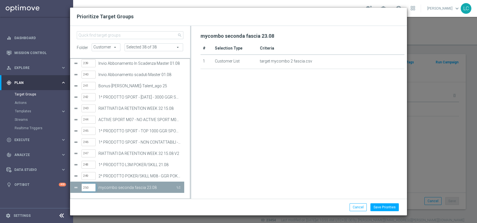
click at [88, 188] on input "250" at bounding box center [89, 187] width 14 height 8
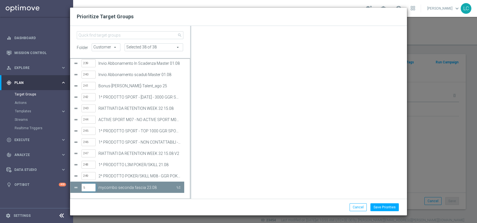
type input "51"
click at [378, 206] on button "Save Priorities" at bounding box center [384, 207] width 28 height 8
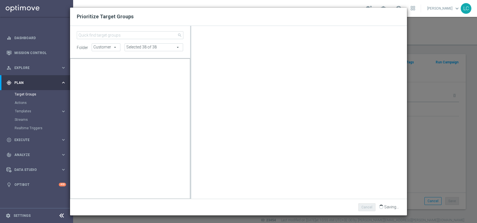
scroll to position [0, 0]
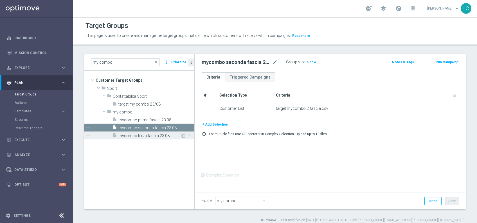
click at [152, 133] on span "mycombo terza fascia 23.08" at bounding box center [149, 135] width 62 height 5
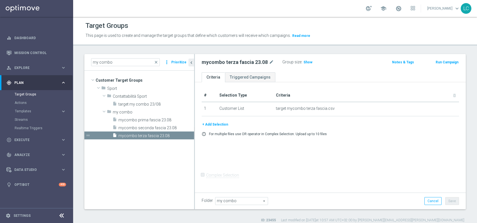
click at [182, 60] on button "Prioritize" at bounding box center [178, 62] width 17 height 8
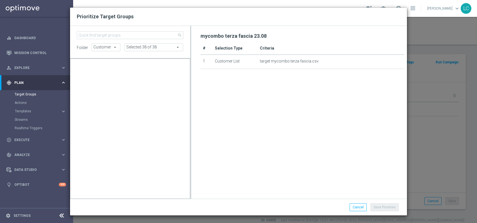
scroll to position [36805, 0]
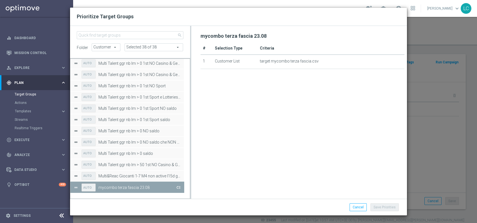
click at [176, 185] on button "Press SPACE to deselect this row." at bounding box center [178, 187] width 6 height 8
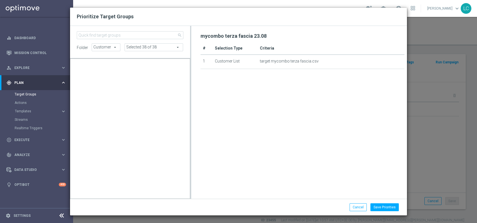
scroll to position [2689, 0]
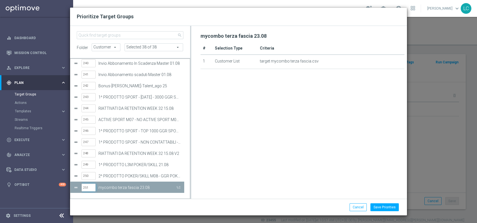
click at [86, 186] on input "251" at bounding box center [89, 187] width 14 height 8
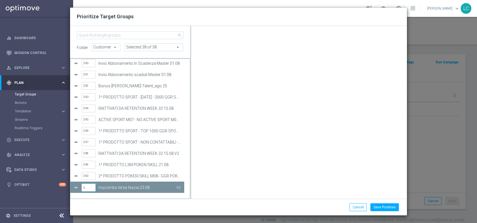
type input "52"
click at [388, 207] on button "Save Priorities" at bounding box center [384, 207] width 28 height 8
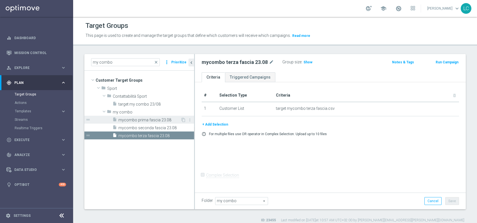
click at [143, 118] on span "mycombo prima fascia 23.08" at bounding box center [149, 120] width 62 height 5
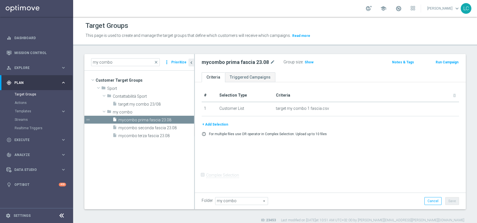
click at [440, 59] on button "Run Campaign" at bounding box center [447, 62] width 24 height 6
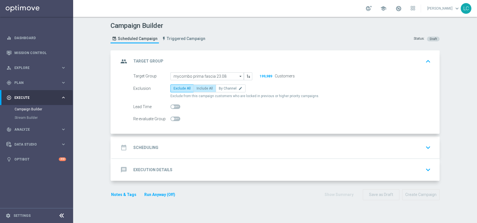
click at [204, 89] on span "Include All" at bounding box center [205, 88] width 16 height 4
click at [200, 89] on input "Include All" at bounding box center [199, 89] width 4 height 4
radio input "true"
click at [172, 107] on span at bounding box center [175, 106] width 10 height 4
click at [172, 107] on input "checkbox" at bounding box center [175, 106] width 10 height 4
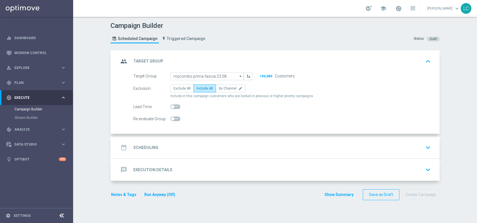
checkbox input "true"
click at [211, 144] on div "date_range Scheduling keyboard_arrow_down" at bounding box center [276, 147] width 314 height 11
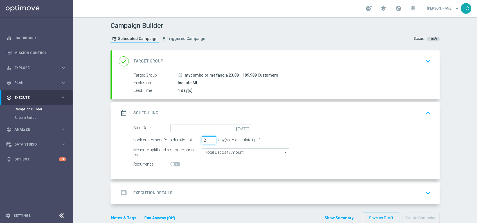
click at [209, 140] on input "2" at bounding box center [209, 140] width 14 height 8
type input "1"
click at [209, 140] on input "1" at bounding box center [209, 140] width 14 height 8
click at [210, 128] on input at bounding box center [211, 128] width 82 height 8
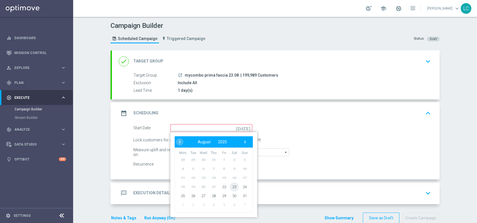
click at [232, 185] on span "23" at bounding box center [234, 186] width 9 height 9
type input "23 Aug 2025"
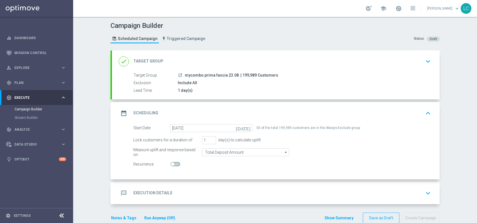
click at [214, 186] on div "message Execution Details keyboard_arrow_down" at bounding box center [276, 193] width 328 height 22
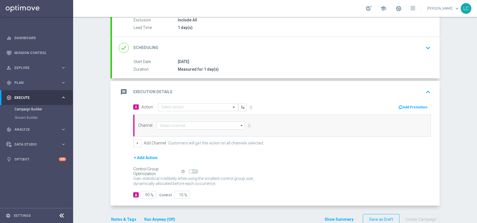
scroll to position [75, 0]
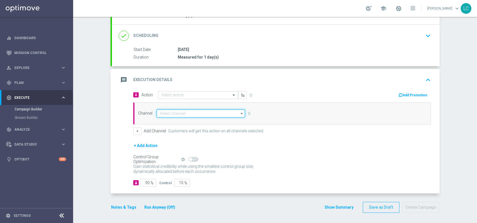
click at [175, 113] on input at bounding box center [201, 113] width 88 height 8
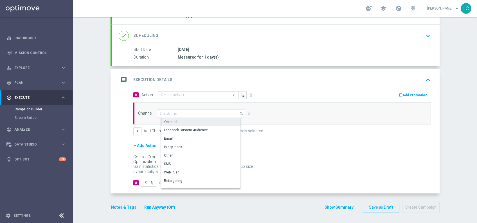
click at [175, 118] on div "Optimail" at bounding box center [203, 122] width 84 height 8
type input "Optimail"
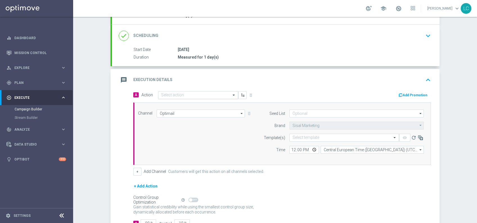
click at [182, 93] on input "text" at bounding box center [192, 95] width 63 height 5
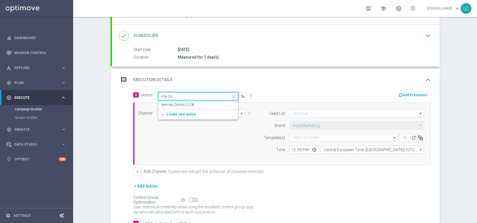
type input "my com"
click at [182, 105] on label "dem My Combo 23.08" at bounding box center [177, 104] width 33 height 5
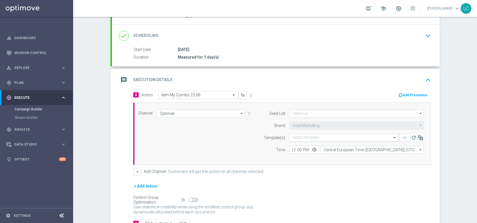
click at [301, 137] on input "text" at bounding box center [338, 137] width 92 height 5
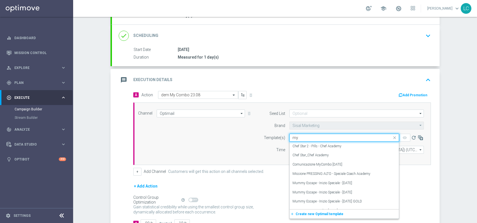
type input "m"
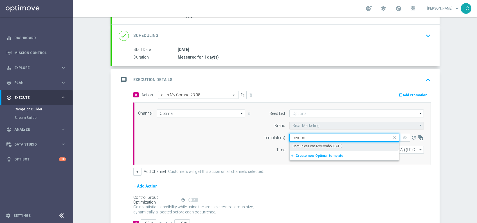
click at [313, 146] on label "Comunicazione MyCombo [DATE]" at bounding box center [317, 146] width 50 height 5
type input "mycom"
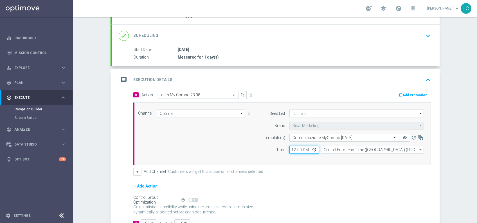
click at [289, 148] on input "12:00" at bounding box center [304, 150] width 30 height 8
type input "11:00"
click at [229, 146] on div "Channel Optimail Optimail arrow_drop_down Drag here to set row groups Drag here…" at bounding box center [281, 133] width 294 height 48
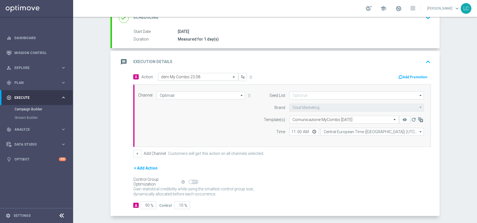
scroll to position [115, 0]
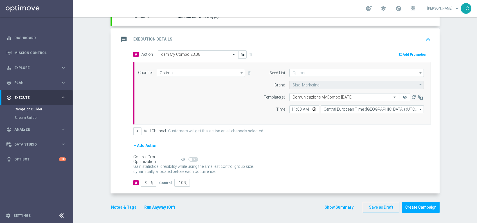
click at [112, 207] on button "Notes & Tags" at bounding box center [123, 207] width 26 height 7
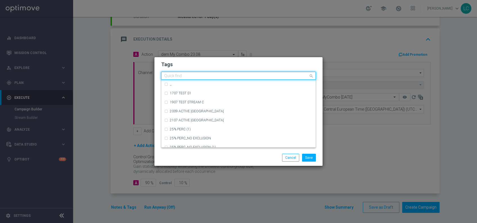
click at [187, 77] on input "text" at bounding box center [236, 76] width 144 height 5
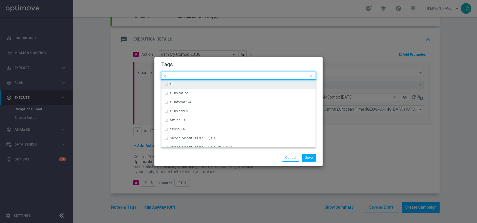
click at [188, 81] on div "all" at bounding box center [238, 84] width 148 height 9
type input "all"
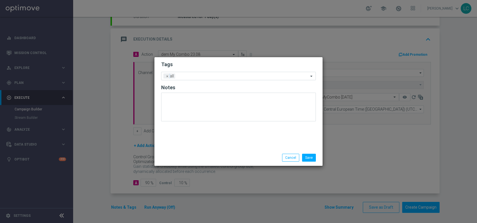
click at [202, 63] on h2 "Tags" at bounding box center [238, 64] width 155 height 7
click at [210, 77] on input "text" at bounding box center [242, 76] width 131 height 5
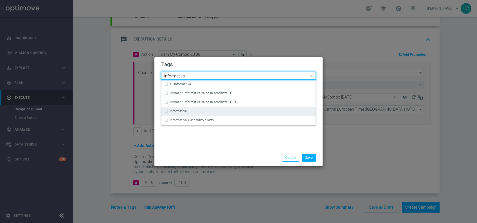
click at [189, 107] on div "informativa" at bounding box center [238, 111] width 148 height 9
type input "informativa"
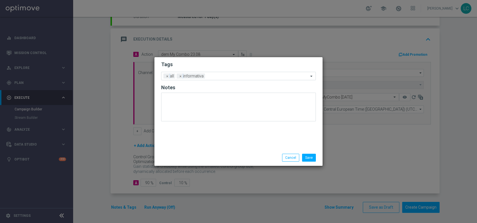
click at [227, 61] on form "Tags Add a new tag × all × informativa Notes" at bounding box center [238, 93] width 155 height 66
click at [233, 75] on input "text" at bounding box center [257, 76] width 101 height 5
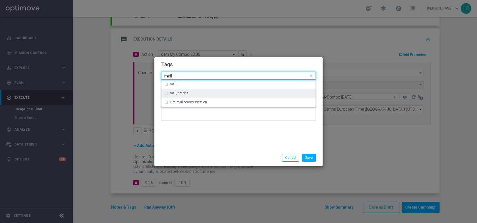
click at [207, 93] on div "mail/notifica" at bounding box center [241, 92] width 143 height 3
type input "mail"
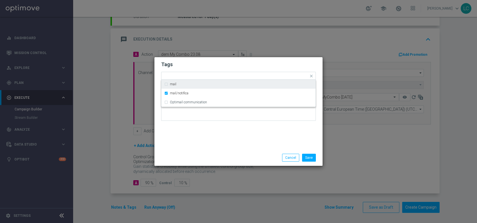
click at [236, 64] on h2 "Tags" at bounding box center [238, 64] width 155 height 7
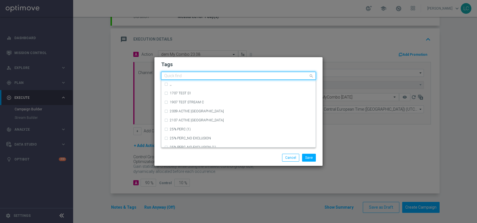
click at [262, 78] on div at bounding box center [235, 77] width 145 height 6
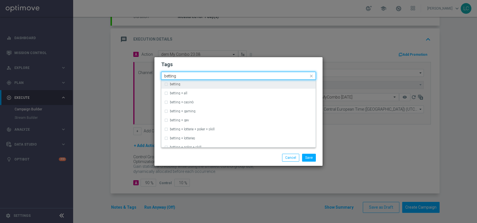
click at [256, 83] on div "betting" at bounding box center [241, 83] width 143 height 3
type input "betting"
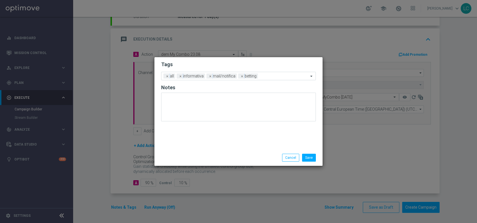
click at [255, 63] on h2 "Tags" at bounding box center [238, 64] width 155 height 7
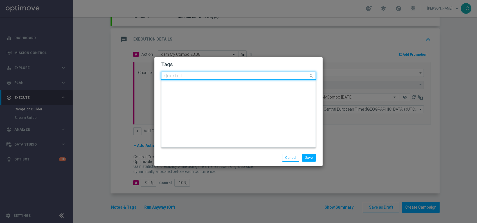
click at [269, 79] on div at bounding box center [235, 77] width 145 height 6
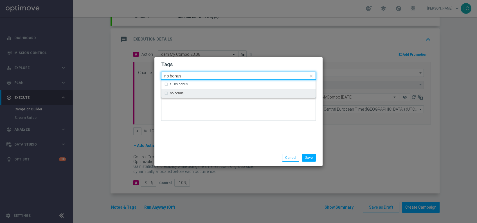
click at [252, 94] on div "no bonus" at bounding box center [241, 92] width 143 height 3
type input "no bonus"
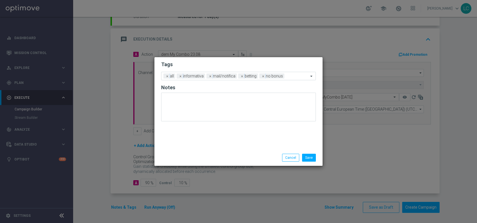
click at [273, 63] on h2 "Tags" at bounding box center [238, 64] width 155 height 7
click at [310, 155] on button "Save" at bounding box center [309, 157] width 14 height 8
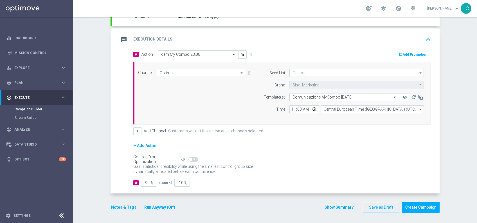
click at [424, 35] on icon "keyboard_arrow_up" at bounding box center [428, 39] width 8 height 8
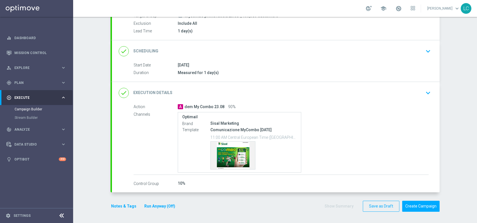
scroll to position [58, 0]
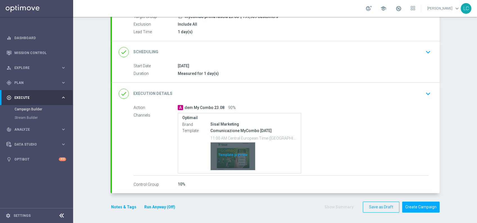
click at [227, 155] on div "Template preview" at bounding box center [233, 156] width 44 height 28
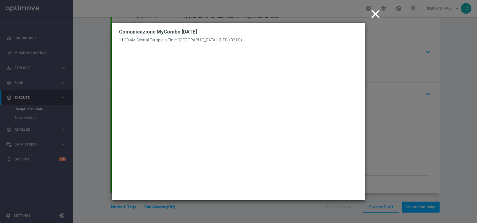
click at [376, 11] on icon "close" at bounding box center [375, 14] width 14 height 14
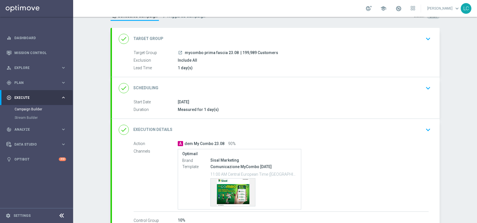
scroll to position [24, 0]
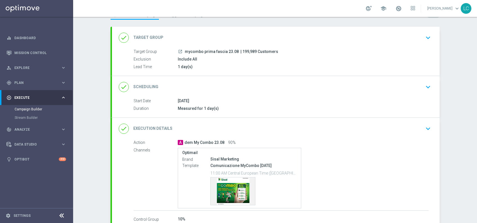
click at [424, 35] on icon "keyboard_arrow_down" at bounding box center [428, 37] width 8 height 8
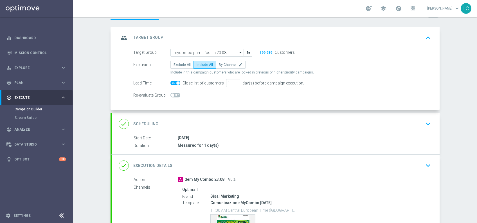
click at [424, 35] on icon "keyboard_arrow_up" at bounding box center [428, 37] width 8 height 8
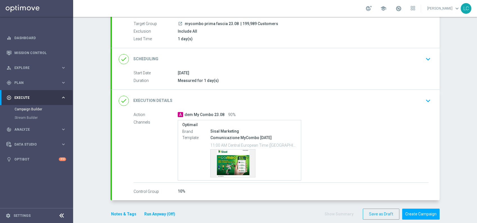
scroll to position [58, 0]
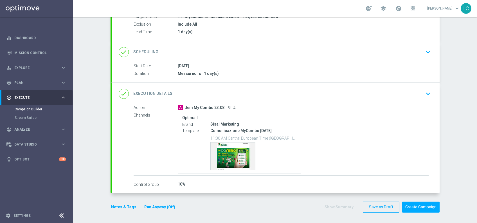
click at [179, 183] on div "10%" at bounding box center [303, 184] width 251 height 6
click at [178, 184] on div "10%" at bounding box center [303, 184] width 251 height 6
click at [424, 94] on icon "keyboard_arrow_down" at bounding box center [428, 93] width 8 height 8
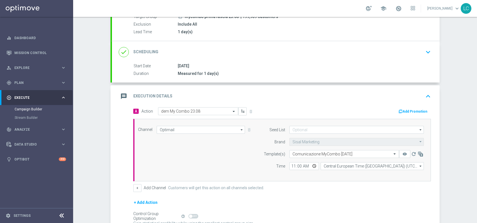
scroll to position [115, 0]
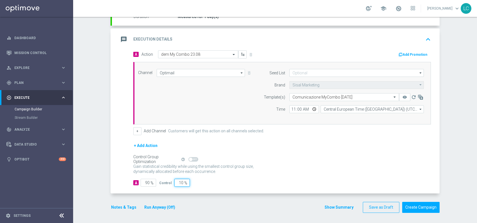
click at [179, 182] on input "10" at bounding box center [181, 183] width 15 height 8
type input "1"
type input "99"
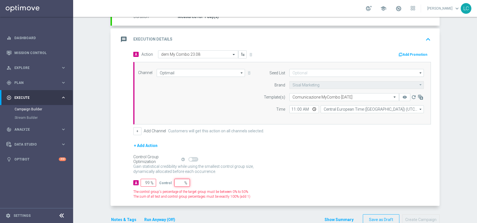
type input "100"
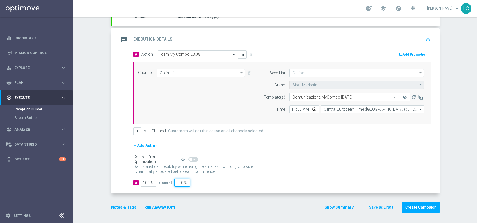
type input "0"
click at [224, 173] on div "Gain statistical credibility while using the smallest control group size, dynam…" at bounding box center [281, 168] width 297 height 13
click at [425, 35] on icon "keyboard_arrow_up" at bounding box center [428, 39] width 8 height 8
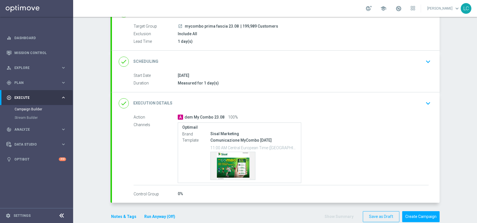
scroll to position [49, 0]
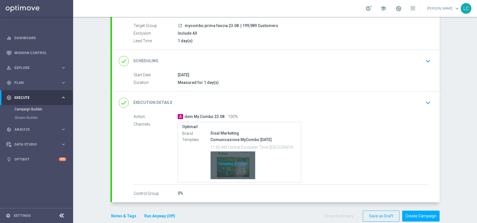
click at [226, 159] on div "Template preview" at bounding box center [233, 165] width 44 height 28
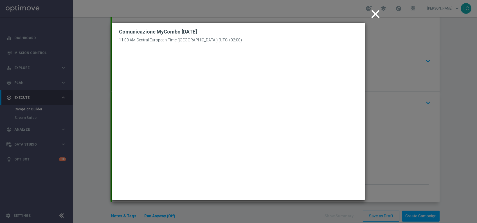
click at [375, 15] on icon "close" at bounding box center [375, 14] width 14 height 14
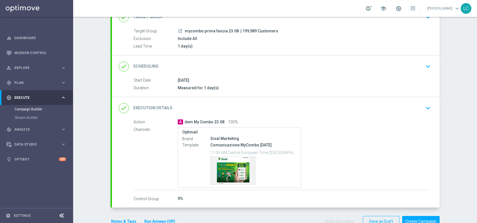
scroll to position [50, 0]
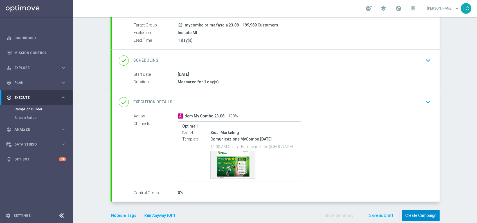
click at [422, 214] on button "Create Campaign" at bounding box center [420, 215] width 37 height 11
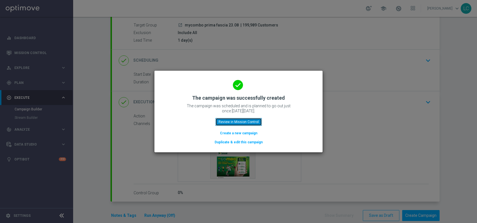
click at [236, 120] on button "Review in Mission Control" at bounding box center [238, 122] width 46 height 8
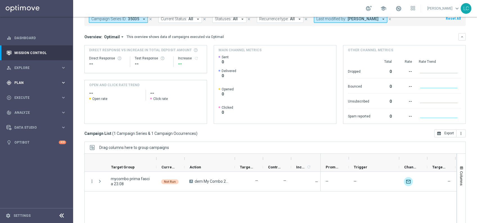
scroll to position [35, 0]
click at [22, 95] on div "play_circle_outline Execute" at bounding box center [33, 97] width 54 height 5
click at [26, 108] on link "Campaign Builder" at bounding box center [37, 109] width 44 height 4
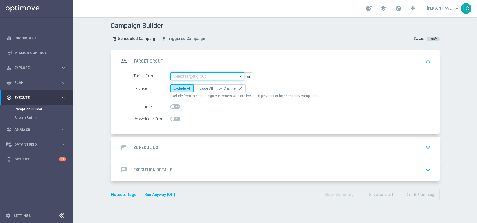
click at [179, 76] on input at bounding box center [206, 76] width 73 height 8
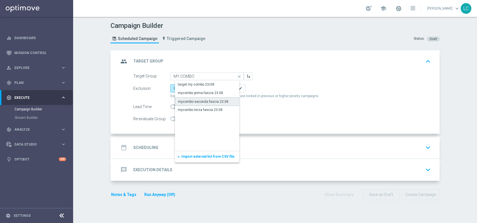
click at [195, 100] on div "mycombo seconda fascia 23.08" at bounding box center [203, 101] width 50 height 5
type input "mycombo seconda fascia 23.08"
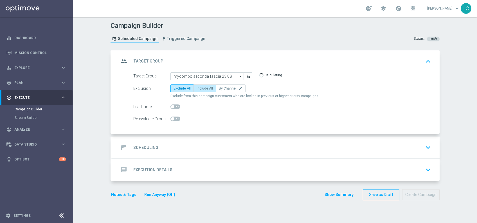
click at [199, 89] on span "Include All" at bounding box center [205, 88] width 16 height 4
click at [199, 89] on input "Include All" at bounding box center [199, 89] width 4 height 4
radio input "true"
click at [173, 106] on span at bounding box center [175, 106] width 10 height 4
click at [173, 106] on input "checkbox" at bounding box center [175, 106] width 10 height 4
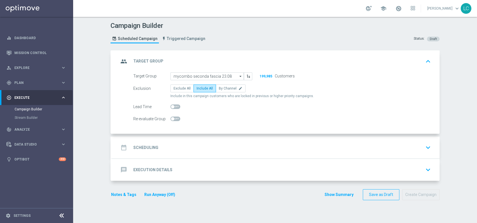
checkbox input "true"
click at [202, 148] on div "date_range Scheduling keyboard_arrow_down" at bounding box center [276, 147] width 314 height 11
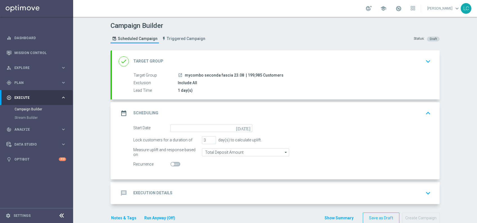
scroll to position [11, 0]
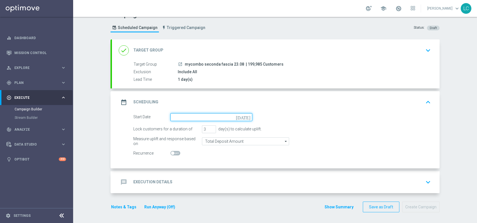
click at [204, 116] on input at bounding box center [211, 117] width 82 height 8
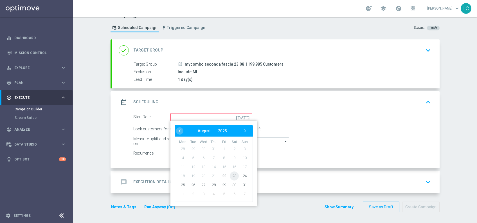
click at [231, 173] on span "23" at bounding box center [234, 175] width 9 height 9
type input "23 Aug 2025"
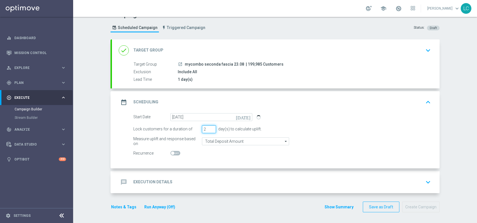
click at [209, 130] on input "2" at bounding box center [209, 129] width 14 height 8
type input "1"
click at [209, 130] on input "1" at bounding box center [209, 129] width 14 height 8
click at [244, 169] on accordion "done Target Group keyboard_arrow_down Target Group launch mycombo seconda fasci…" at bounding box center [274, 115] width 329 height 153
click at [243, 174] on div "message Execution Details keyboard_arrow_down" at bounding box center [276, 182] width 328 height 22
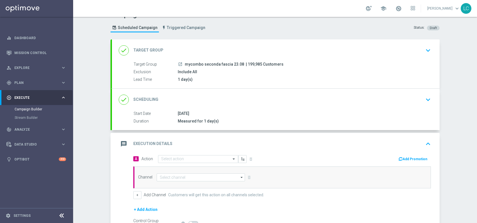
scroll to position [75, 0]
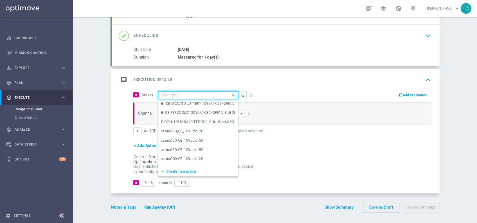
click at [175, 94] on input "text" at bounding box center [192, 95] width 63 height 5
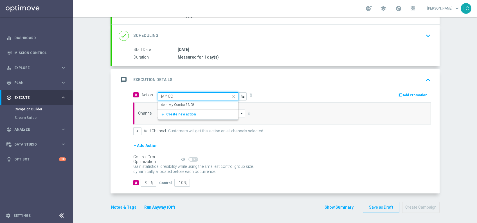
type input "MY COM"
click at [178, 102] on label "dem My Combo 23.08" at bounding box center [177, 104] width 33 height 5
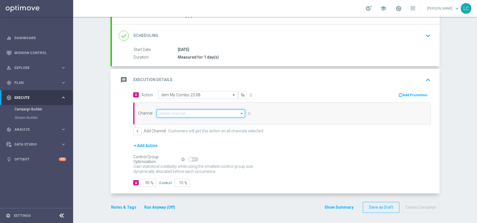
click at [198, 113] on input at bounding box center [201, 113] width 88 height 8
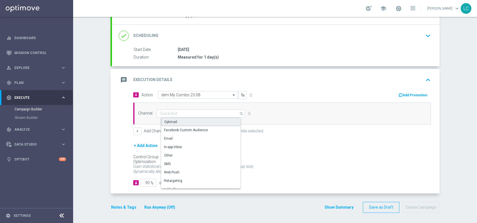
click at [190, 122] on div "Optimail" at bounding box center [203, 122] width 84 height 8
type input "Optimail"
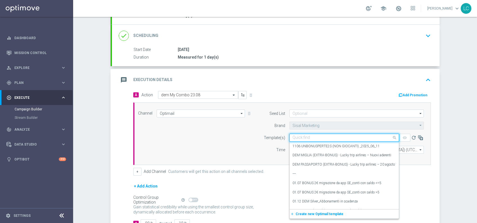
click at [352, 138] on input "text" at bounding box center [338, 137] width 92 height 5
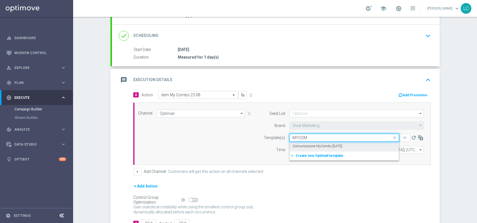
click at [349, 143] on div "Comunicazione MyCombo [DATE]" at bounding box center [343, 145] width 103 height 9
type input "MYCOM"
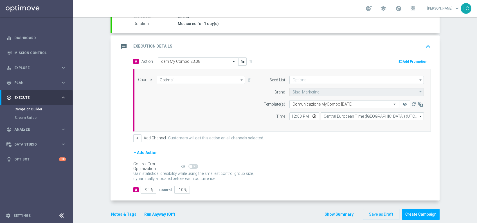
scroll to position [109, 0]
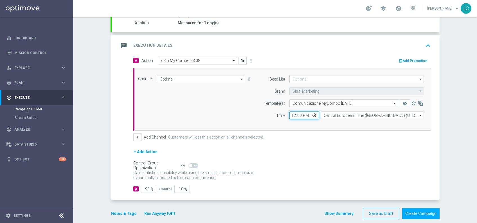
click at [291, 115] on input "12:00" at bounding box center [304, 115] width 30 height 8
type input "15:00"
click at [247, 104] on div "Channel Optimail Optimail arrow_drop_down Drag here to set row groups Drag here…" at bounding box center [281, 99] width 294 height 48
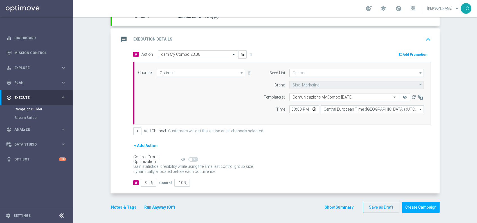
click at [424, 37] on icon "keyboard_arrow_up" at bounding box center [428, 39] width 8 height 8
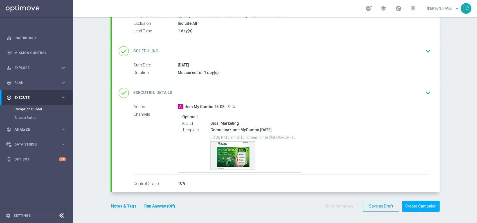
scroll to position [58, 0]
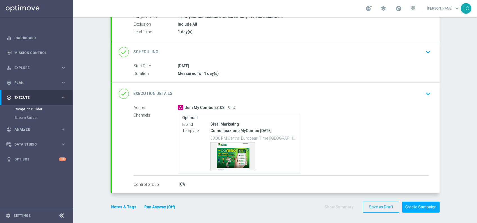
click at [178, 182] on div "10%" at bounding box center [303, 184] width 251 height 6
click at [427, 93] on icon "keyboard_arrow_down" at bounding box center [428, 93] width 8 height 8
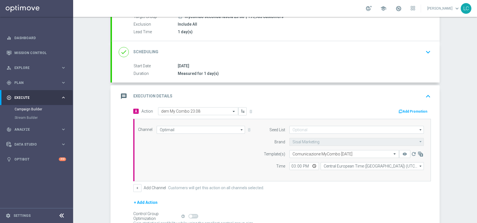
scroll to position [115, 0]
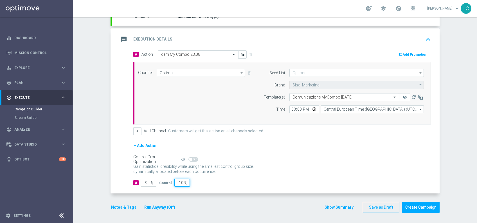
click at [176, 181] on input "10" at bounding box center [181, 183] width 15 height 8
type input "0"
type input "100"
type input "0"
click at [234, 155] on div "+ Add Action" at bounding box center [281, 149] width 297 height 14
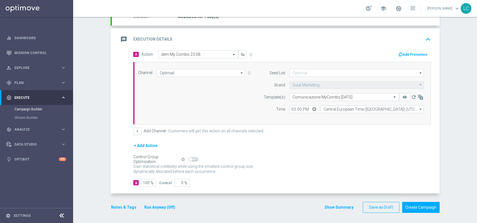
click at [427, 36] on icon "keyboard_arrow_up" at bounding box center [428, 39] width 8 height 8
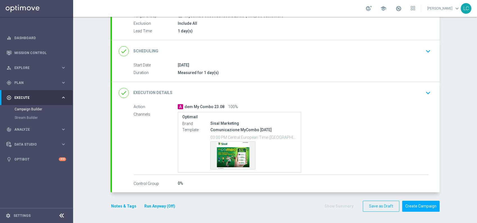
scroll to position [58, 0]
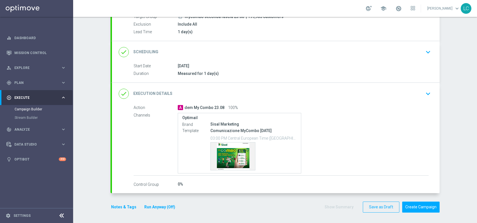
click at [114, 207] on button "Notes & Tags" at bounding box center [123, 206] width 26 height 7
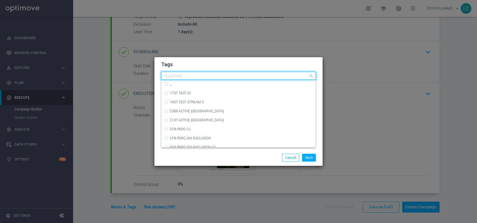
click at [198, 78] on input "text" at bounding box center [236, 76] width 144 height 5
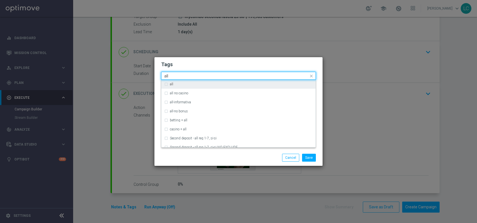
click at [198, 80] on div "all" at bounding box center [238, 84] width 148 height 9
type input "all"
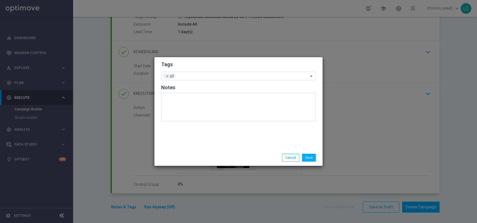
click at [211, 64] on h2 "Tags" at bounding box center [238, 64] width 155 height 7
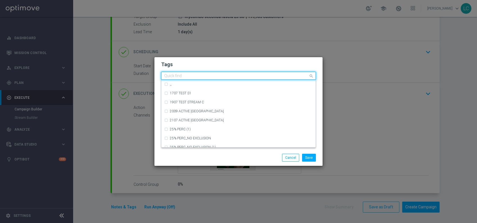
click at [211, 78] on input "text" at bounding box center [236, 76] width 144 height 5
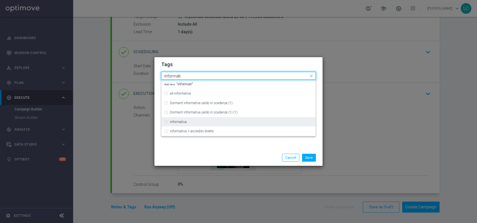
click at [193, 119] on div "informativa" at bounding box center [238, 121] width 148 height 9
type input "informati"
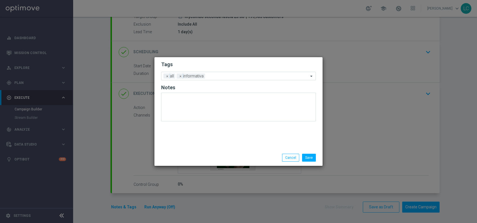
click at [225, 59] on div "Tags Add a new tag × all × informativa Notes" at bounding box center [238, 103] width 168 height 92
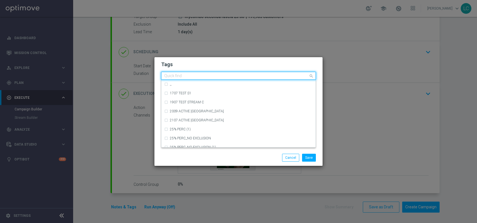
click at [223, 73] on div "Quick find × all × informativa" at bounding box center [234, 75] width 147 height 7
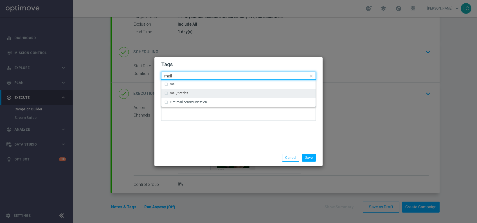
click at [221, 92] on div "mail/notifica" at bounding box center [241, 92] width 143 height 3
type input "mail"
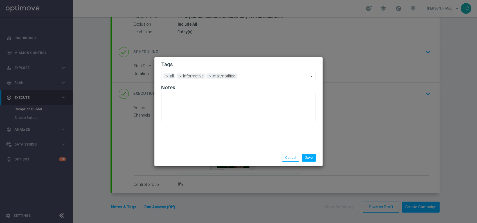
click at [247, 56] on modal-container "Tags Add a new tag × all × informativa × mail/notifica Notes Save Cancel" at bounding box center [238, 111] width 477 height 223
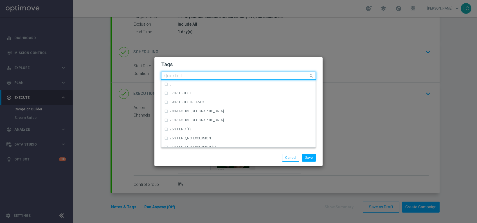
click at [253, 76] on input "text" at bounding box center [236, 76] width 144 height 5
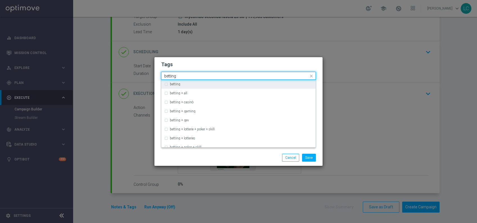
click at [253, 84] on div "betting" at bounding box center [241, 83] width 143 height 3
type input "betting"
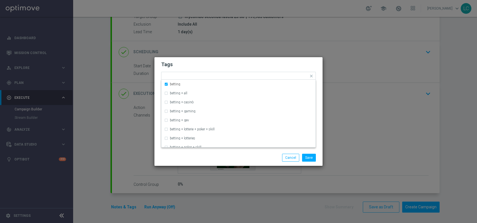
click at [263, 62] on h2 "Tags" at bounding box center [238, 64] width 155 height 7
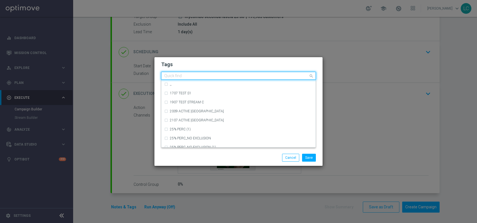
click at [263, 76] on input "text" at bounding box center [236, 76] width 144 height 5
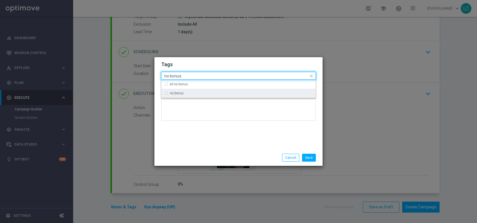
click at [253, 92] on div "no bonus" at bounding box center [241, 92] width 143 height 3
type input "no bonus"
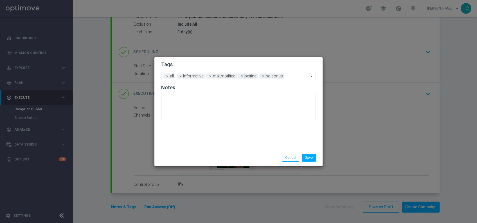
click at [269, 62] on h2 "Tags" at bounding box center [238, 64] width 155 height 7
click at [309, 157] on button "Save" at bounding box center [309, 157] width 14 height 8
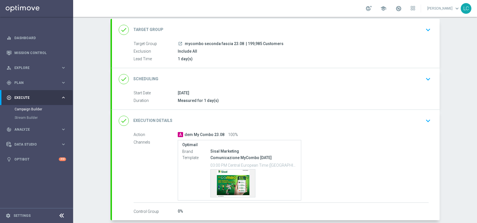
scroll to position [0, 0]
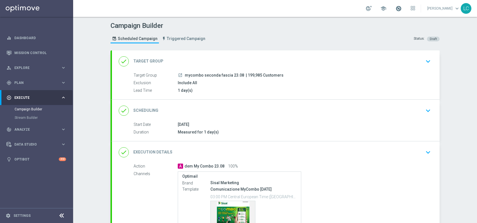
click at [395, 7] on span at bounding box center [398, 8] width 6 height 6
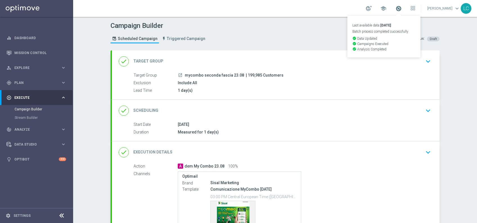
click at [395, 7] on span at bounding box center [398, 8] width 6 height 6
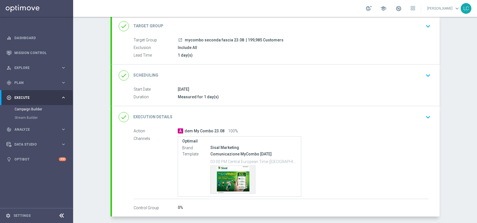
scroll to position [42, 0]
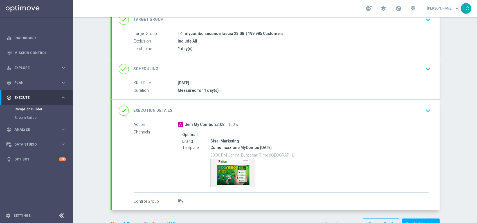
click at [428, 20] on icon "keyboard_arrow_down" at bounding box center [428, 19] width 8 height 8
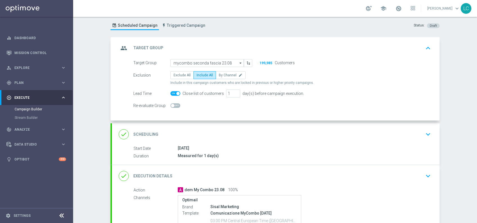
scroll to position [12, 0]
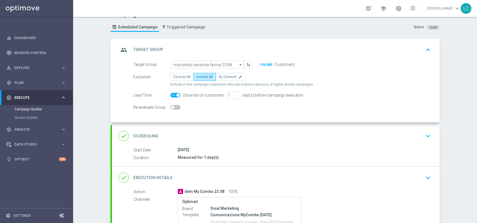
click at [424, 47] on icon "keyboard_arrow_up" at bounding box center [428, 50] width 8 height 8
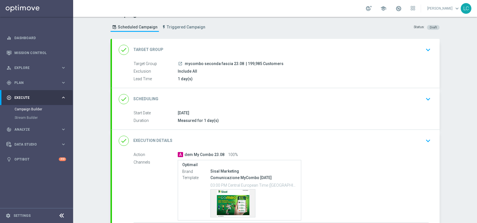
click at [419, 98] on div "done Scheduling keyboard_arrow_down" at bounding box center [276, 99] width 314 height 11
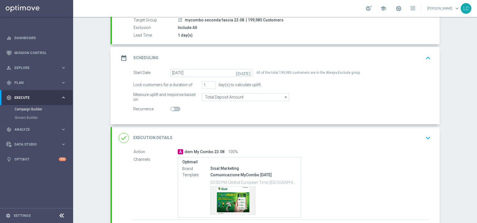
scroll to position [55, 0]
click at [425, 54] on icon "keyboard_arrow_up" at bounding box center [428, 57] width 8 height 8
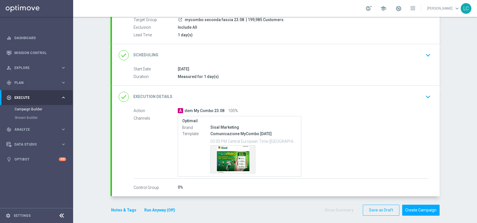
scroll to position [58, 0]
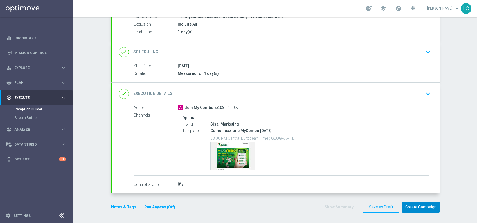
click at [419, 204] on button "Create Campaign" at bounding box center [420, 206] width 37 height 11
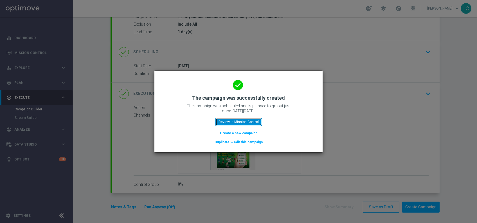
click at [251, 122] on button "Review in Mission Control" at bounding box center [238, 122] width 46 height 8
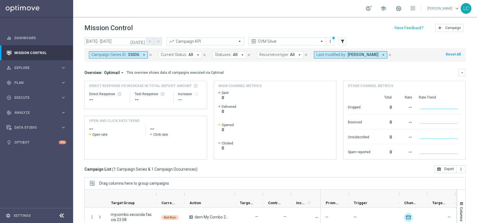
click at [148, 56] on icon "close" at bounding box center [150, 55] width 4 height 4
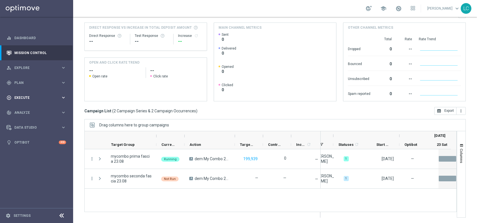
click at [28, 100] on div "play_circle_outline Execute keyboard_arrow_right" at bounding box center [36, 97] width 73 height 15
click at [29, 109] on link "Campaign Builder" at bounding box center [37, 109] width 44 height 4
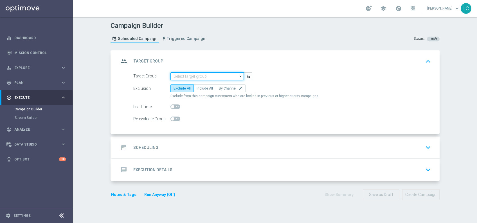
click at [207, 74] on input at bounding box center [206, 76] width 73 height 8
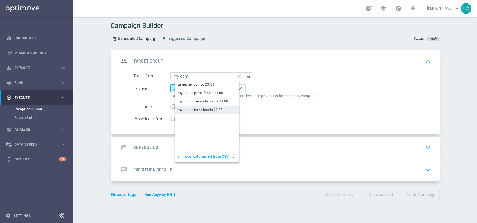
click at [205, 108] on div "mycombo terza fascia 23.08" at bounding box center [200, 109] width 45 height 5
type input "mycombo terza fascia 23.08"
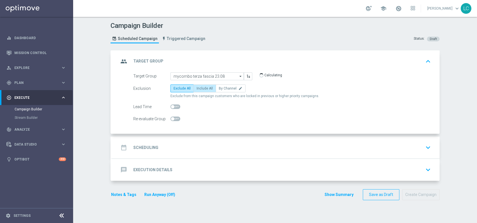
click at [204, 89] on span "Include All" at bounding box center [205, 88] width 16 height 4
click at [200, 89] on input "Include All" at bounding box center [199, 89] width 4 height 4
radio input "true"
click at [173, 106] on span at bounding box center [175, 106] width 10 height 4
click at [173, 106] on input "checkbox" at bounding box center [175, 106] width 10 height 4
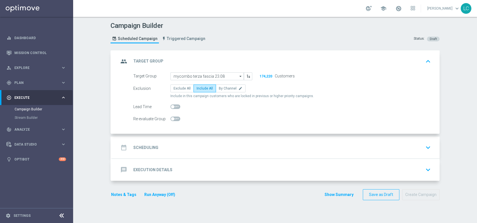
checkbox input "true"
click at [205, 139] on div "date_range Scheduling keyboard_arrow_down" at bounding box center [276, 147] width 328 height 22
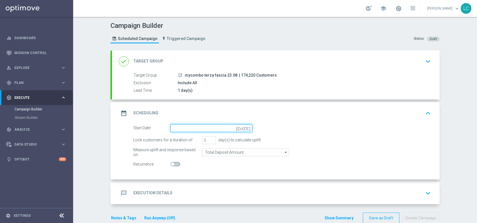
click at [207, 131] on input at bounding box center [211, 128] width 82 height 8
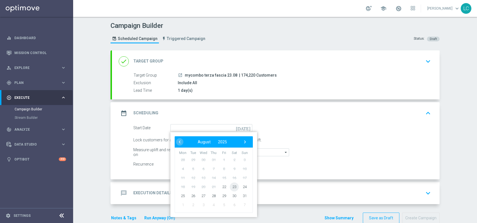
click at [231, 186] on span "23" at bounding box center [234, 186] width 9 height 9
type input "23 Aug 2025"
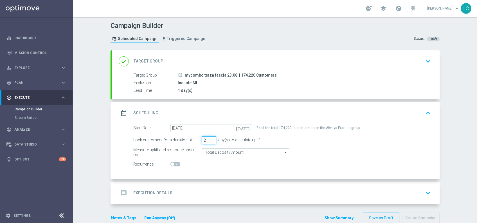
click at [209, 141] on input "2" at bounding box center [209, 140] width 14 height 8
type input "1"
click at [209, 141] on input "1" at bounding box center [209, 140] width 14 height 8
click at [296, 108] on div "date_range Scheduling keyboard_arrow_up" at bounding box center [276, 113] width 314 height 11
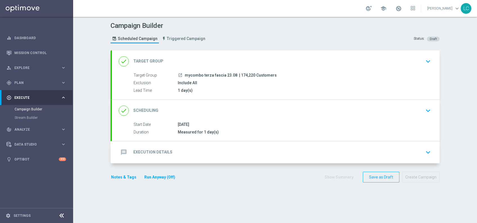
click at [296, 107] on div "done Scheduling keyboard_arrow_down" at bounding box center [276, 110] width 314 height 11
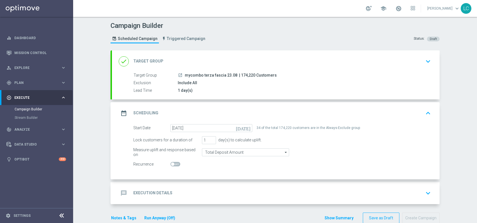
click at [296, 107] on div "date_range Scheduling keyboard_arrow_up Start Date 23 Aug 2025 Duration Measure…" at bounding box center [276, 140] width 328 height 77
click at [296, 108] on div "date_range Scheduling keyboard_arrow_up" at bounding box center [276, 113] width 314 height 11
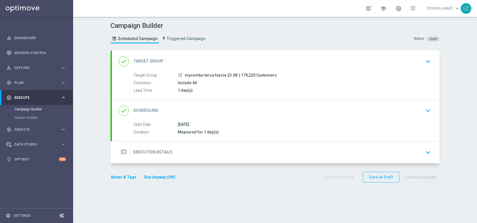
click at [261, 150] on div "message Execution Details keyboard_arrow_down" at bounding box center [276, 152] width 314 height 11
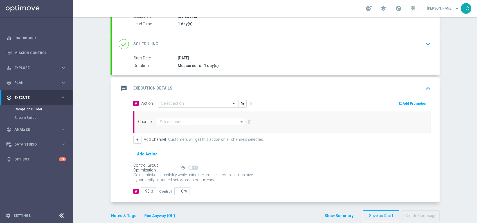
scroll to position [67, 0]
click at [179, 103] on input "text" at bounding box center [192, 102] width 63 height 5
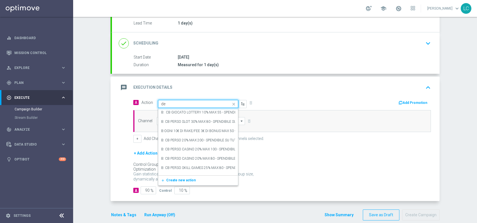
type input "d"
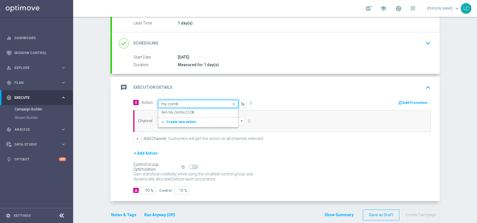
type input "my combo"
click at [180, 111] on label "dem My Combo 23.08" at bounding box center [177, 112] width 33 height 5
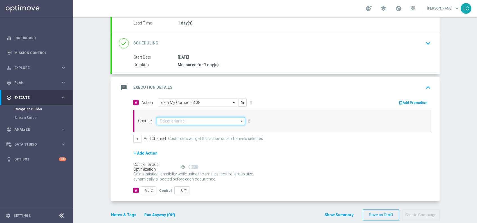
click at [172, 120] on input at bounding box center [201, 121] width 88 height 8
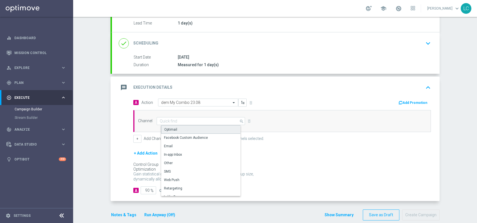
click at [175, 125] on div "Optimail" at bounding box center [203, 129] width 84 height 8
type input "Optimail"
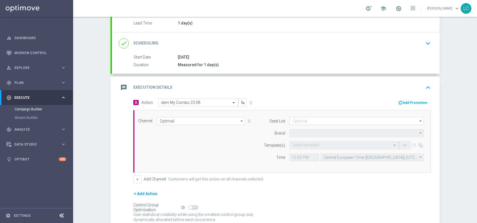
type input "Sisal Marketing"
click at [290, 156] on input "12:00" at bounding box center [304, 157] width 30 height 8
type input "19:00"
click at [305, 95] on div "message Execution Details keyboard_arrow_up" at bounding box center [276, 87] width 328 height 22
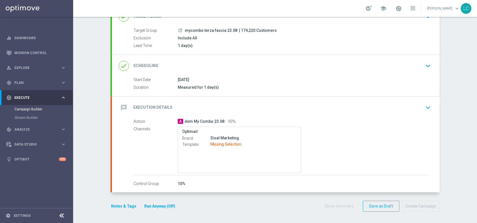
scroll to position [44, 0]
click at [304, 104] on div "message Execution Details keyboard_arrow_down" at bounding box center [276, 108] width 314 height 11
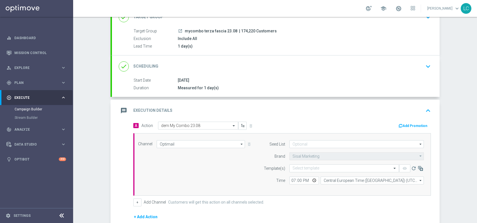
scroll to position [67, 0]
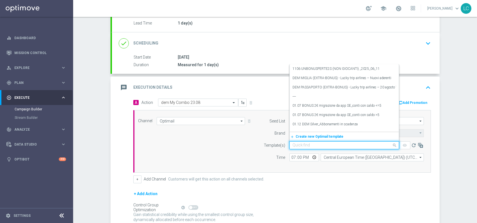
click at [310, 144] on input "text" at bounding box center [338, 145] width 92 height 5
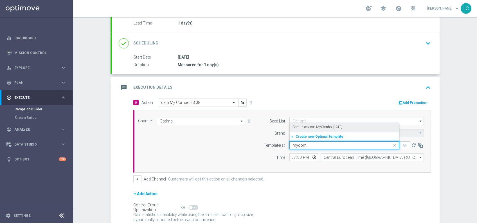
click at [314, 126] on label "Comunicazione MyCombo [DATE]" at bounding box center [317, 127] width 50 height 5
type input "mycom"
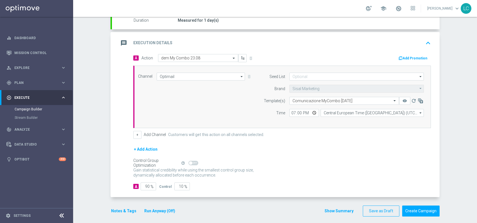
scroll to position [114, 0]
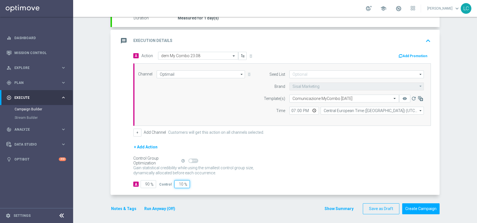
click at [180, 181] on input "10" at bounding box center [181, 184] width 15 height 8
type input "1"
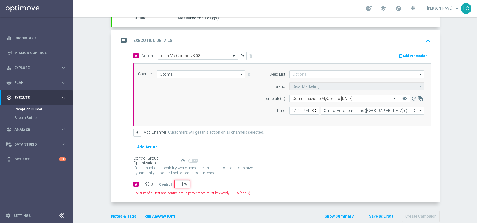
type input "99"
type input "100"
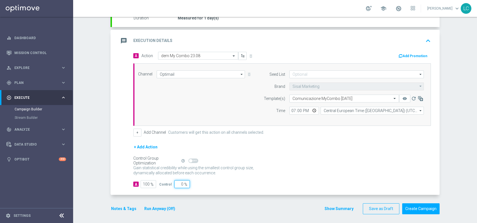
type input "0"
click at [424, 38] on icon "keyboard_arrow_up" at bounding box center [428, 41] width 8 height 8
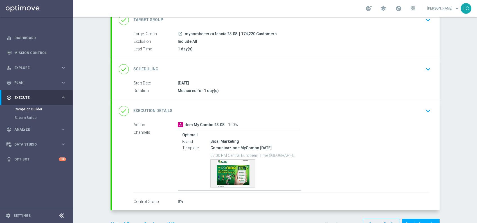
scroll to position [42, 0]
click at [426, 67] on icon "keyboard_arrow_down" at bounding box center [428, 68] width 8 height 8
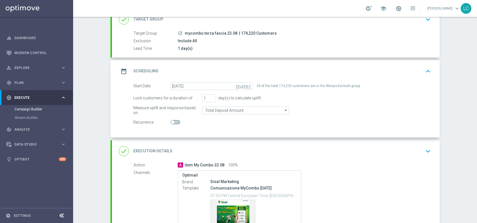
click at [426, 68] on icon "keyboard_arrow_up" at bounding box center [428, 71] width 8 height 8
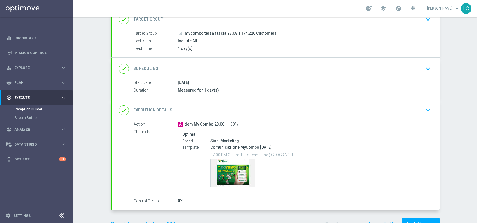
scroll to position [31, 0]
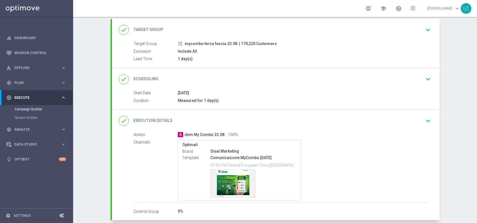
click at [426, 27] on icon "keyboard_arrow_down" at bounding box center [428, 30] width 8 height 8
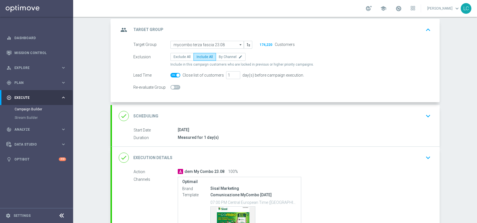
click at [426, 26] on icon "keyboard_arrow_up" at bounding box center [428, 30] width 8 height 8
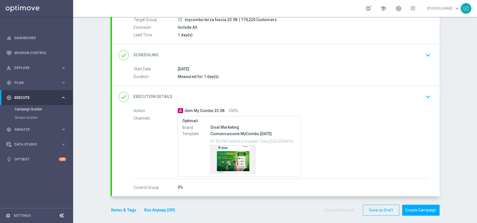
scroll to position [58, 0]
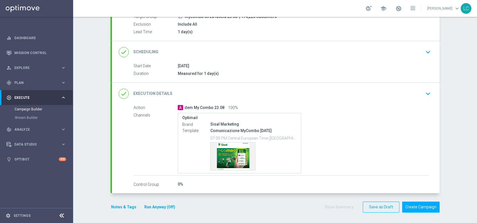
click at [427, 91] on icon "keyboard_arrow_down" at bounding box center [428, 93] width 8 height 8
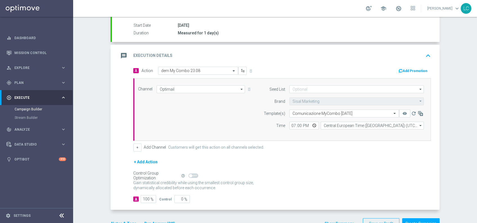
scroll to position [100, 0]
click at [425, 51] on icon "keyboard_arrow_up" at bounding box center [428, 55] width 8 height 8
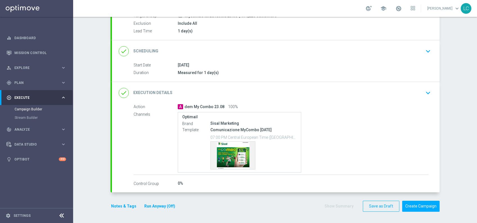
scroll to position [58, 0]
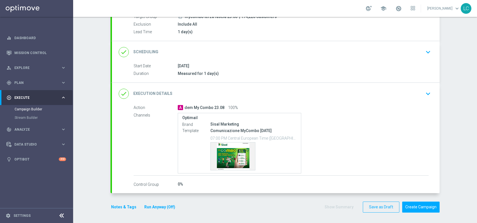
click at [119, 205] on button "Notes & Tags" at bounding box center [123, 206] width 26 height 7
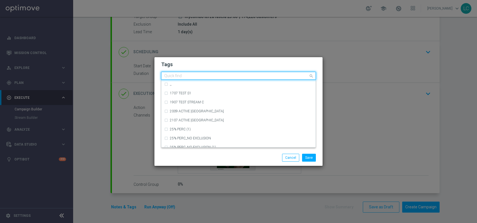
click at [223, 75] on input "text" at bounding box center [236, 76] width 144 height 5
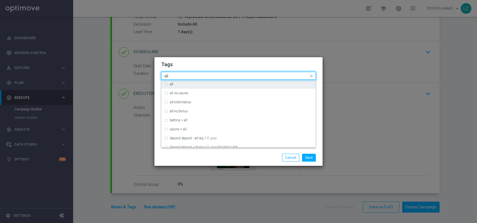
click at [219, 85] on div "all" at bounding box center [241, 83] width 143 height 3
type input "all"
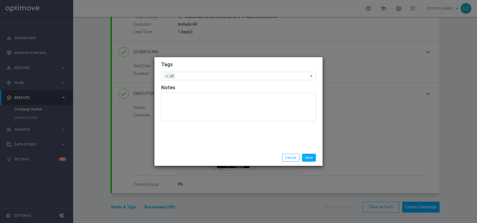
click at [236, 64] on h2 "Tags" at bounding box center [238, 64] width 155 height 7
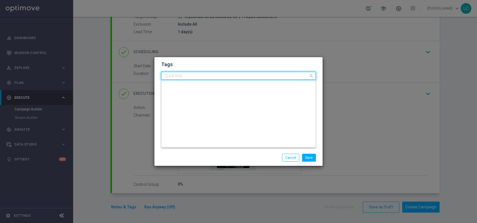
scroll to position [0, 0]
click at [234, 79] on div at bounding box center [235, 77] width 145 height 6
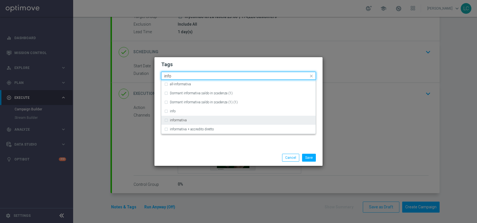
click at [204, 120] on div "informativa" at bounding box center [241, 119] width 143 height 3
type input "info"
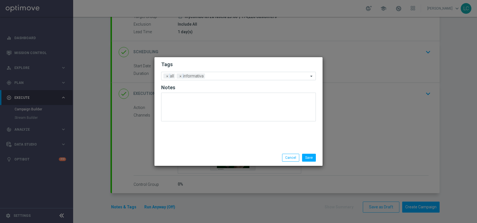
click at [242, 64] on h2 "Tags" at bounding box center [238, 64] width 155 height 7
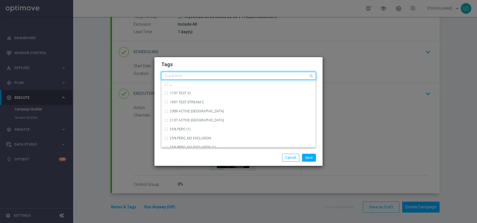
click at [242, 76] on input "text" at bounding box center [236, 76] width 144 height 5
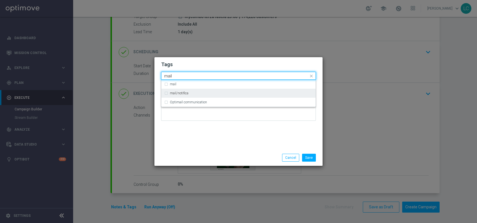
click at [233, 91] on div "mail/notifica" at bounding box center [241, 92] width 143 height 3
type input "mail"
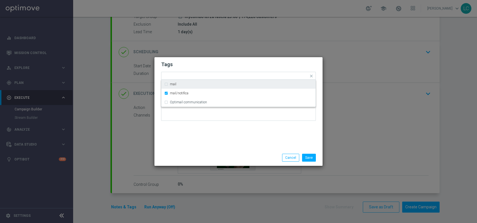
click at [250, 61] on h2 "Tags" at bounding box center [238, 64] width 155 height 7
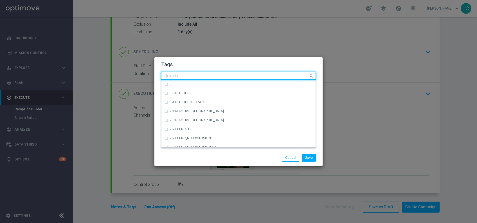
click at [257, 75] on input "text" at bounding box center [236, 76] width 144 height 5
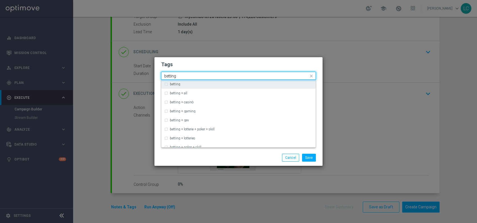
click at [242, 83] on div "betting" at bounding box center [241, 83] width 143 height 3
type input "betting"
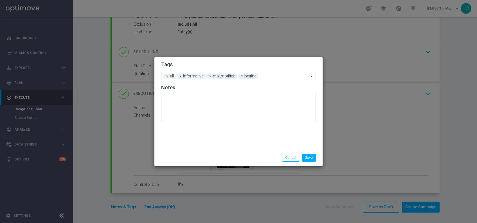
click at [265, 61] on h2 "Tags" at bounding box center [238, 64] width 155 height 7
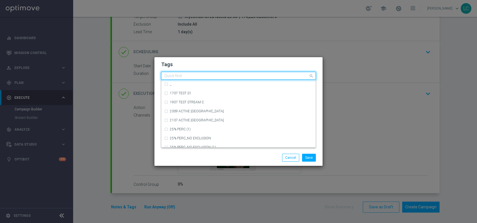
click at [271, 73] on div "Quick find × all × informativa × mail/notifica × betting" at bounding box center [234, 75] width 147 height 7
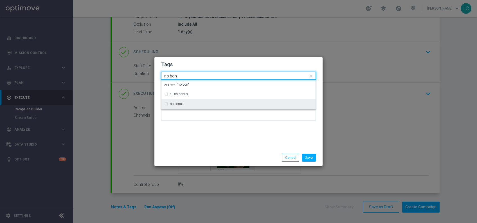
click at [218, 105] on div "no bonus" at bounding box center [241, 103] width 143 height 3
type input "no bon"
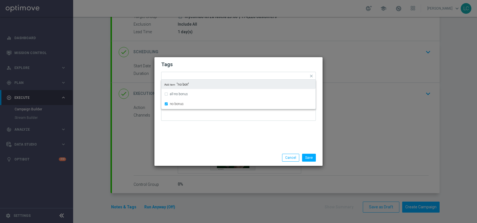
click at [259, 62] on h2 "Tags" at bounding box center [238, 64] width 155 height 7
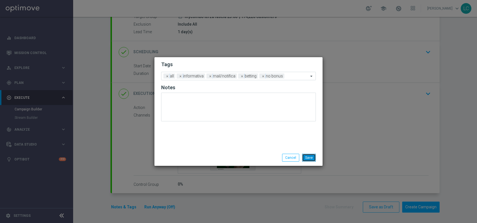
click at [310, 157] on button "Save" at bounding box center [309, 157] width 14 height 8
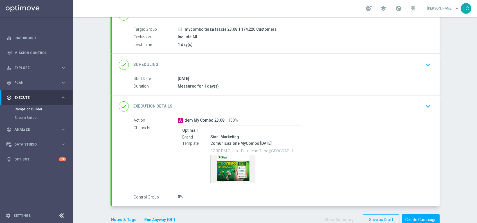
scroll to position [58, 0]
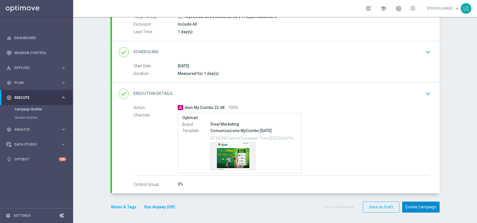
click at [421, 208] on button "Create Campaign" at bounding box center [420, 206] width 37 height 11
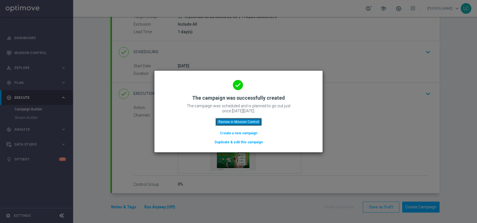
click at [253, 123] on button "Review in Mission Control" at bounding box center [238, 122] width 46 height 8
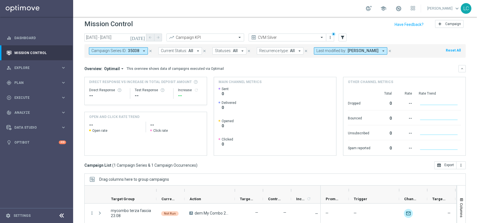
scroll to position [3, 0]
drag, startPoint x: 153, startPoint y: 50, endPoint x: 149, endPoint y: 51, distance: 3.7
click at [149, 51] on div "Campaign Series ID: 35038 arrow_drop_down close" at bounding box center [123, 51] width 69 height 7
click at [149, 51] on icon "close" at bounding box center [150, 51] width 4 height 4
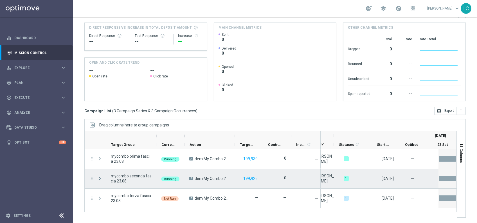
scroll to position [0, 347]
click at [89, 177] on div "more_vert" at bounding box center [90, 178] width 10 height 19
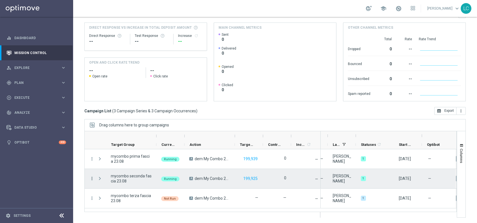
click at [91, 177] on icon "more_vert" at bounding box center [91, 178] width 5 height 5
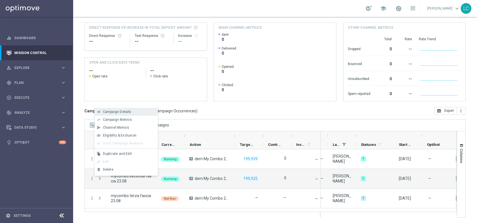
click at [122, 110] on span "Campaign Details" at bounding box center [117, 112] width 28 height 4
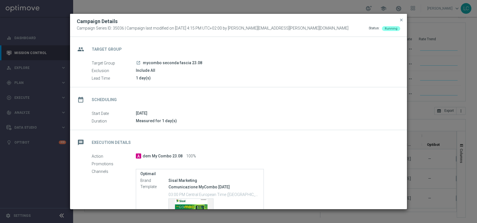
click at [403, 17] on button "close" at bounding box center [401, 20] width 6 height 7
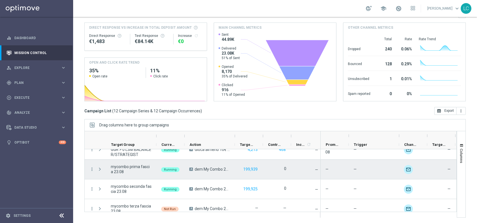
scroll to position [173, 0]
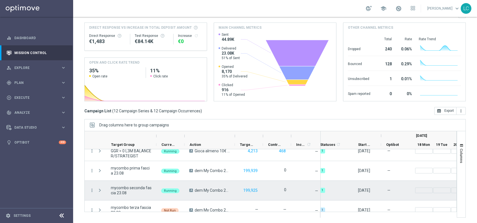
scroll to position [173, 0]
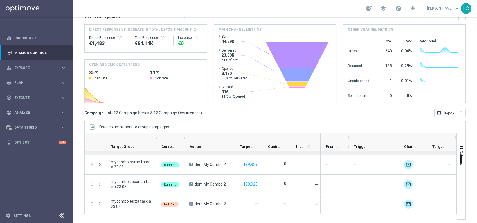
scroll to position [58, 0]
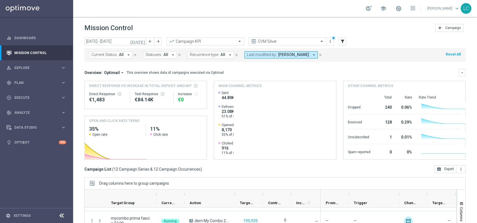
scroll to position [58, 0]
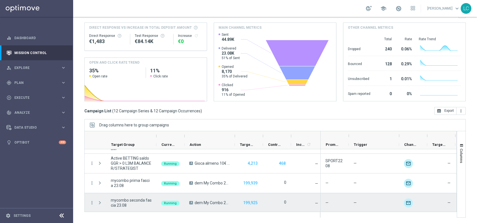
scroll to position [173, 0]
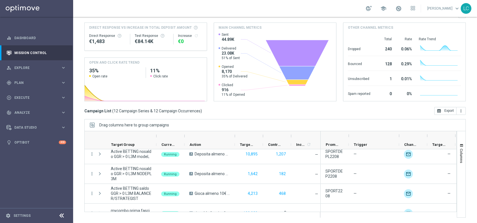
scroll to position [173, 0]
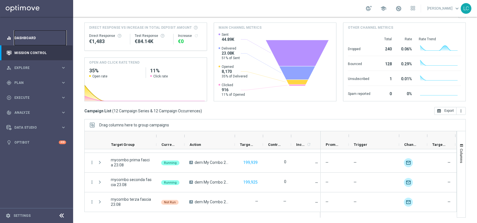
click at [20, 36] on link "Dashboard" at bounding box center [40, 37] width 52 height 15
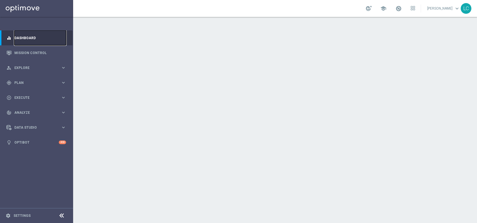
click at [20, 36] on link "Dashboard" at bounding box center [40, 37] width 52 height 15
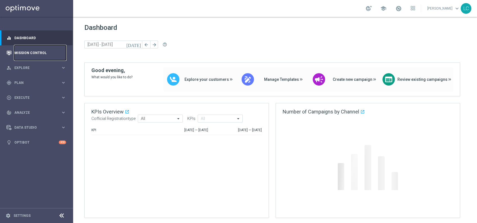
click at [24, 52] on link "Mission Control" at bounding box center [40, 52] width 52 height 15
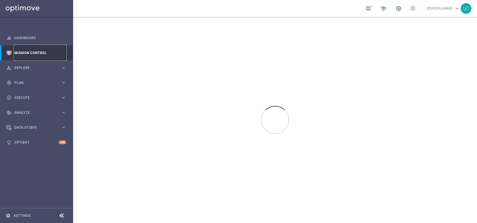
click at [24, 52] on link "Mission Control" at bounding box center [40, 52] width 52 height 15
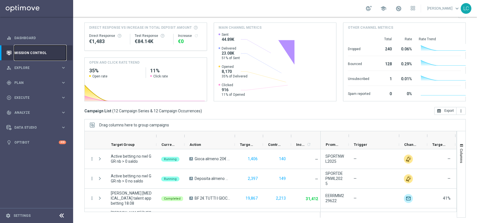
scroll to position [173, 0]
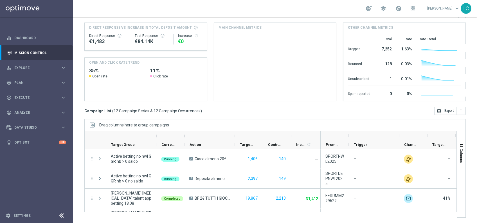
scroll to position [173, 0]
